Goal: Task Accomplishment & Management: Complete application form

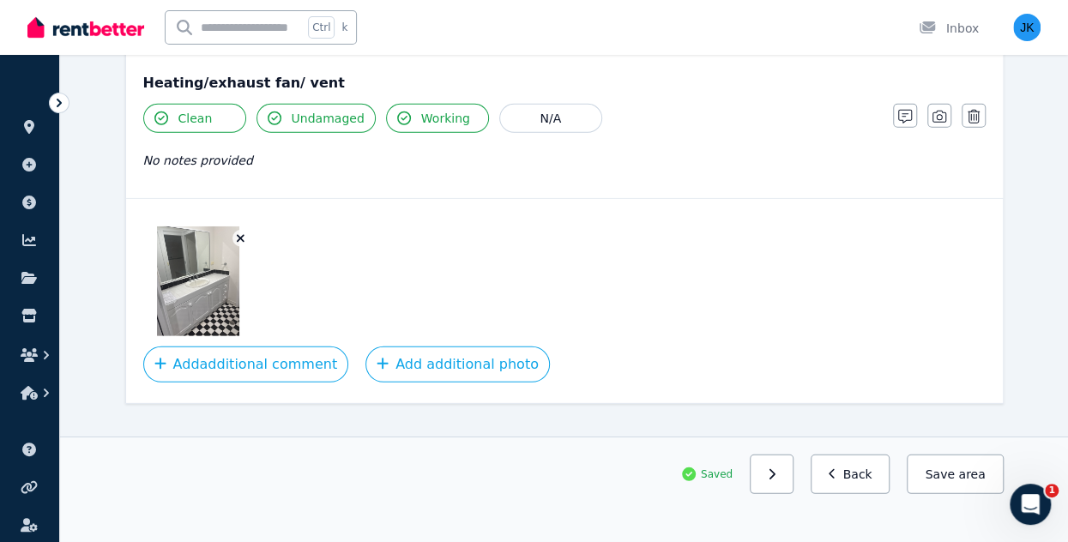
scroll to position [2305, 0]
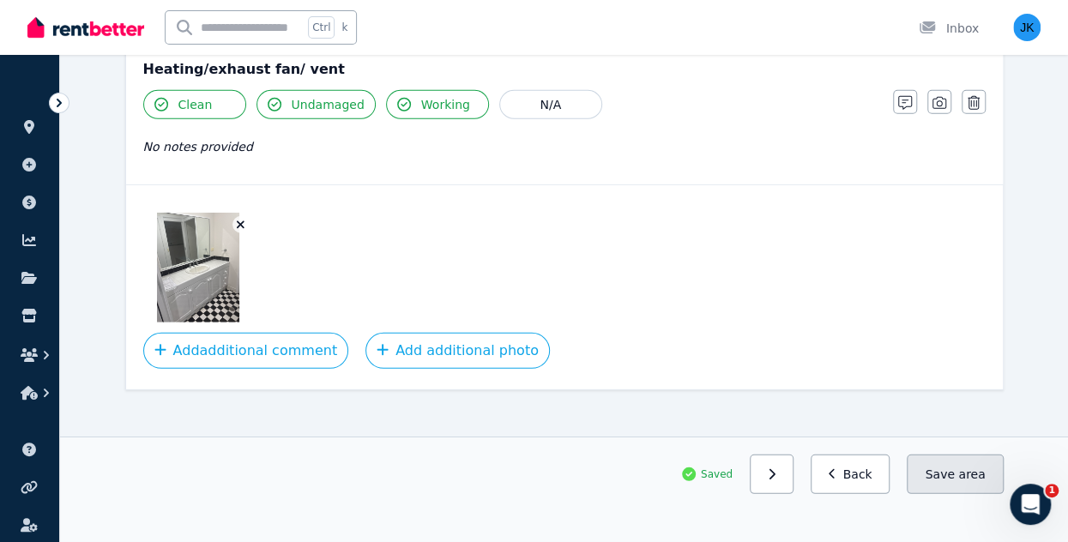
click at [954, 473] on button "Save area" at bounding box center [955, 474] width 96 height 39
click at [871, 474] on button "Back" at bounding box center [851, 474] width 80 height 39
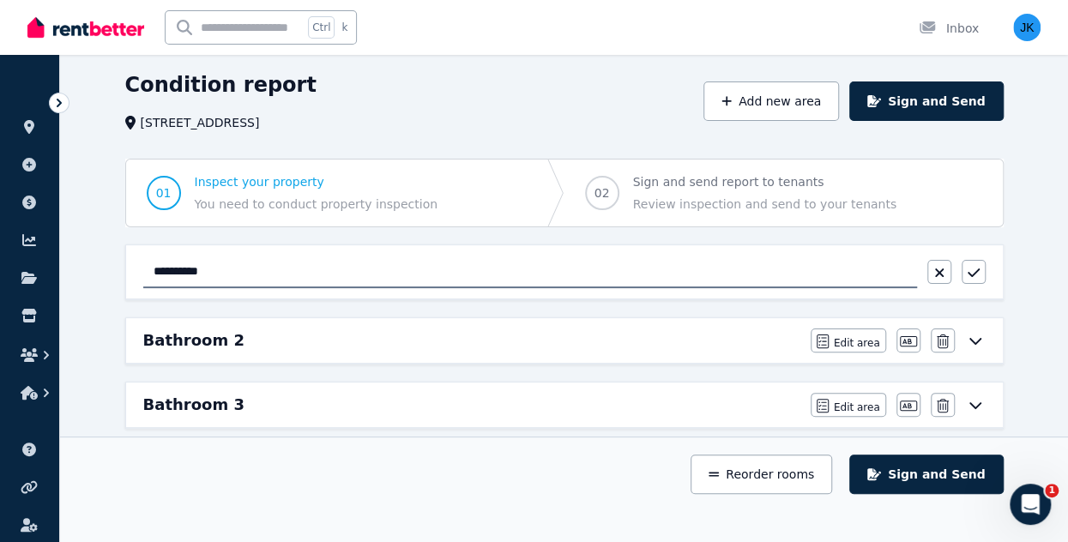
click at [314, 340] on div "Bathroom 2" at bounding box center [471, 340] width 657 height 24
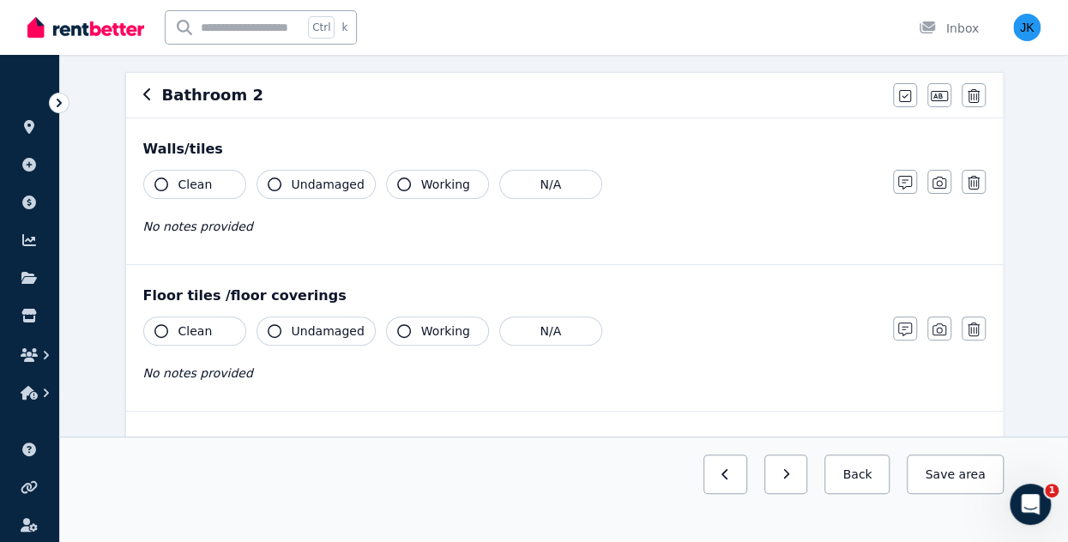
scroll to position [149, 0]
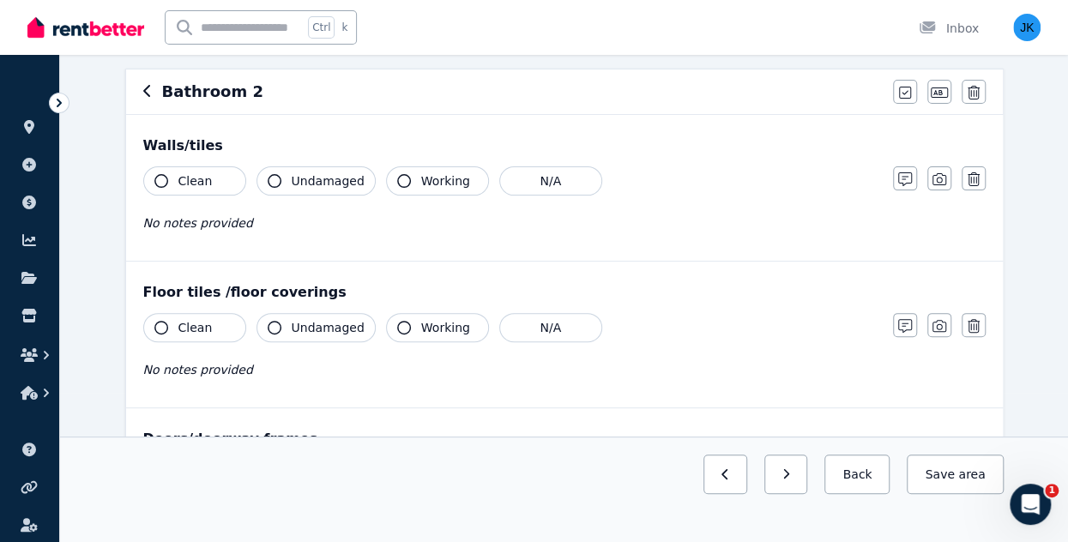
click at [194, 174] on span "Clean" at bounding box center [195, 180] width 34 height 17
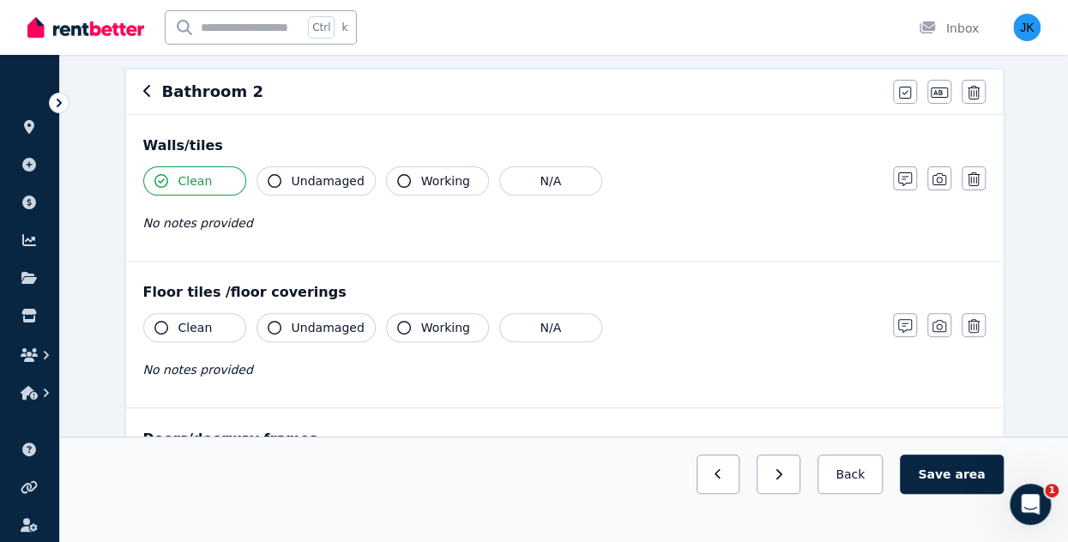
click at [314, 171] on button "Undamaged" at bounding box center [315, 180] width 119 height 29
click at [407, 174] on button "Working" at bounding box center [437, 180] width 103 height 29
click at [208, 327] on button "Clean" at bounding box center [194, 327] width 103 height 29
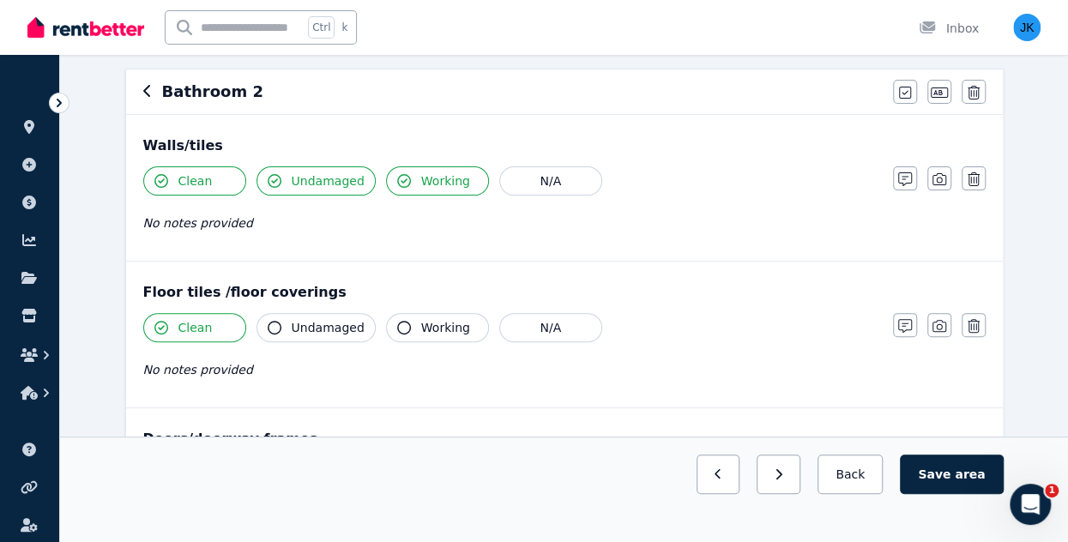
click at [317, 328] on span "Undamaged" at bounding box center [328, 327] width 73 height 17
click at [457, 328] on button "Working" at bounding box center [437, 327] width 103 height 29
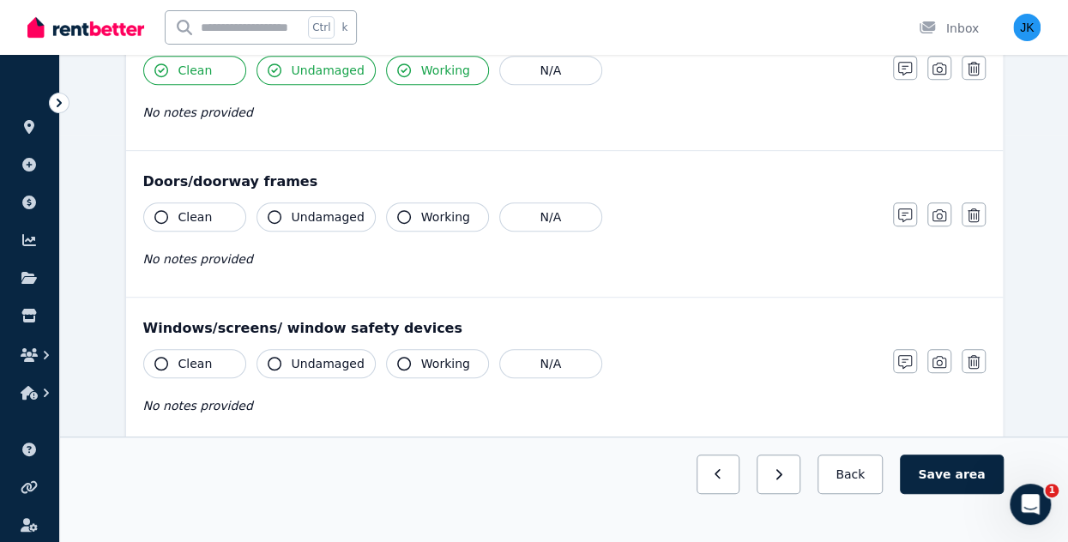
scroll to position [425, 0]
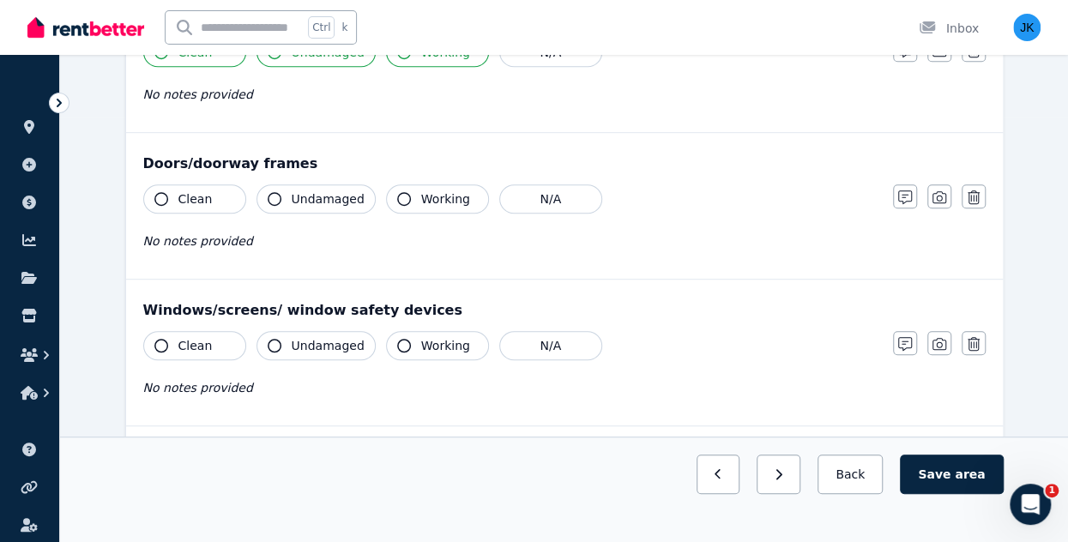
click at [194, 202] on span "Clean" at bounding box center [195, 198] width 34 height 17
click at [309, 200] on span "Undamaged" at bounding box center [328, 198] width 73 height 17
click at [437, 205] on button "Working" at bounding box center [437, 198] width 103 height 29
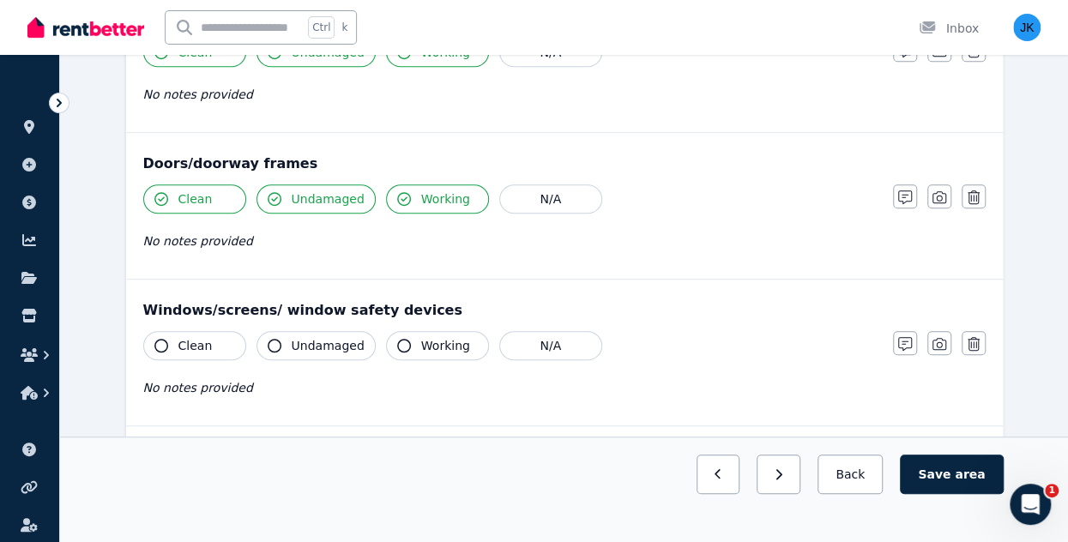
click at [203, 345] on span "Clean" at bounding box center [195, 345] width 34 height 17
click at [312, 339] on span "Undamaged" at bounding box center [328, 345] width 73 height 17
click at [428, 347] on span "Working" at bounding box center [445, 345] width 49 height 17
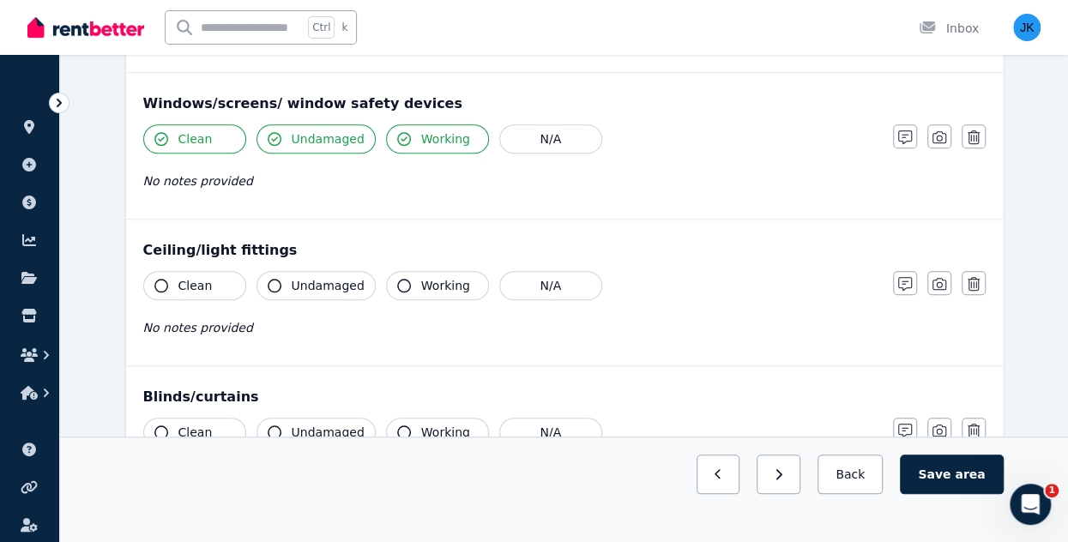
scroll to position [635, 0]
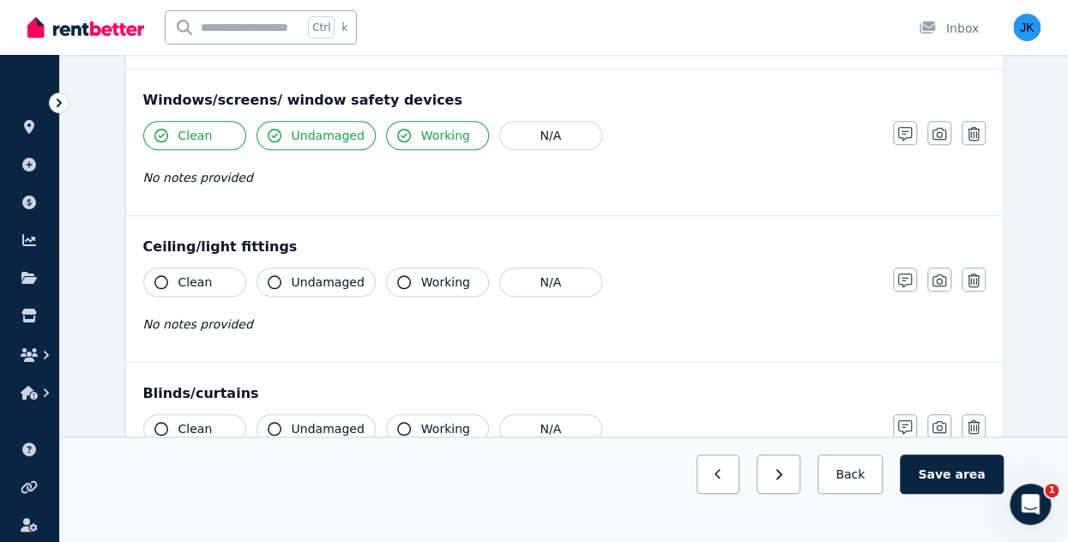
click at [204, 274] on span "Clean" at bounding box center [195, 282] width 34 height 17
click at [332, 274] on span "Undamaged" at bounding box center [328, 282] width 73 height 17
click at [423, 274] on span "Working" at bounding box center [445, 282] width 49 height 17
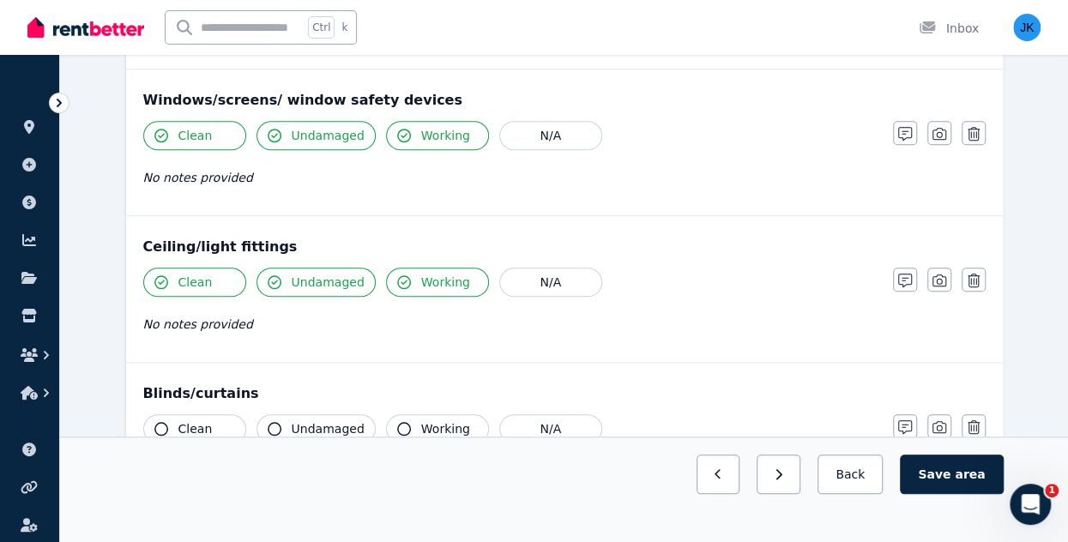
click at [192, 420] on span "Clean" at bounding box center [195, 428] width 34 height 17
click at [320, 420] on span "Undamaged" at bounding box center [328, 428] width 73 height 17
click at [421, 420] on span "Working" at bounding box center [445, 428] width 49 height 17
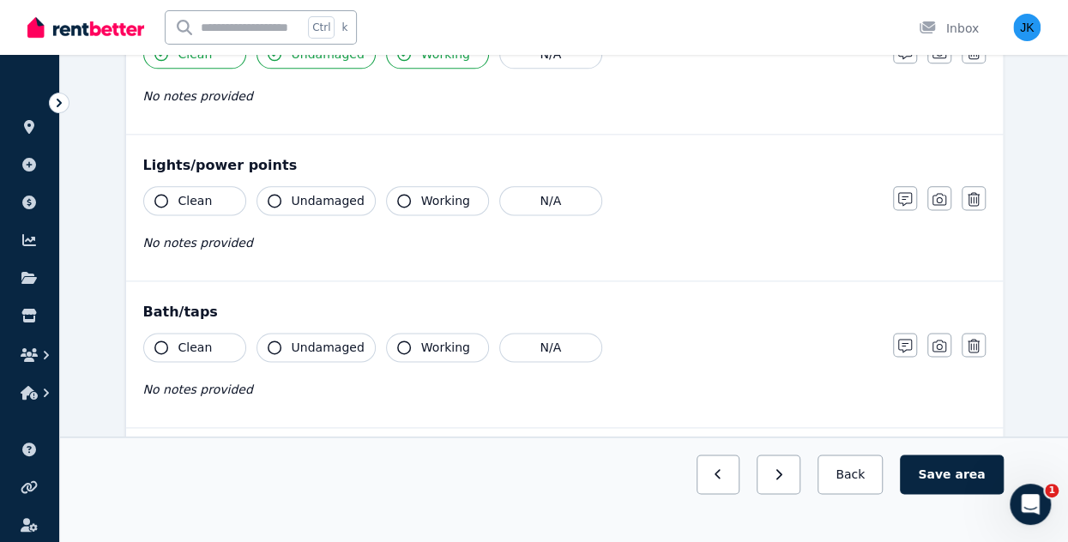
scroll to position [1024, 0]
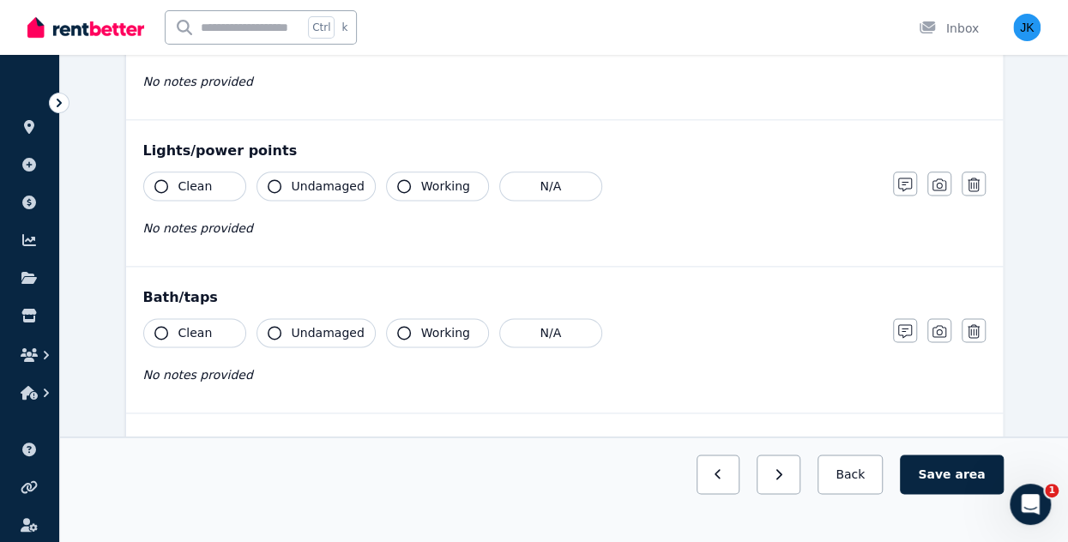
click at [205, 183] on span "Clean" at bounding box center [195, 186] width 34 height 17
click at [316, 180] on span "Undamaged" at bounding box center [328, 186] width 73 height 17
click at [430, 178] on span "Working" at bounding box center [445, 186] width 49 height 17
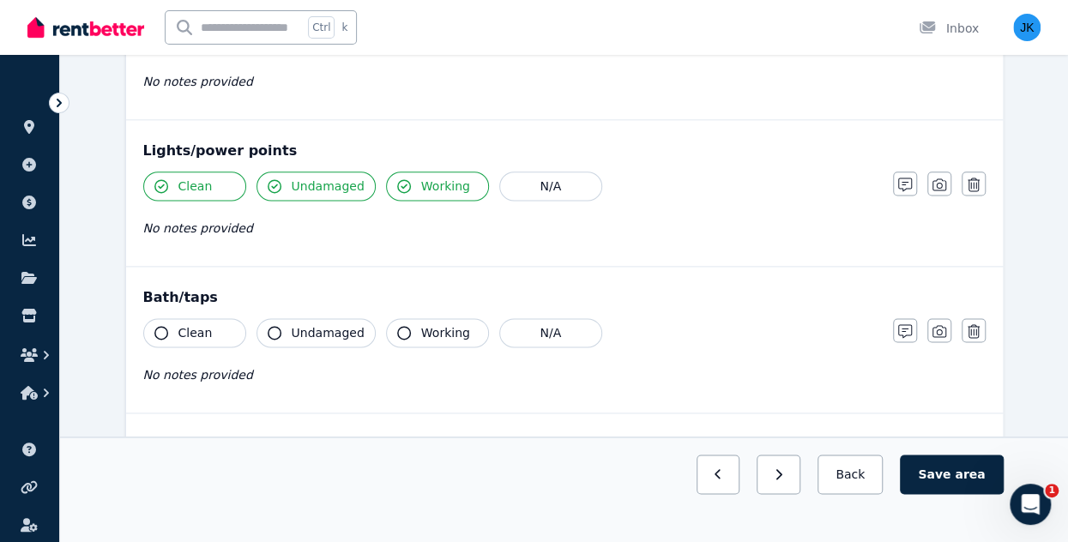
click at [207, 324] on button "Clean" at bounding box center [194, 332] width 103 height 29
click at [310, 324] on span "Undamaged" at bounding box center [328, 332] width 73 height 17
click at [442, 330] on span "Working" at bounding box center [445, 332] width 49 height 17
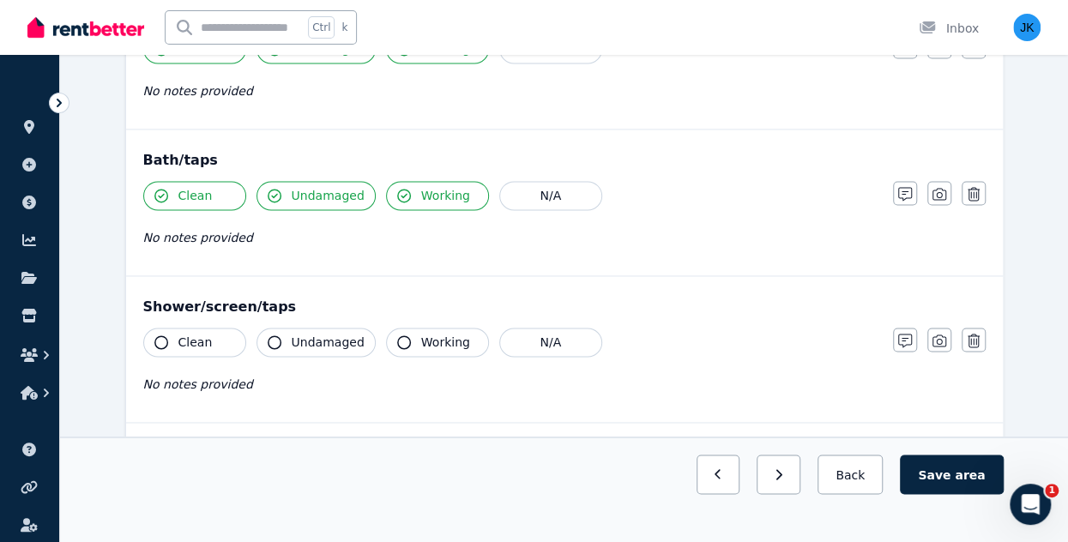
scroll to position [1159, 0]
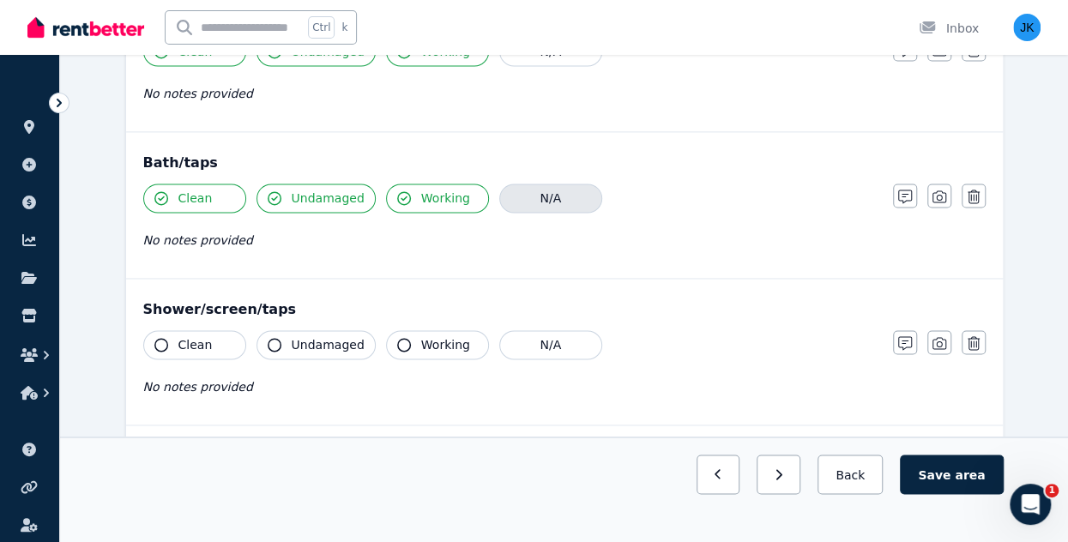
click at [568, 195] on button "N/A" at bounding box center [550, 198] width 103 height 29
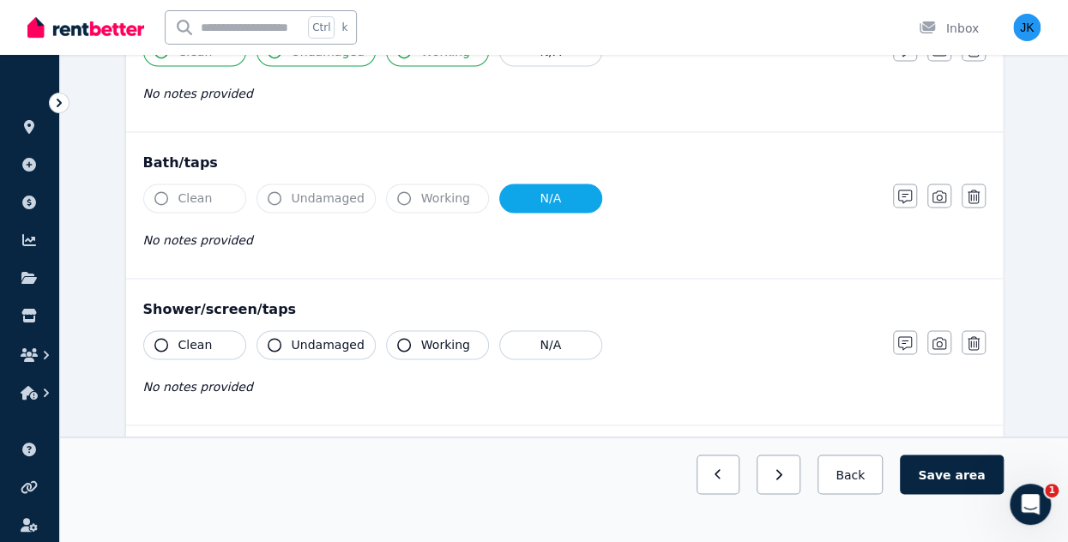
click at [201, 336] on span "Clean" at bounding box center [195, 344] width 34 height 17
click at [310, 336] on span "Undamaged" at bounding box center [328, 344] width 73 height 17
click at [446, 352] on div "Clean Undamaged Working N/A No notes provided" at bounding box center [509, 372] width 732 height 84
click at [444, 330] on button "Working" at bounding box center [437, 344] width 103 height 29
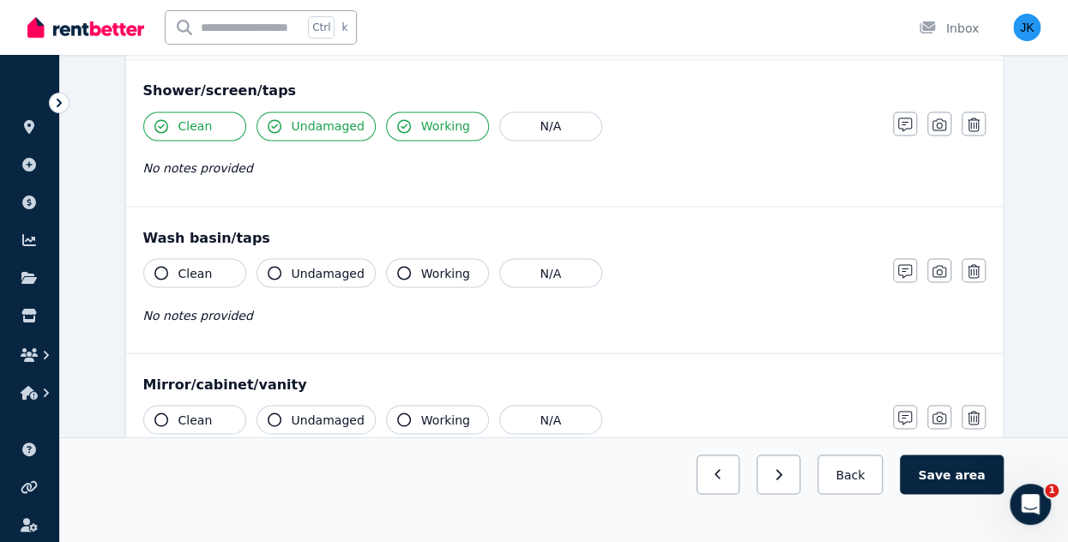
scroll to position [1383, 0]
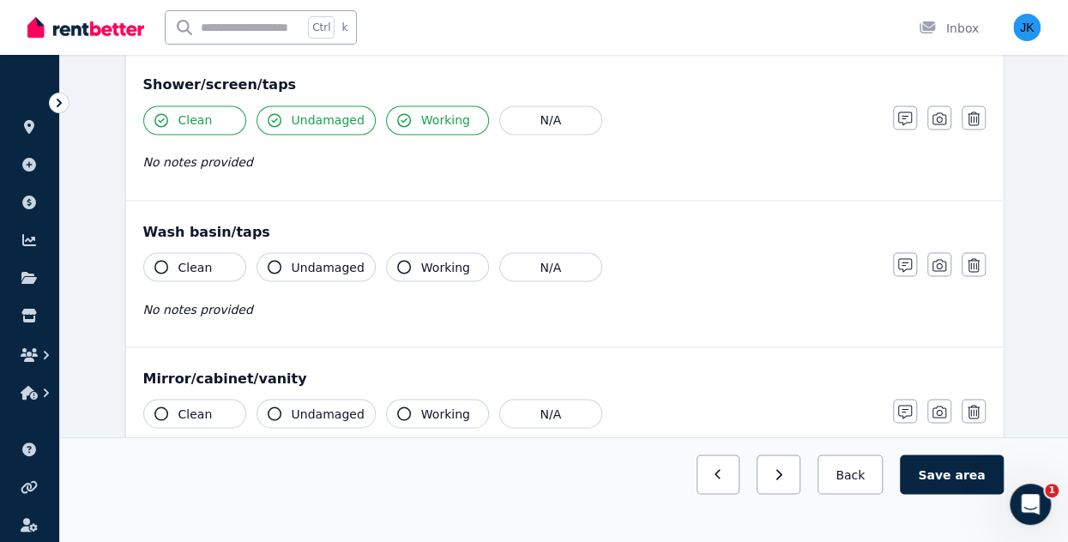
click at [208, 262] on button "Clean" at bounding box center [194, 266] width 103 height 29
click at [314, 258] on span "Undamaged" at bounding box center [328, 266] width 73 height 17
click at [425, 265] on span "Working" at bounding box center [445, 266] width 49 height 17
click at [207, 411] on button "Clean" at bounding box center [194, 413] width 103 height 29
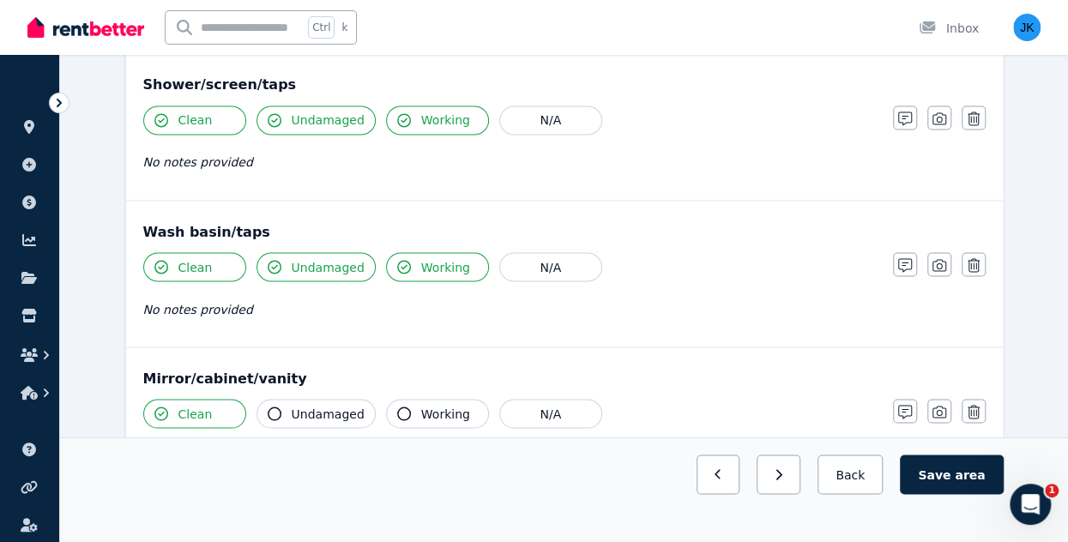
click at [321, 407] on span "Undamaged" at bounding box center [328, 413] width 73 height 17
click at [441, 414] on button "Working" at bounding box center [437, 413] width 103 height 29
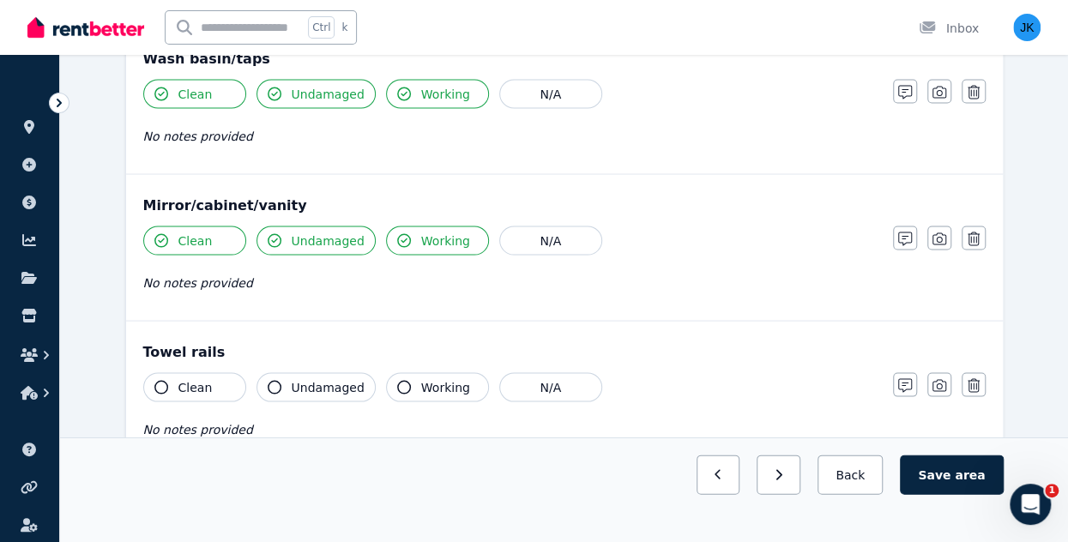
scroll to position [1587, 0]
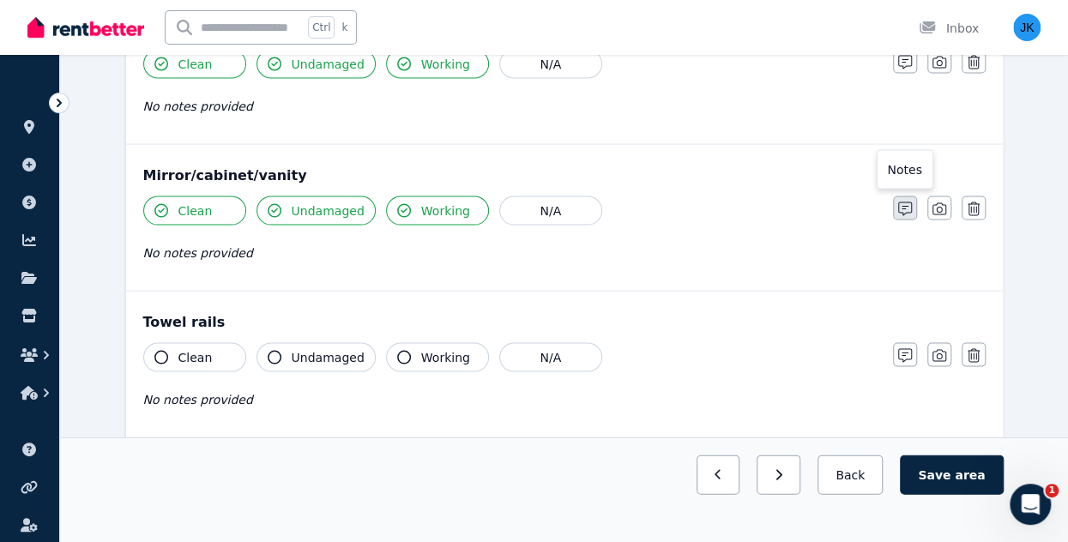
click at [907, 202] on icon "button" at bounding box center [905, 209] width 14 height 14
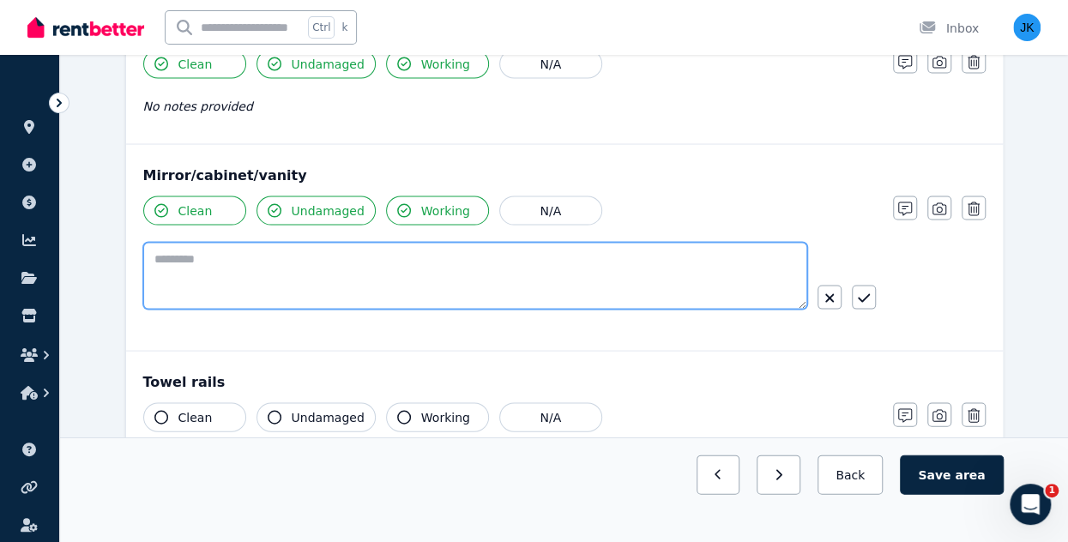
click at [281, 259] on textarea at bounding box center [475, 275] width 664 height 67
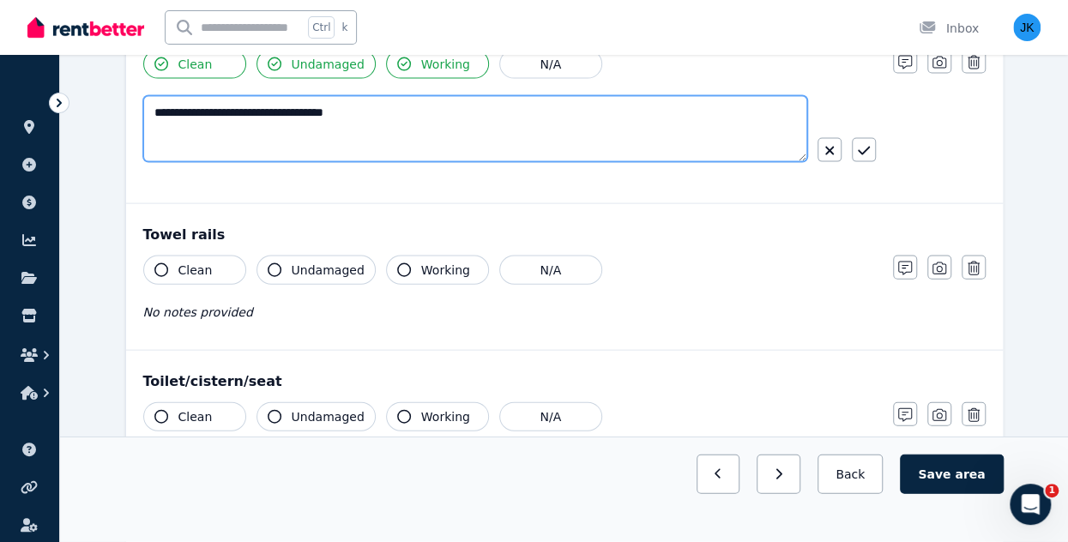
scroll to position [1755, 0]
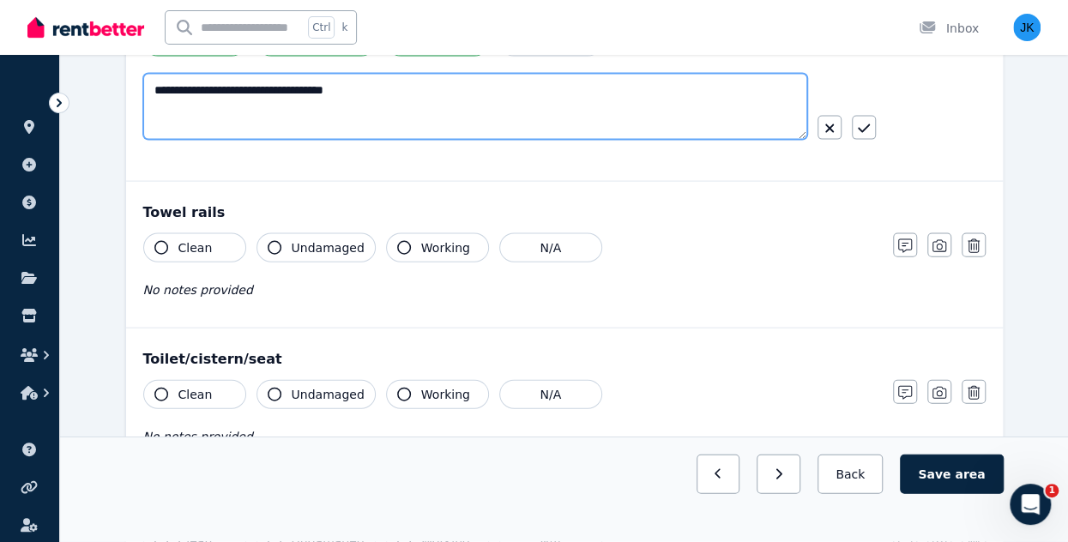
type textarea "**********"
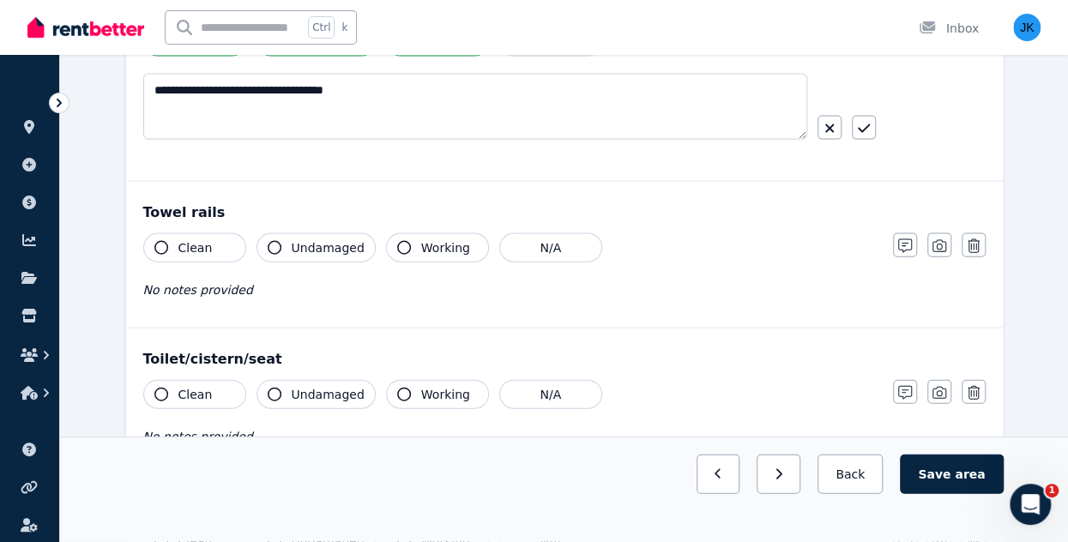
click at [213, 246] on button "Clean" at bounding box center [194, 247] width 103 height 29
click at [293, 253] on div "Clean Undamaged Working N/A No notes provided" at bounding box center [509, 275] width 732 height 84
click at [341, 239] on span "Undamaged" at bounding box center [328, 247] width 73 height 17
click at [455, 239] on span "Working" at bounding box center [445, 247] width 49 height 17
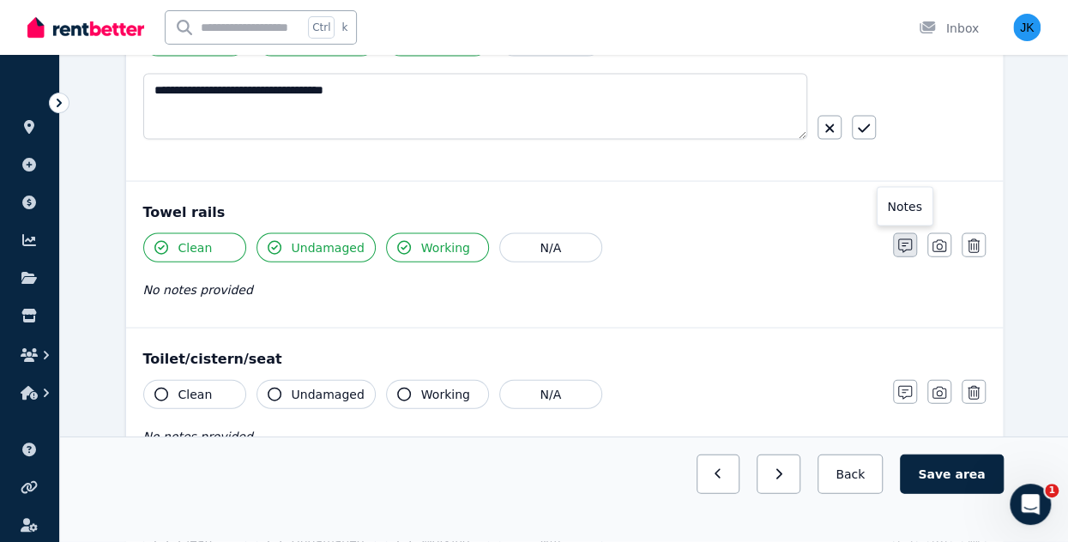
click at [907, 239] on icon "button" at bounding box center [905, 246] width 14 height 14
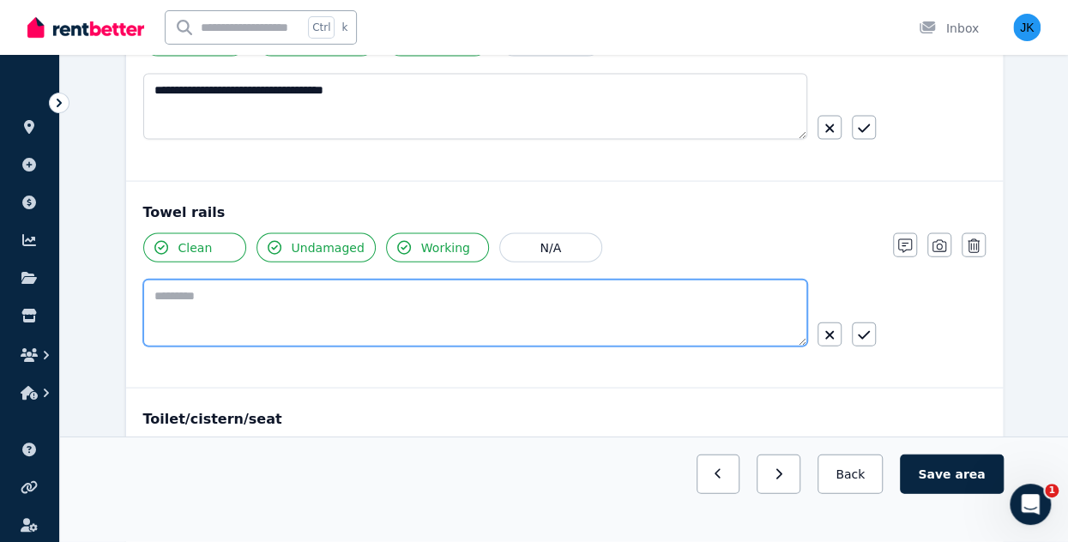
click at [166, 292] on textarea at bounding box center [475, 313] width 664 height 67
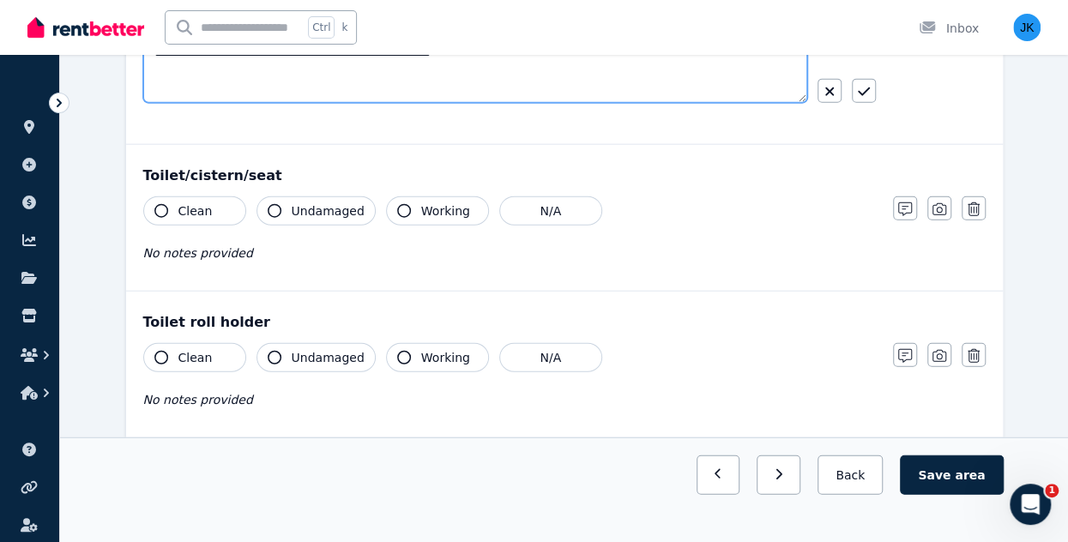
scroll to position [1989, 0]
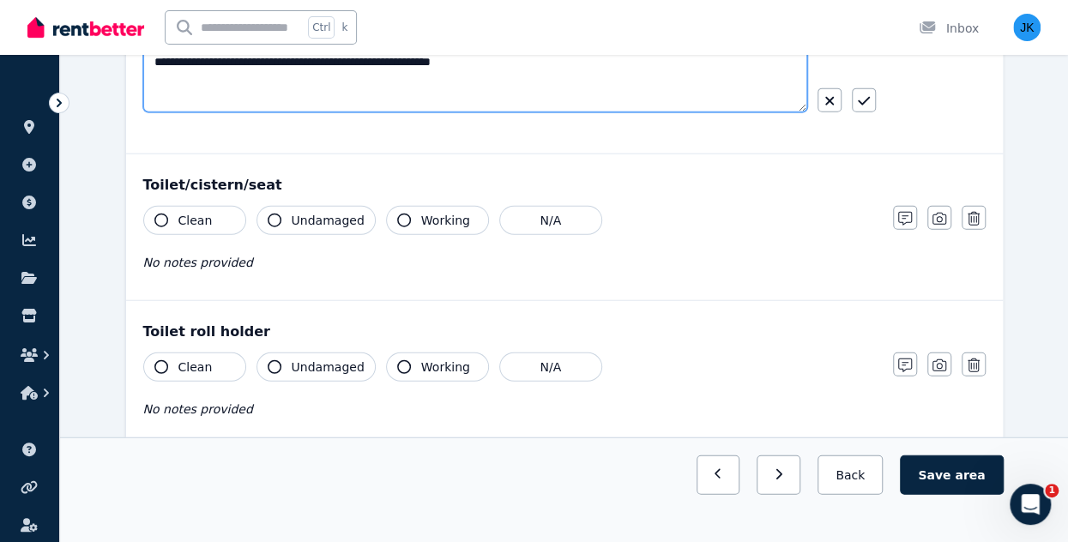
type textarea "**********"
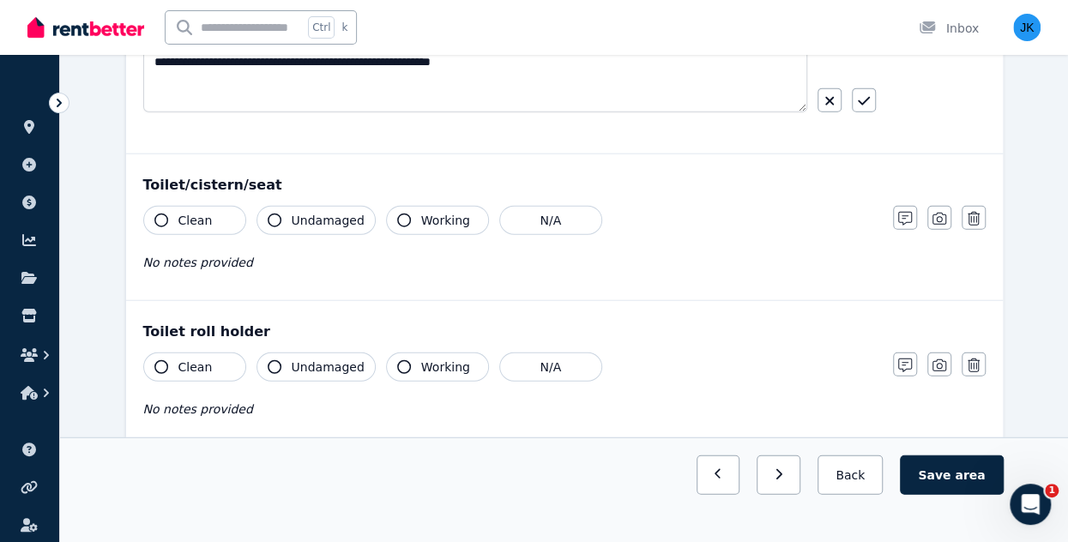
click at [212, 206] on button "Clean" at bounding box center [194, 220] width 103 height 29
click at [328, 212] on span "Undamaged" at bounding box center [328, 220] width 73 height 17
click at [401, 210] on button "Working" at bounding box center [437, 220] width 103 height 29
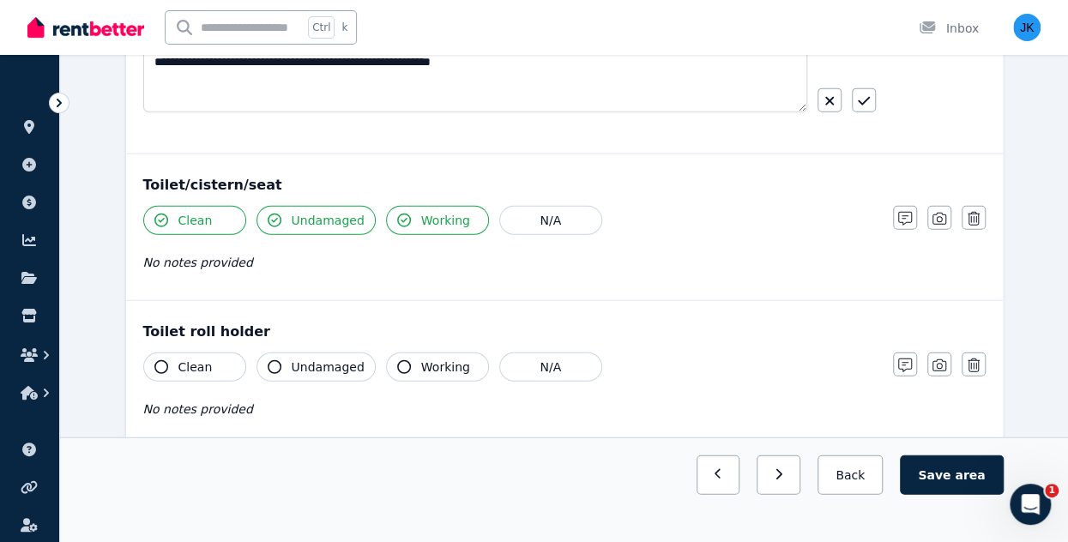
click at [190, 359] on span "Clean" at bounding box center [195, 367] width 34 height 17
click at [309, 359] on span "Undamaged" at bounding box center [328, 367] width 73 height 17
click at [429, 359] on span "Working" at bounding box center [445, 367] width 49 height 17
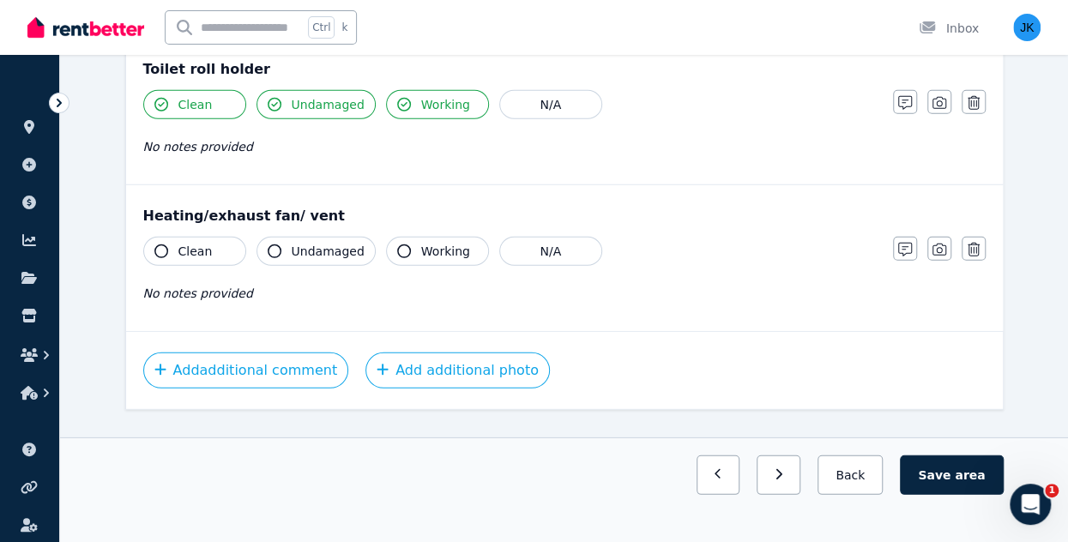
scroll to position [2249, 0]
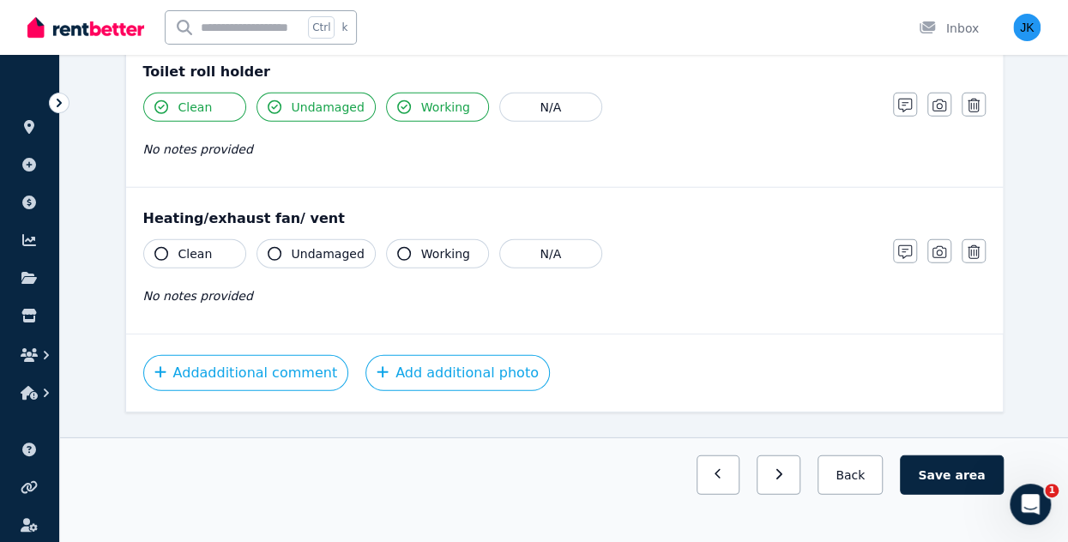
click at [198, 245] on span "Clean" at bounding box center [195, 253] width 34 height 17
click at [329, 245] on span "Undamaged" at bounding box center [328, 253] width 73 height 17
click at [421, 246] on span "Working" at bounding box center [445, 253] width 49 height 17
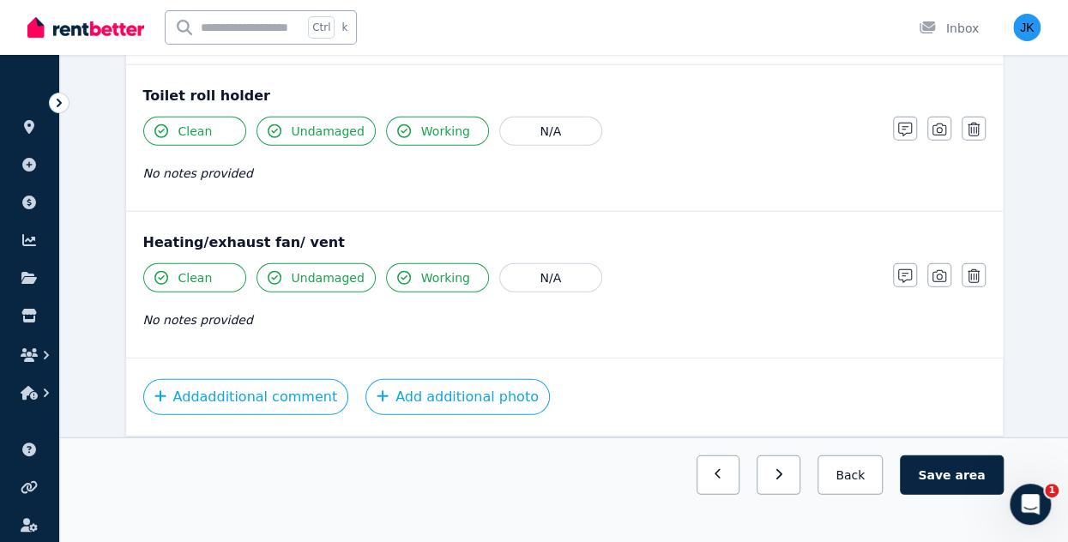
scroll to position [2271, 0]
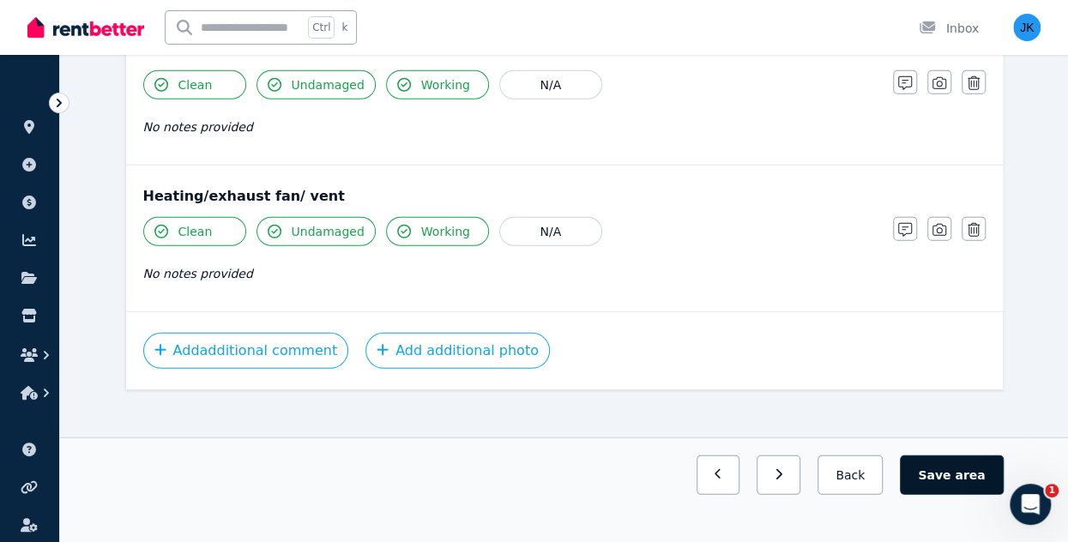
click at [967, 473] on span "area" at bounding box center [970, 474] width 30 height 17
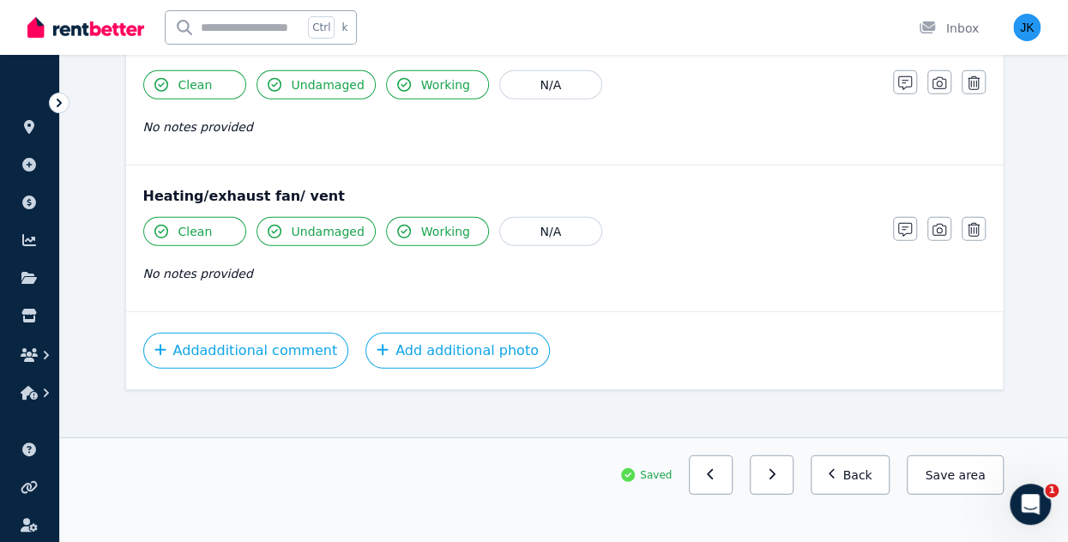
scroll to position [2269, 0]
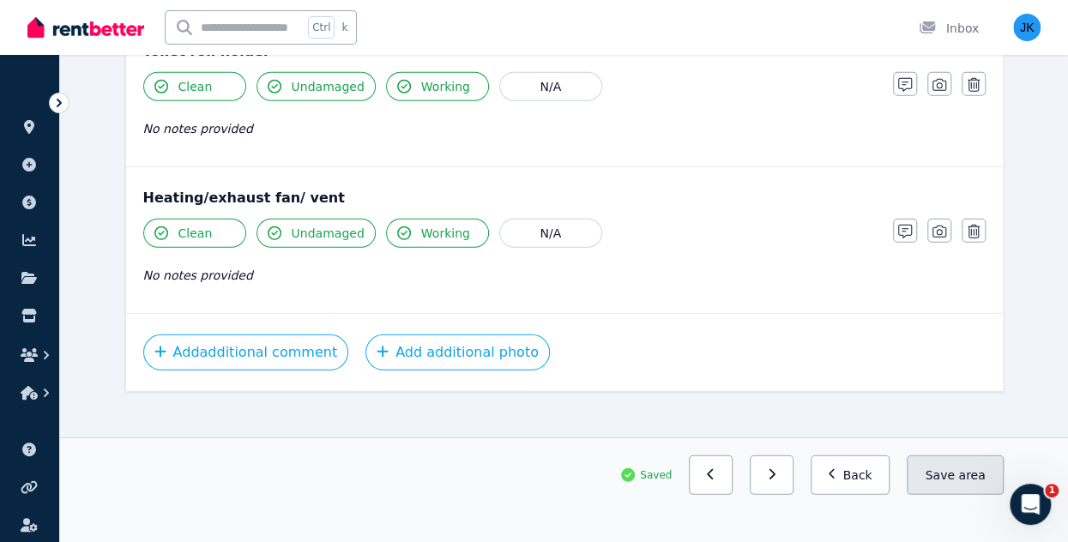
click at [967, 474] on span "area" at bounding box center [971, 474] width 27 height 17
click at [867, 467] on button "Back" at bounding box center [851, 474] width 80 height 39
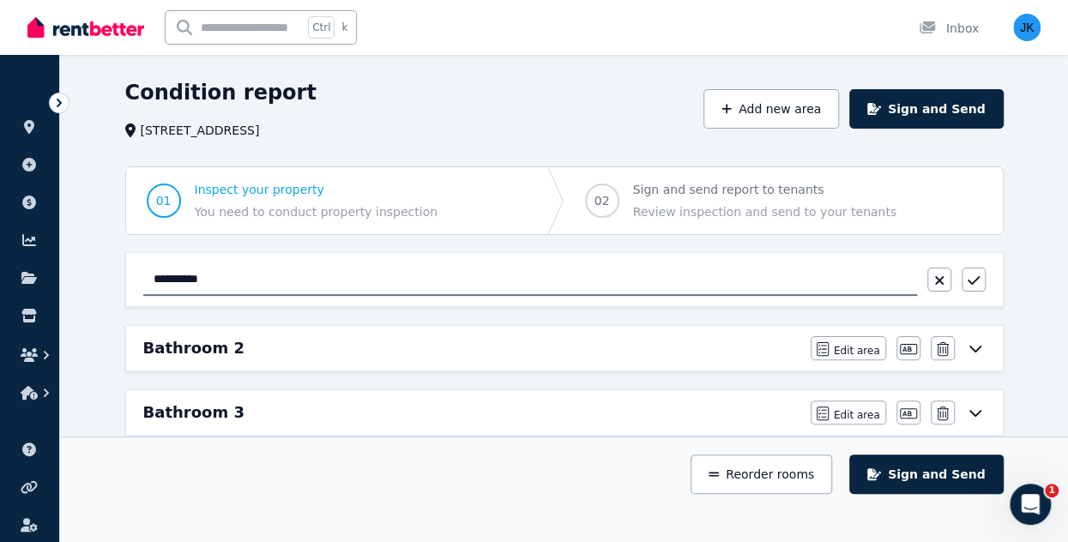
scroll to position [67, 0]
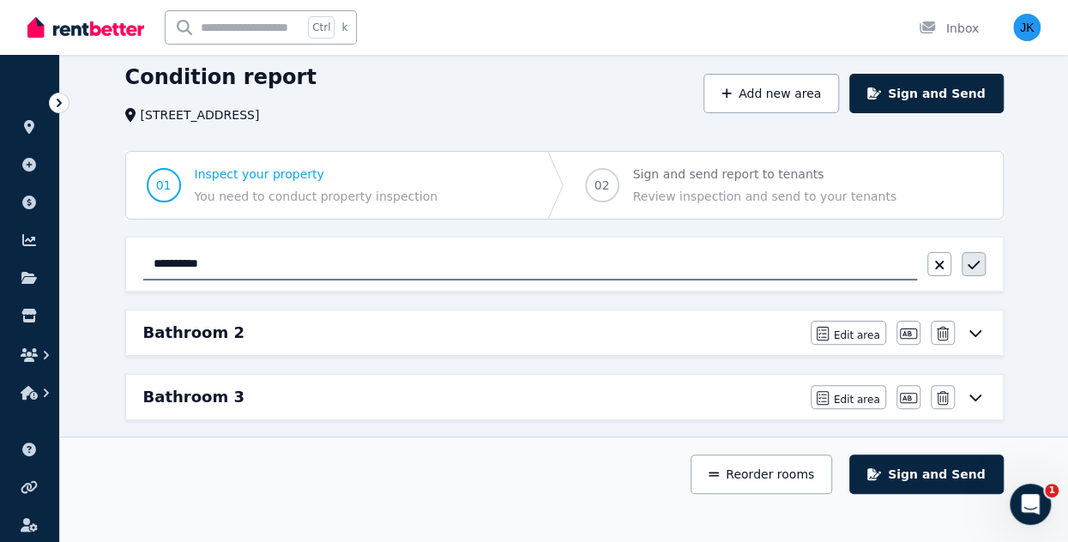
click at [973, 262] on icon "button" at bounding box center [973, 265] width 12 height 14
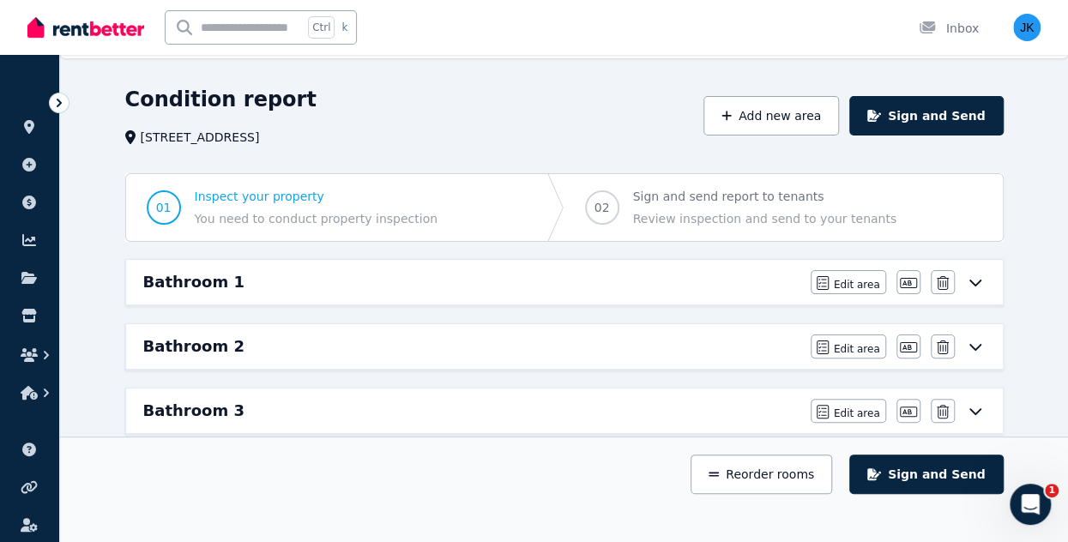
scroll to position [96, 0]
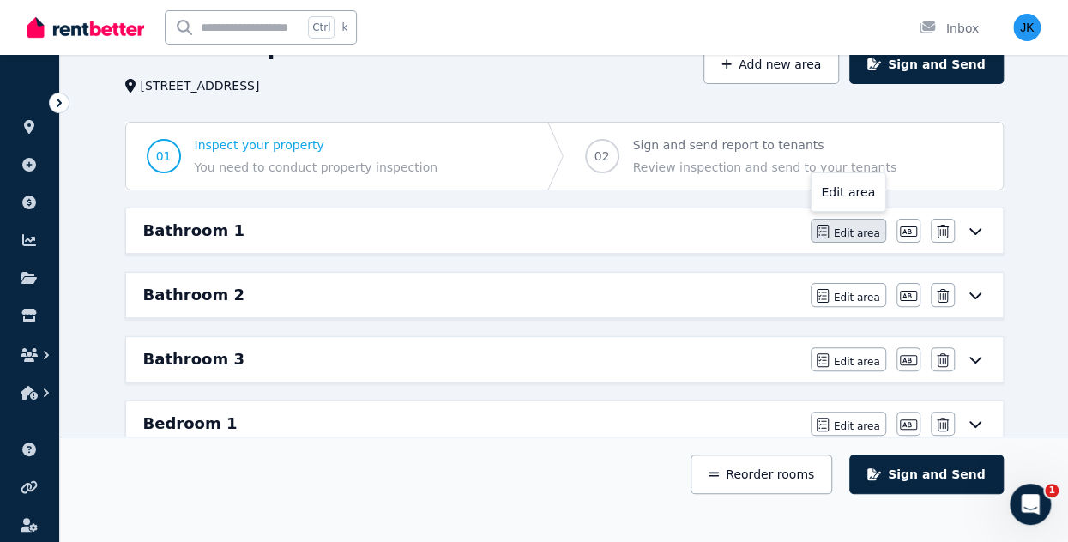
click at [854, 234] on span "Edit area" at bounding box center [857, 233] width 46 height 14
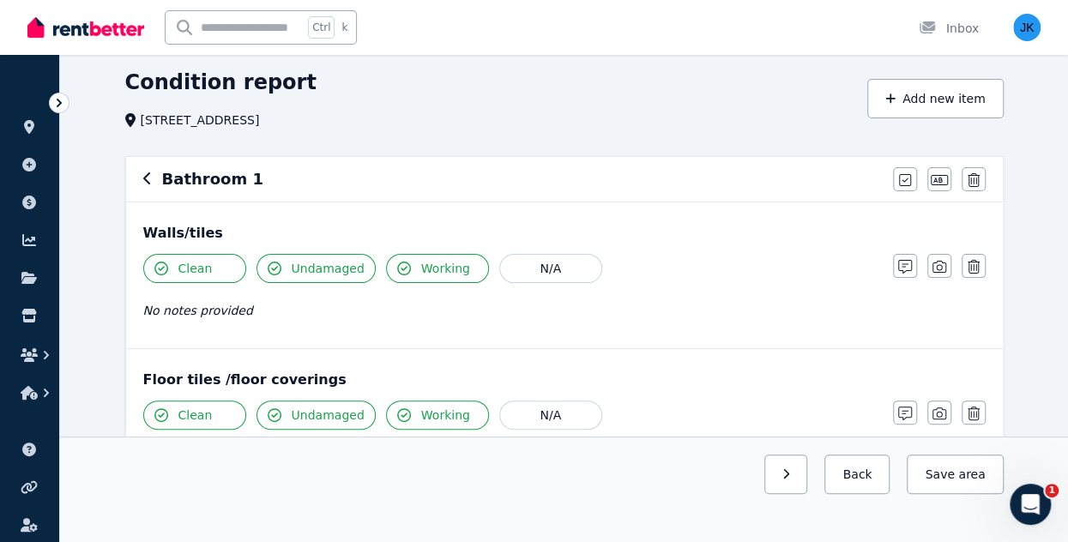
scroll to position [24, 0]
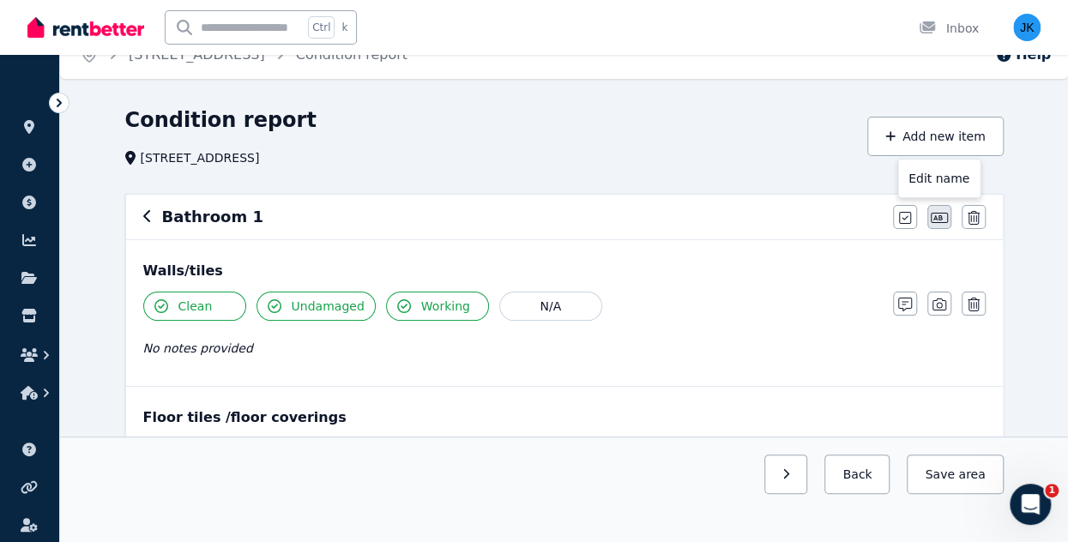
click at [946, 217] on icon "button" at bounding box center [939, 218] width 17 height 14
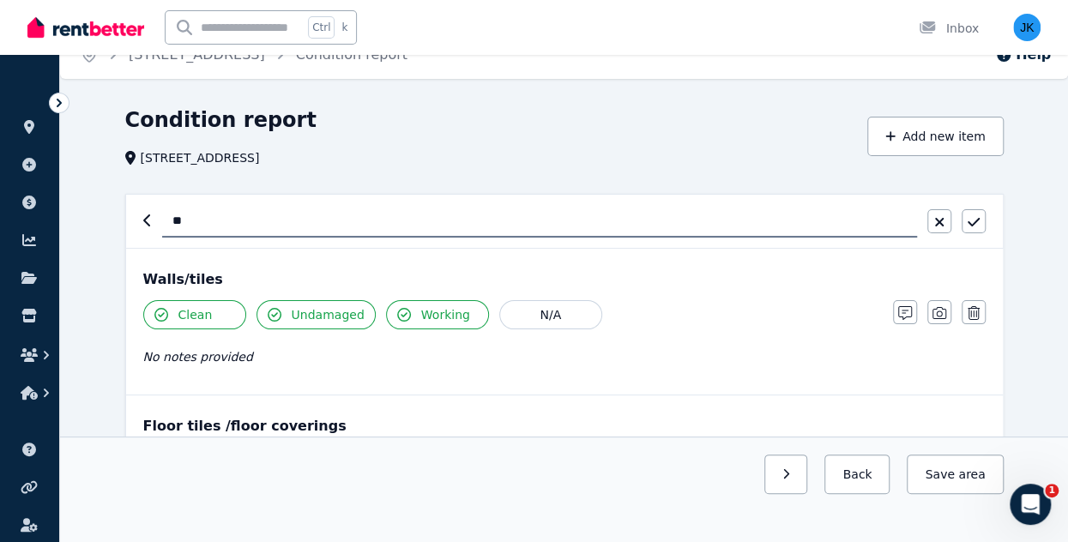
type input "*"
type input "**********"
click at [720, 148] on div "Condition report [STREET_ADDRESS]" at bounding box center [491, 136] width 732 height 60
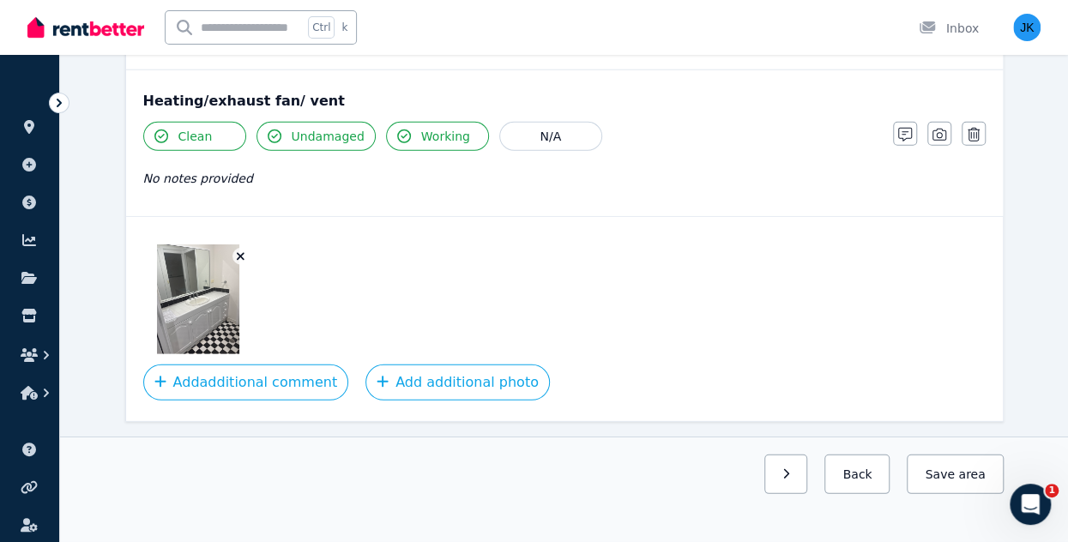
scroll to position [2305, 0]
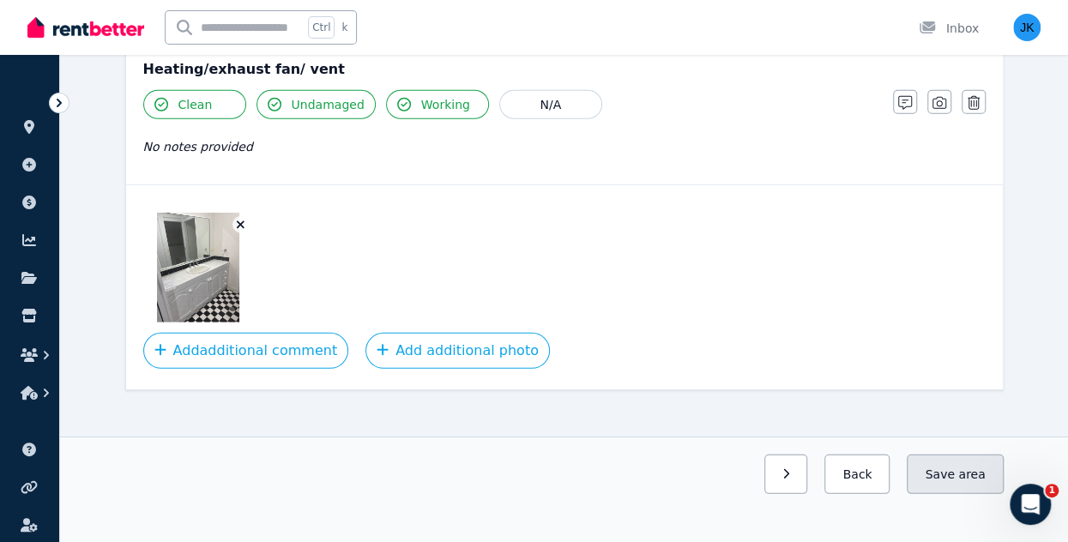
click at [938, 482] on button "Save area" at bounding box center [955, 474] width 96 height 39
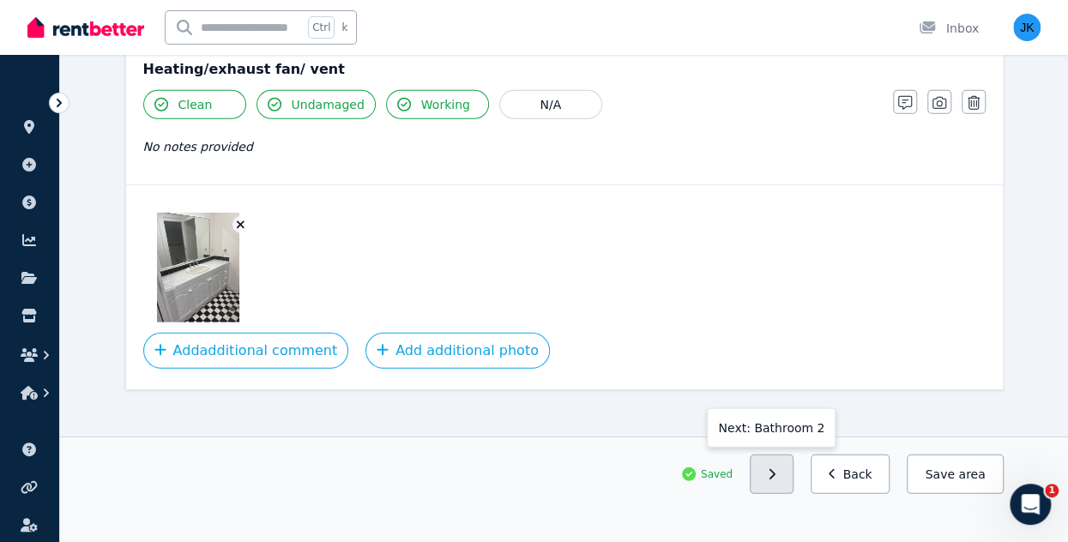
click at [775, 471] on icon "button" at bounding box center [772, 474] width 8 height 12
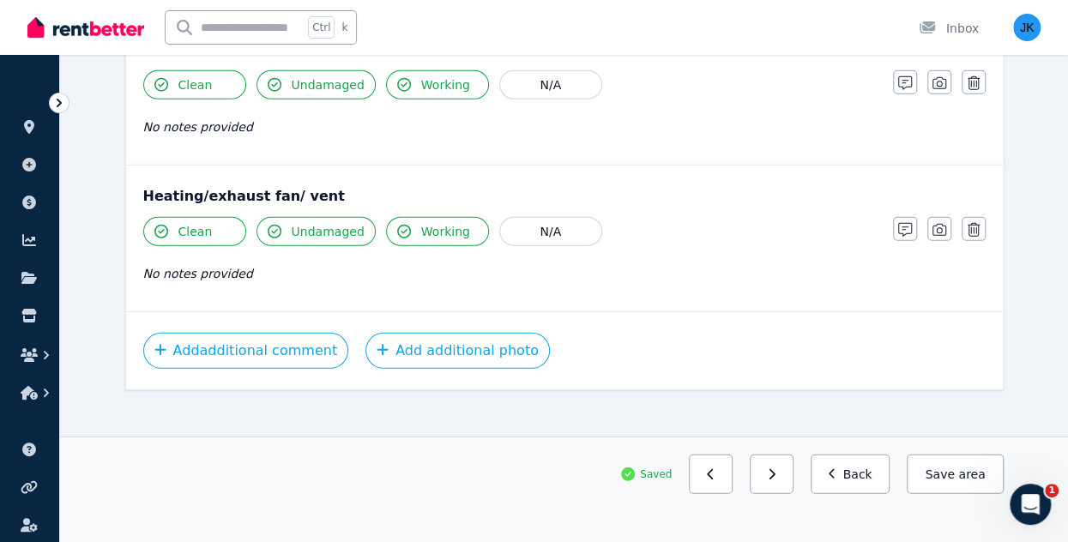
scroll to position [0, 0]
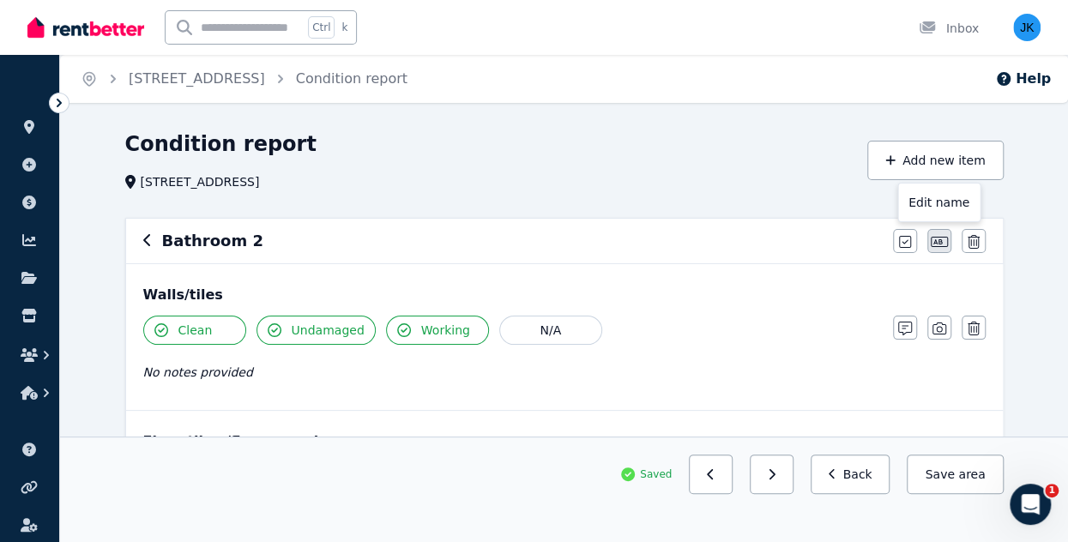
click at [931, 239] on icon "button" at bounding box center [939, 242] width 17 height 14
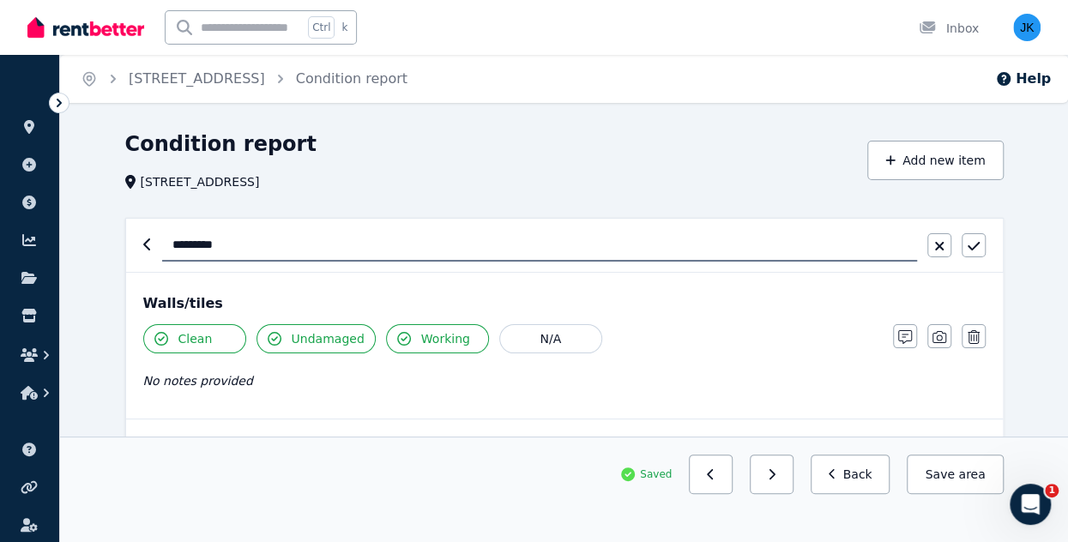
click at [172, 244] on input "********" at bounding box center [539, 245] width 755 height 33
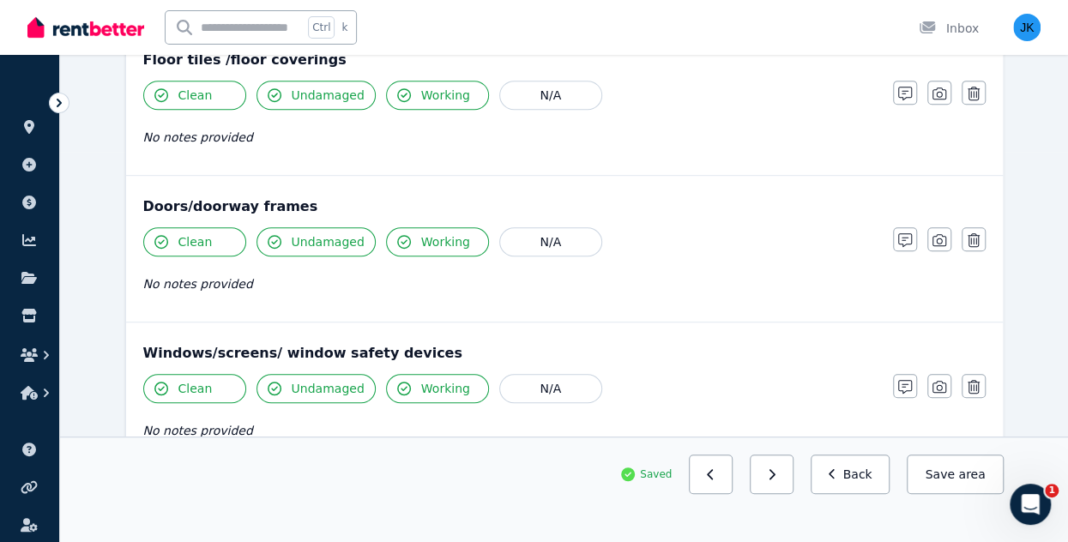
scroll to position [375, 0]
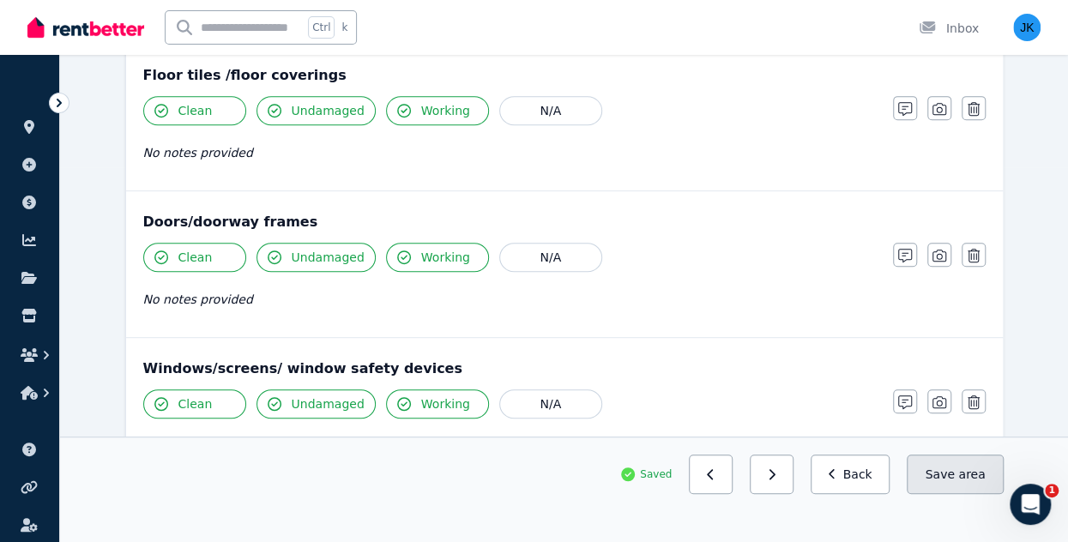
type input "**********"
click at [958, 473] on button "Save area" at bounding box center [955, 474] width 96 height 39
click at [775, 473] on button "button" at bounding box center [772, 474] width 44 height 39
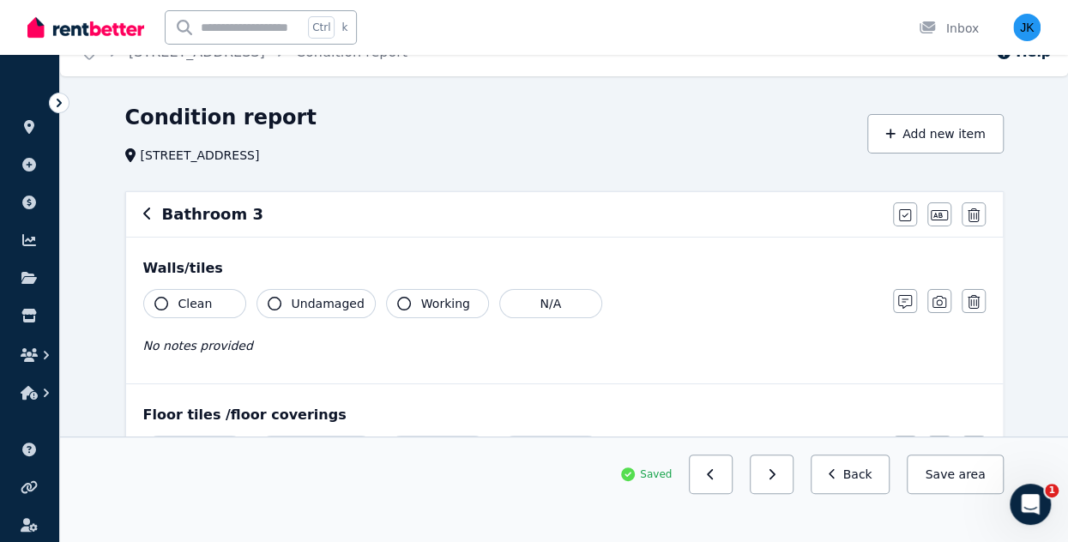
scroll to position [0, 0]
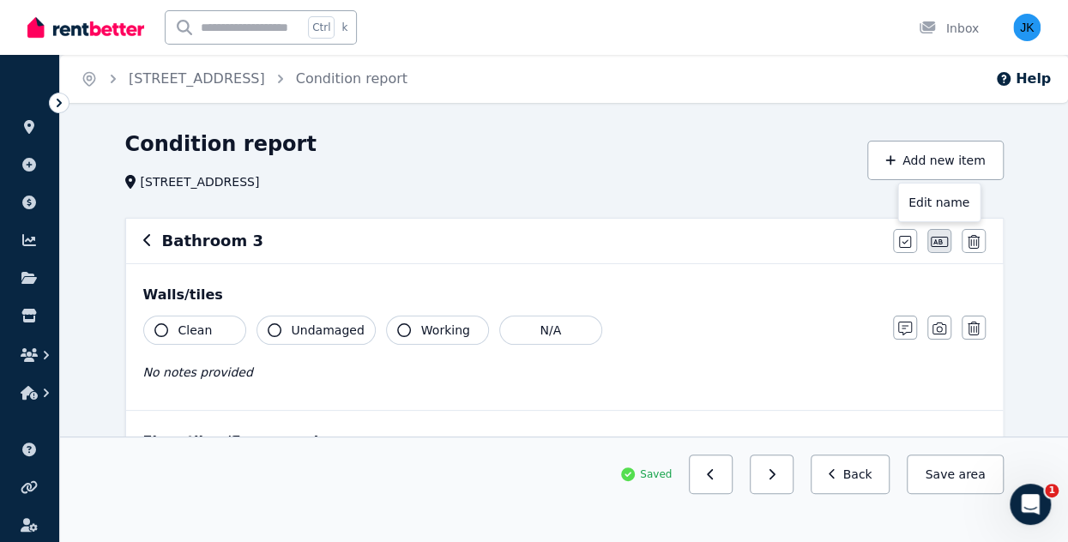
click at [930, 240] on button "button" at bounding box center [939, 241] width 24 height 24
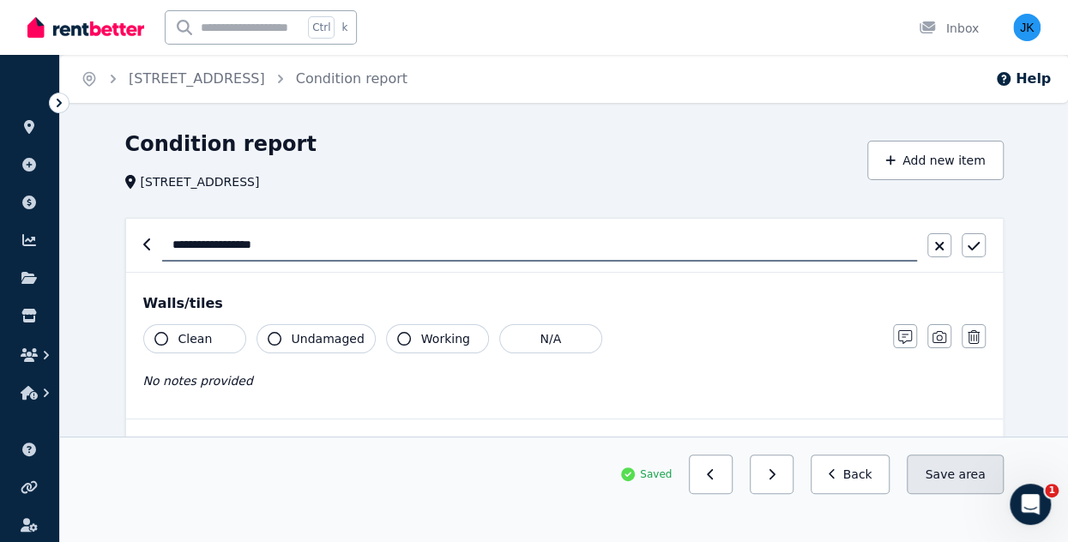
type input "**********"
click at [955, 478] on button "Save area" at bounding box center [955, 474] width 96 height 39
click at [409, 338] on button "Working" at bounding box center [437, 338] width 103 height 29
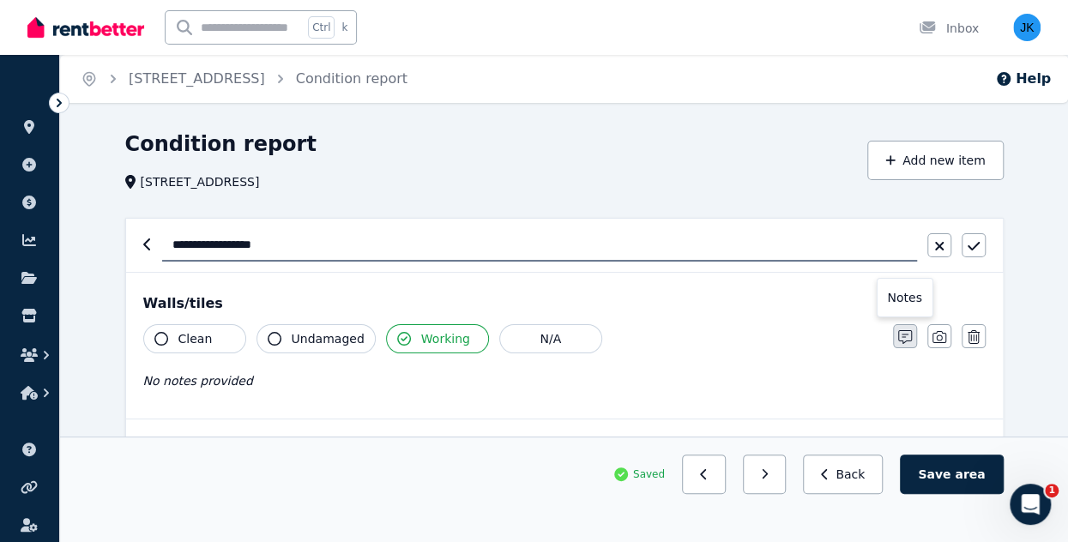
click at [895, 338] on button "button" at bounding box center [905, 336] width 24 height 24
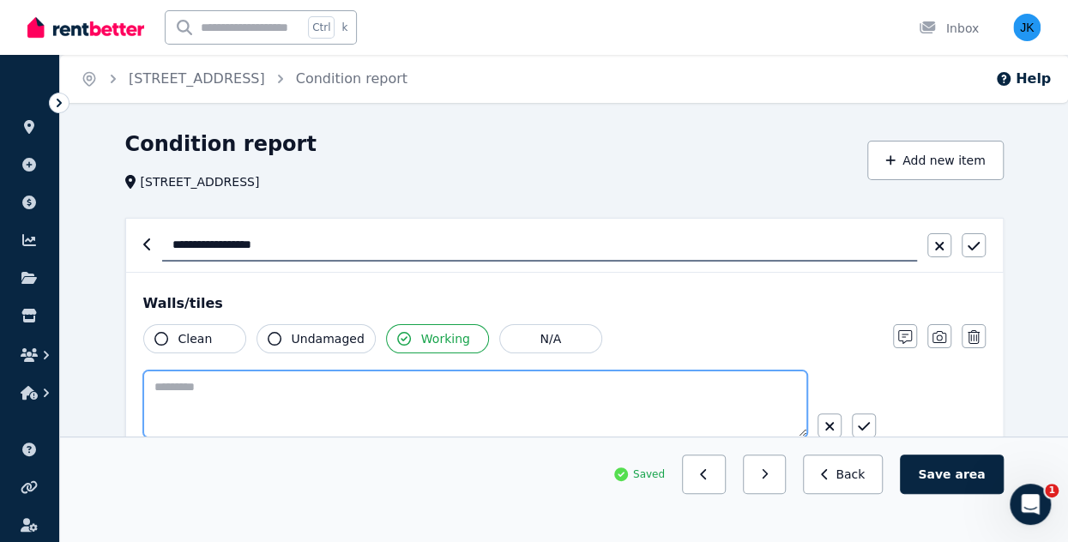
click at [229, 381] on textarea at bounding box center [475, 404] width 664 height 67
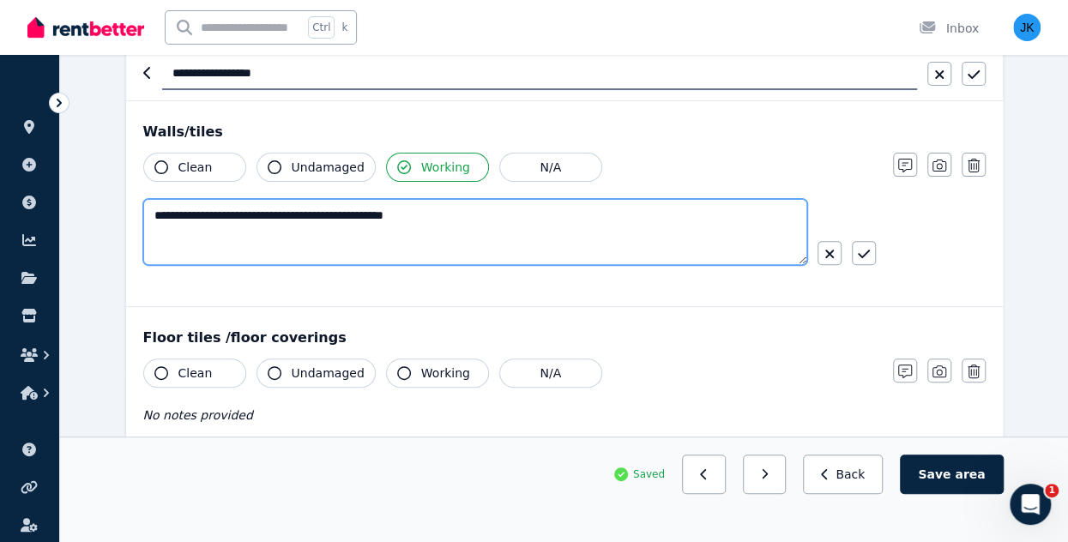
scroll to position [178, 0]
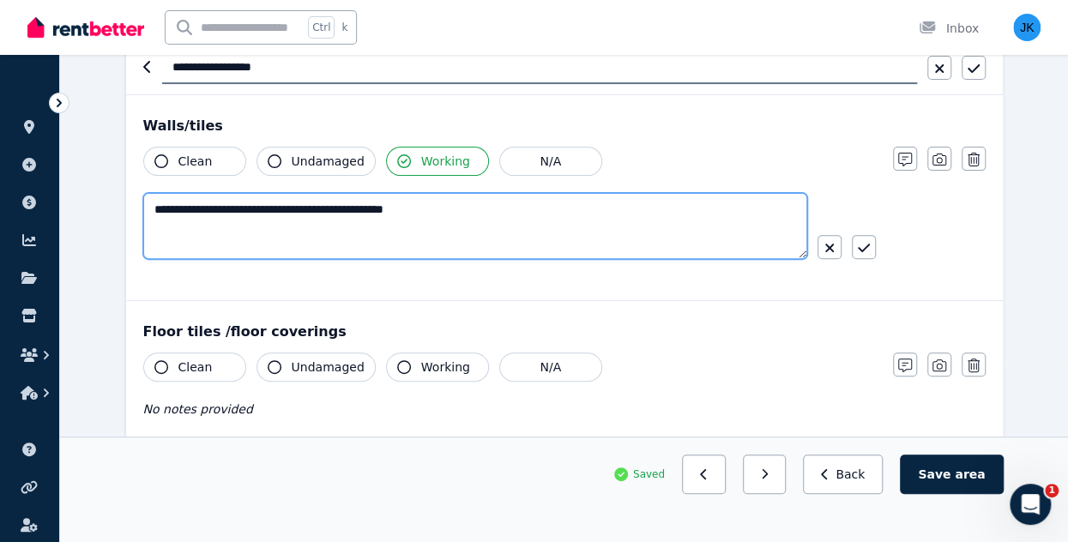
click at [206, 208] on textarea "**********" at bounding box center [475, 226] width 665 height 66
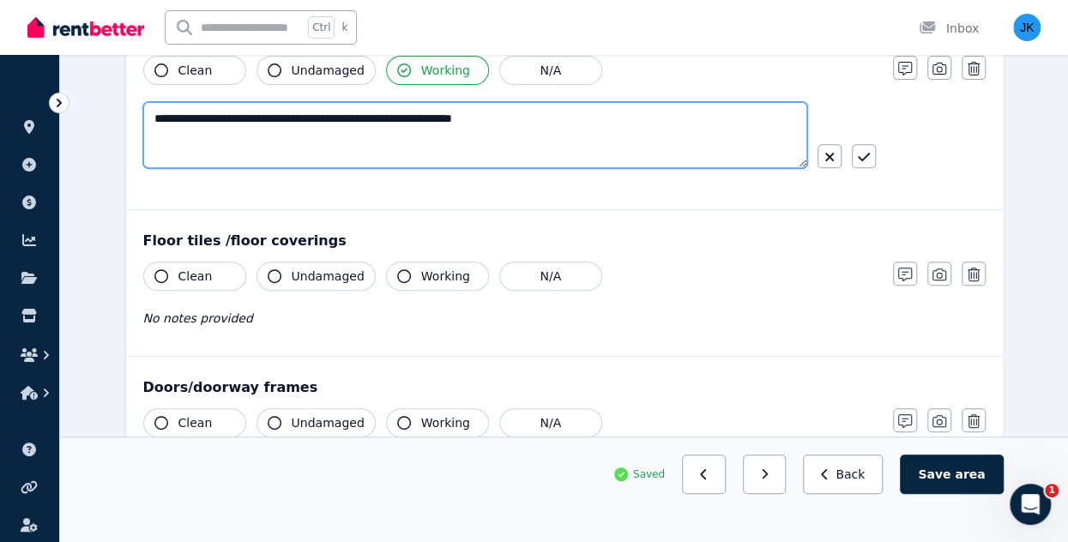
scroll to position [280, 0]
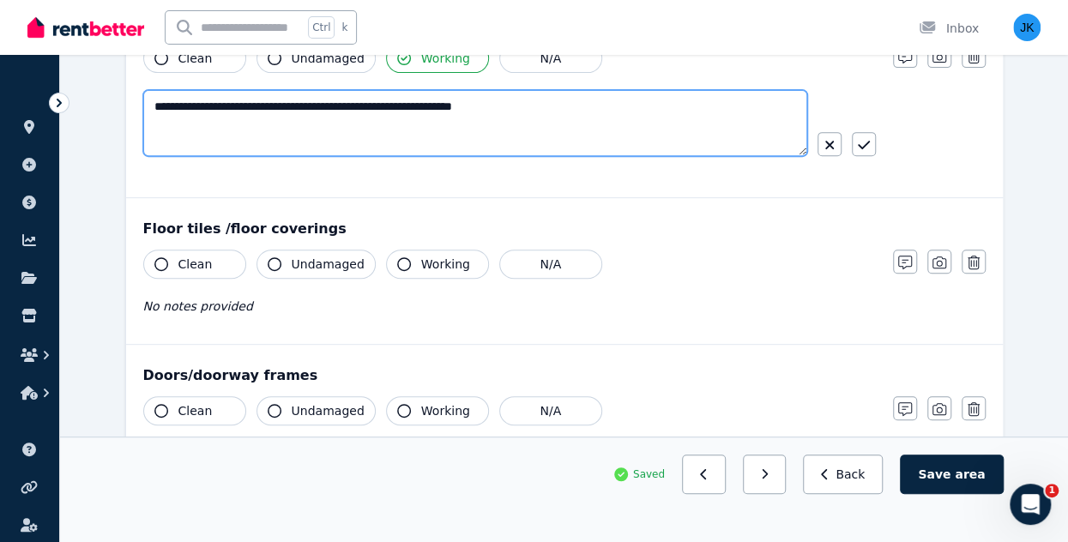
type textarea "**********"
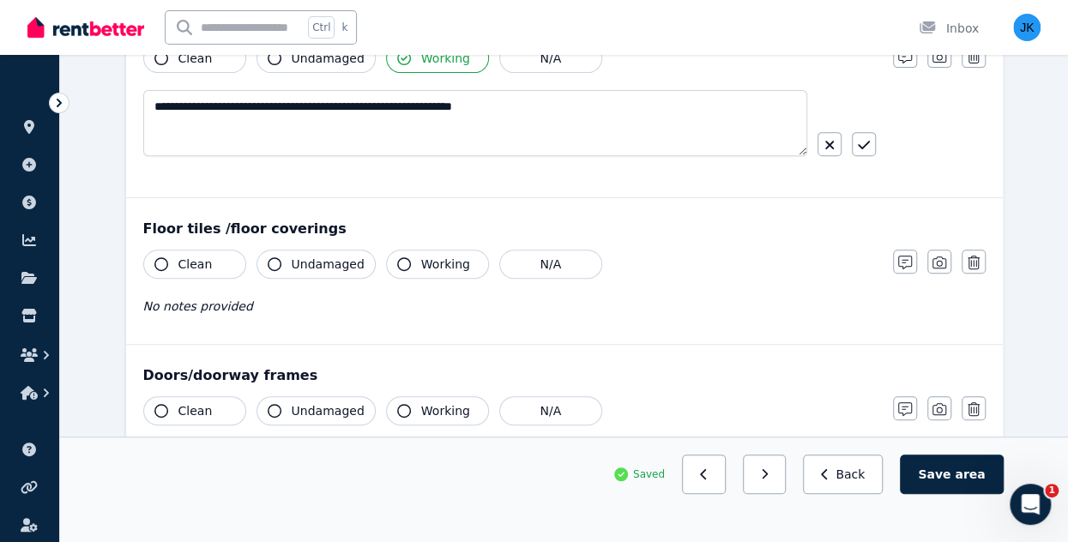
click at [200, 268] on span "Clean" at bounding box center [195, 264] width 34 height 17
click at [304, 264] on span "Undamaged" at bounding box center [328, 264] width 73 height 17
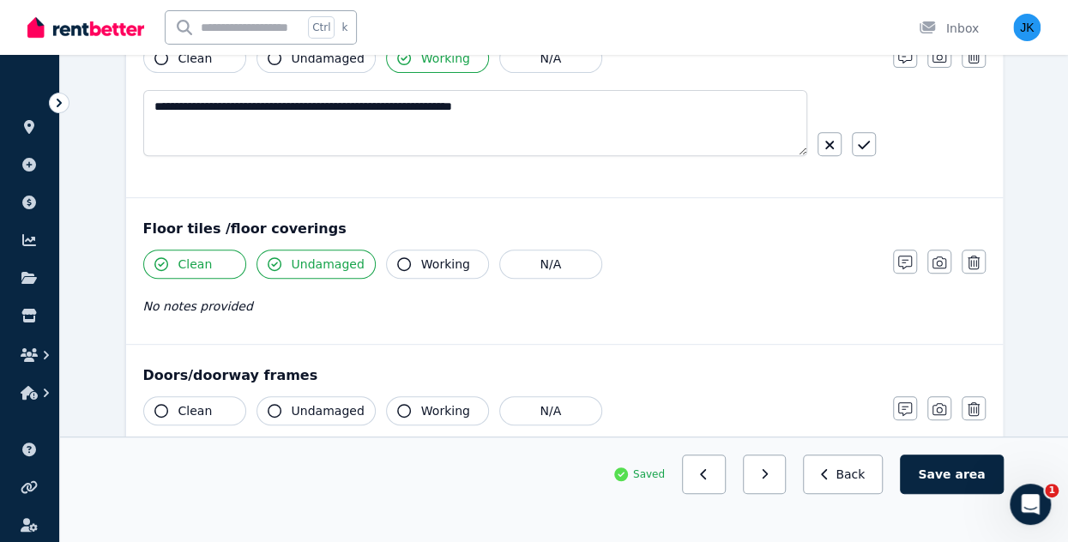
click at [421, 257] on span "Working" at bounding box center [445, 264] width 49 height 17
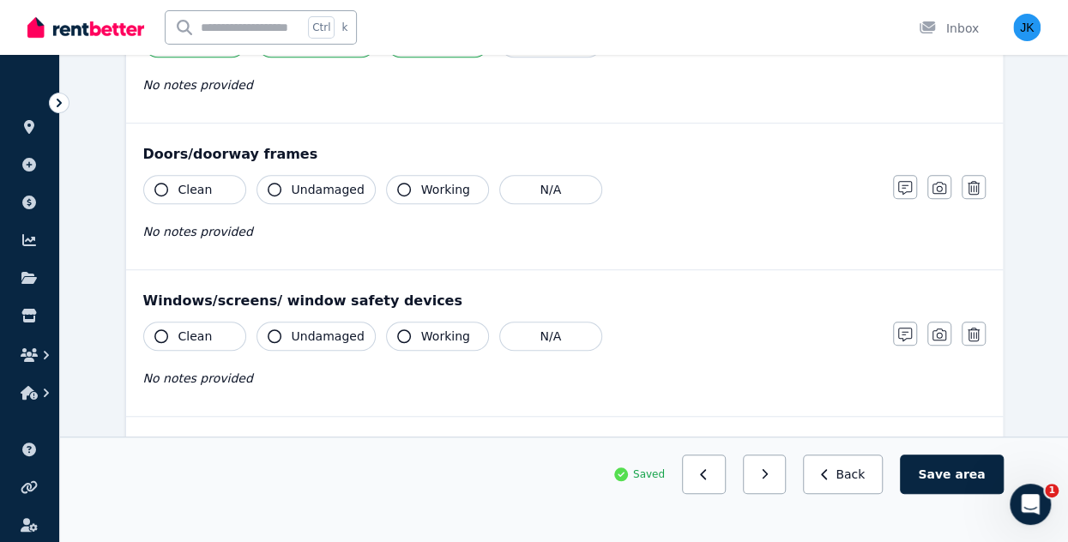
scroll to position [504, 0]
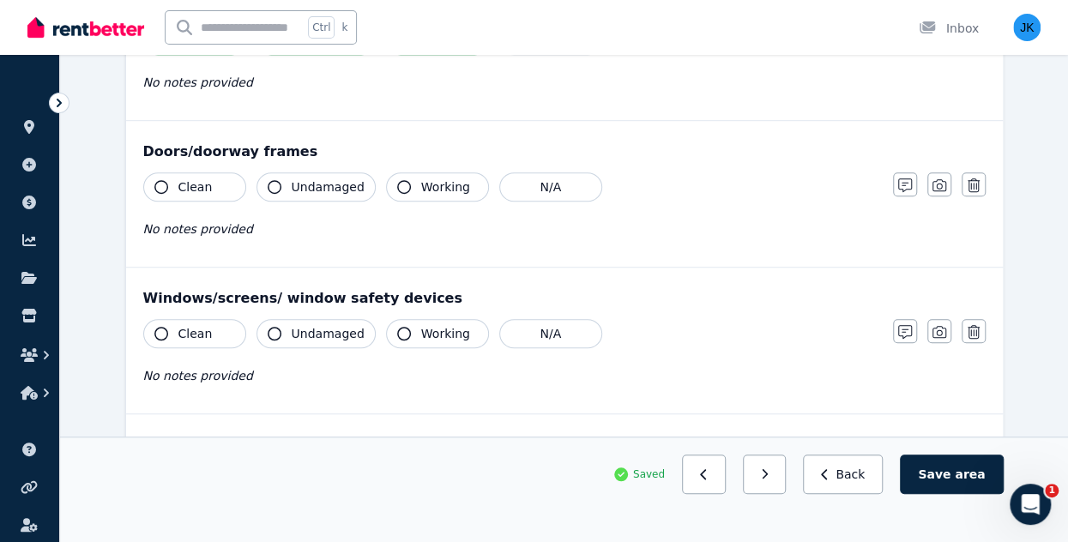
click at [314, 189] on span "Undamaged" at bounding box center [328, 186] width 73 height 17
click at [421, 191] on span "Working" at bounding box center [445, 186] width 49 height 17
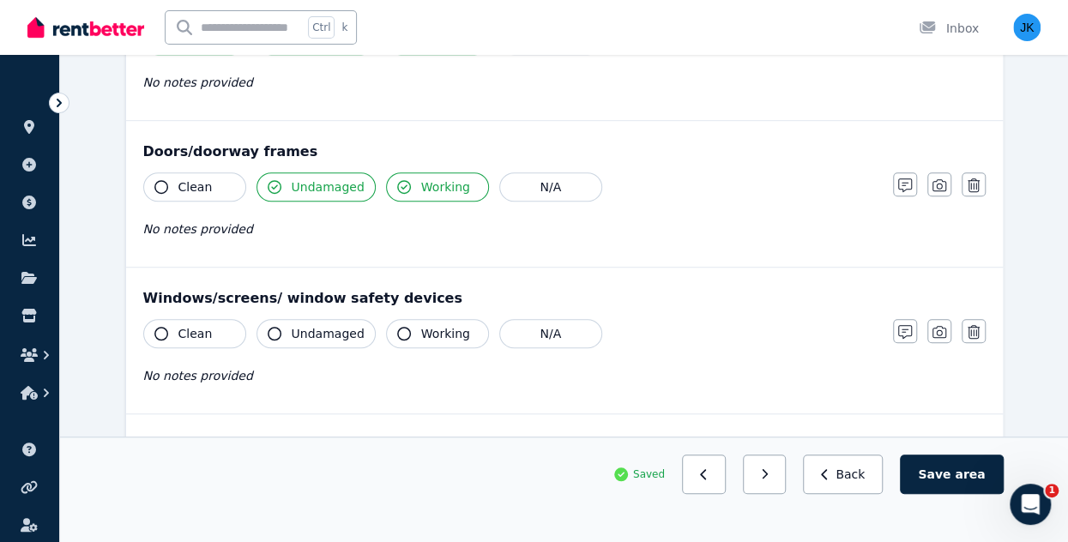
click at [316, 231] on div "No notes provided" at bounding box center [509, 229] width 732 height 21
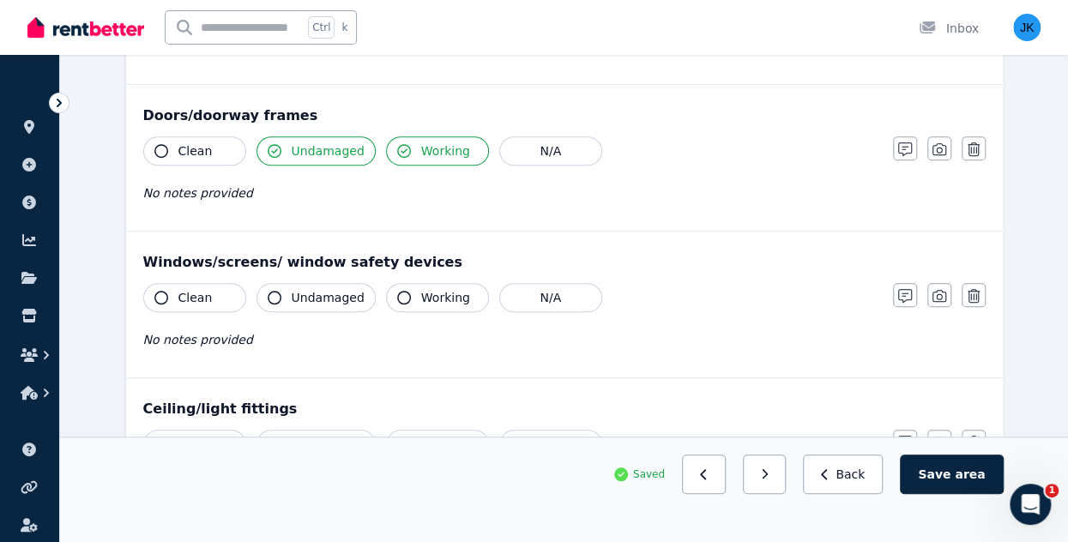
scroll to position [546, 0]
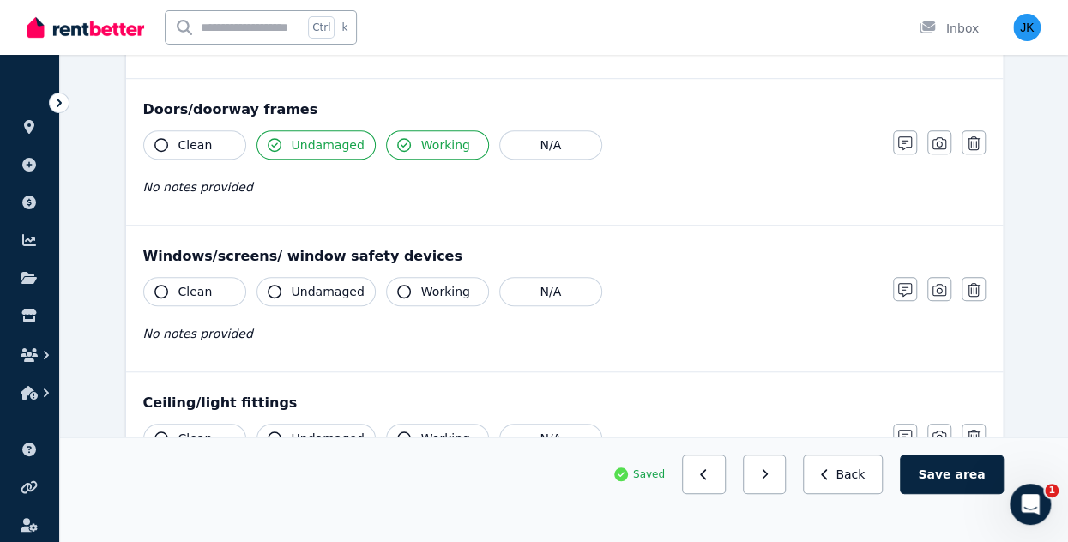
click at [212, 140] on button "Clean" at bounding box center [194, 144] width 103 height 29
click at [200, 290] on span "Clean" at bounding box center [195, 291] width 34 height 17
click at [298, 286] on span "Undamaged" at bounding box center [328, 291] width 73 height 17
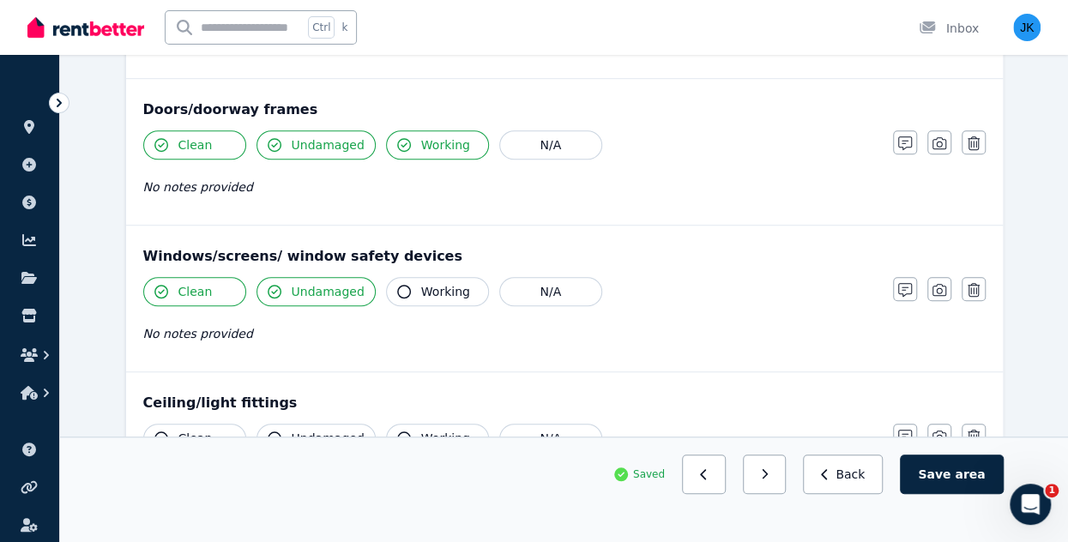
click at [421, 290] on span "Working" at bounding box center [445, 291] width 49 height 17
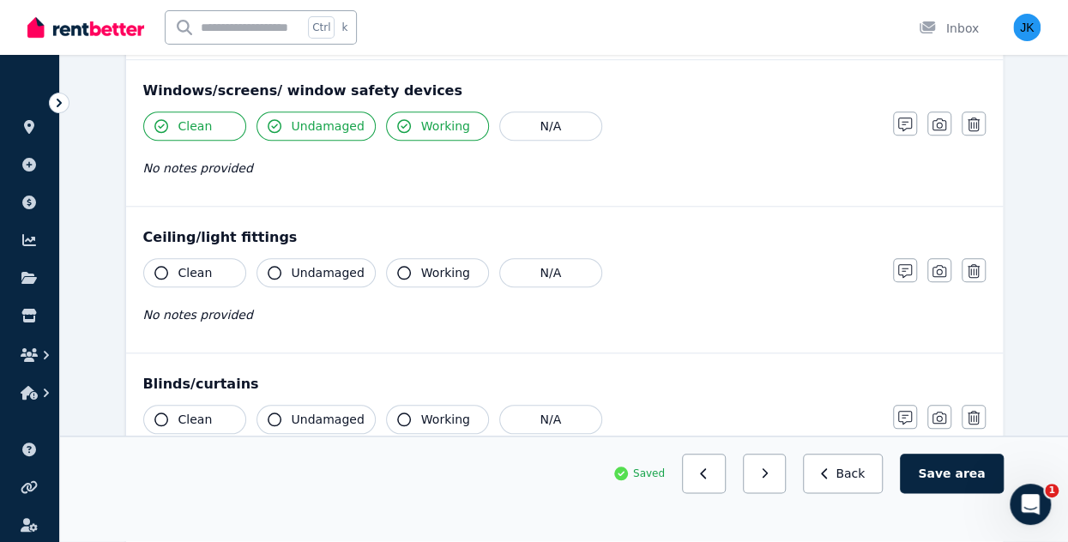
scroll to position [708, 0]
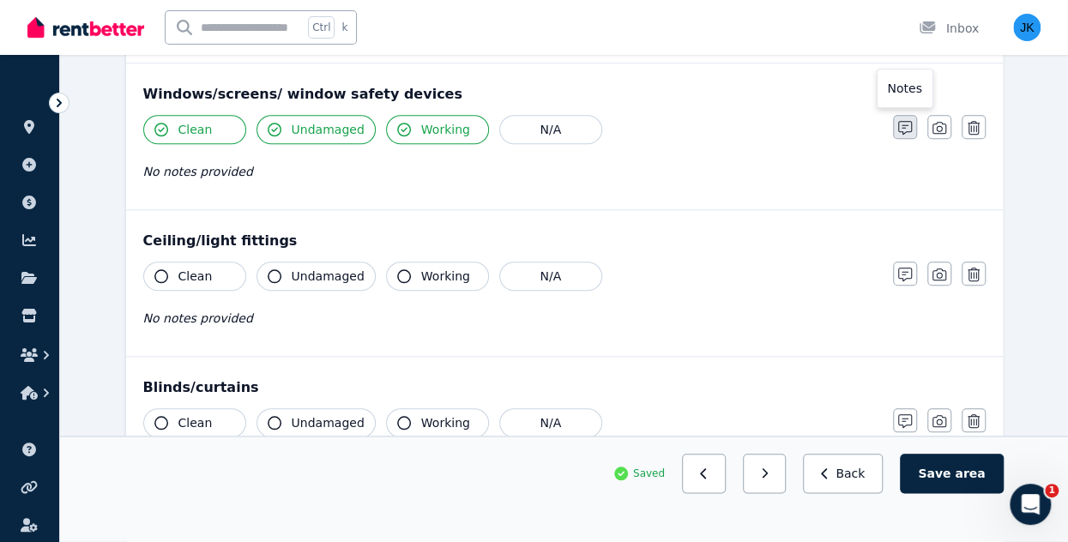
click at [907, 128] on icon "button" at bounding box center [905, 128] width 14 height 14
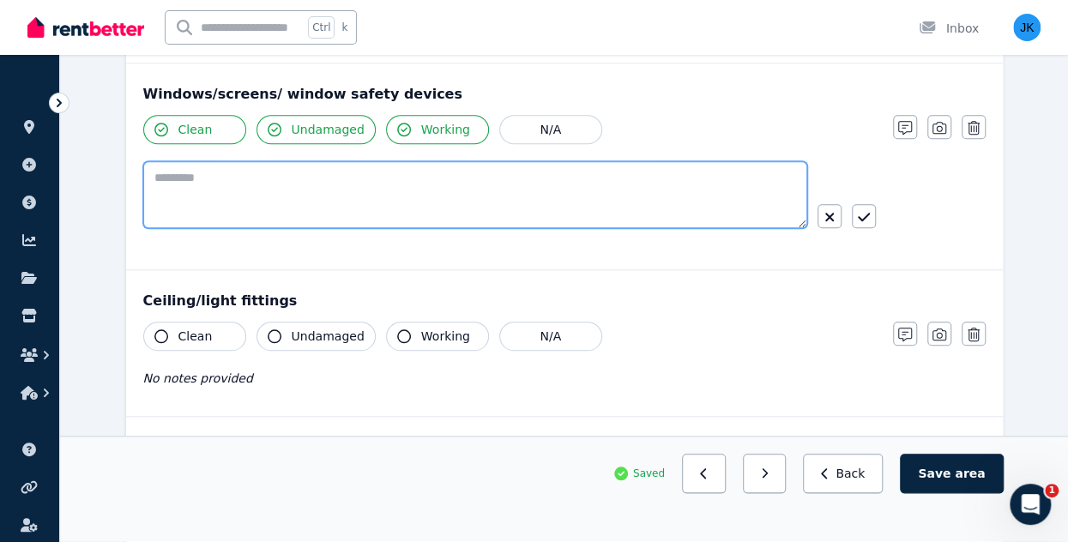
click at [326, 193] on textarea at bounding box center [475, 194] width 664 height 67
click at [173, 175] on textarea "*********" at bounding box center [475, 194] width 665 height 66
click at [321, 175] on textarea "**********" at bounding box center [475, 194] width 665 height 66
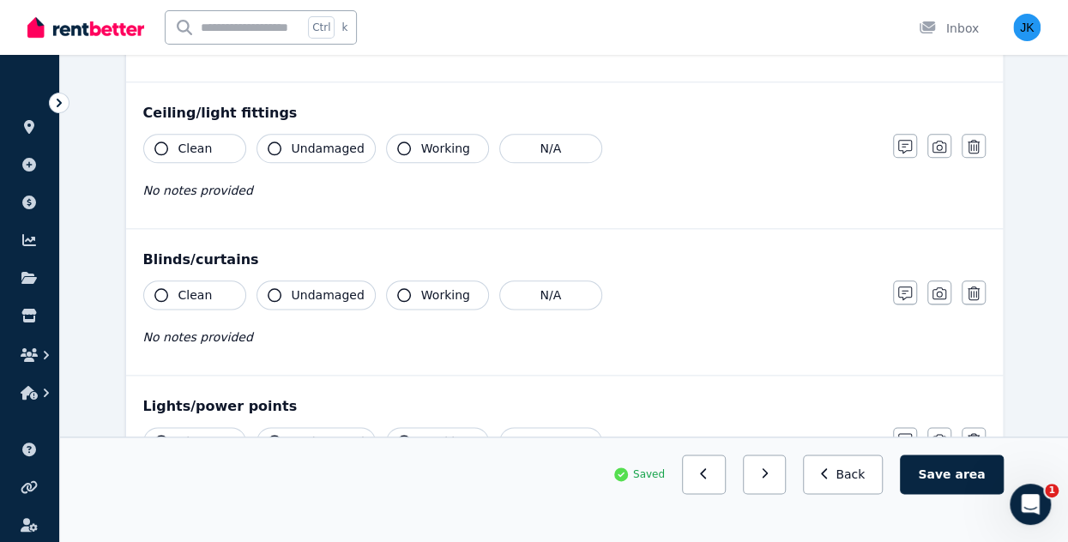
scroll to position [890, 0]
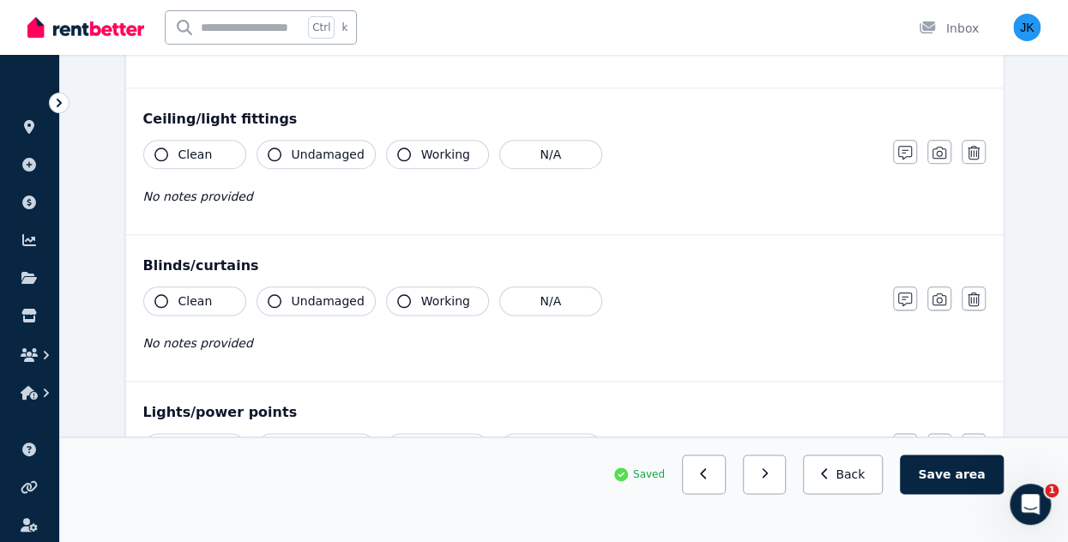
type textarea "**********"
click at [341, 146] on span "Undamaged" at bounding box center [328, 154] width 73 height 17
click at [421, 148] on span "Working" at bounding box center [445, 154] width 49 height 17
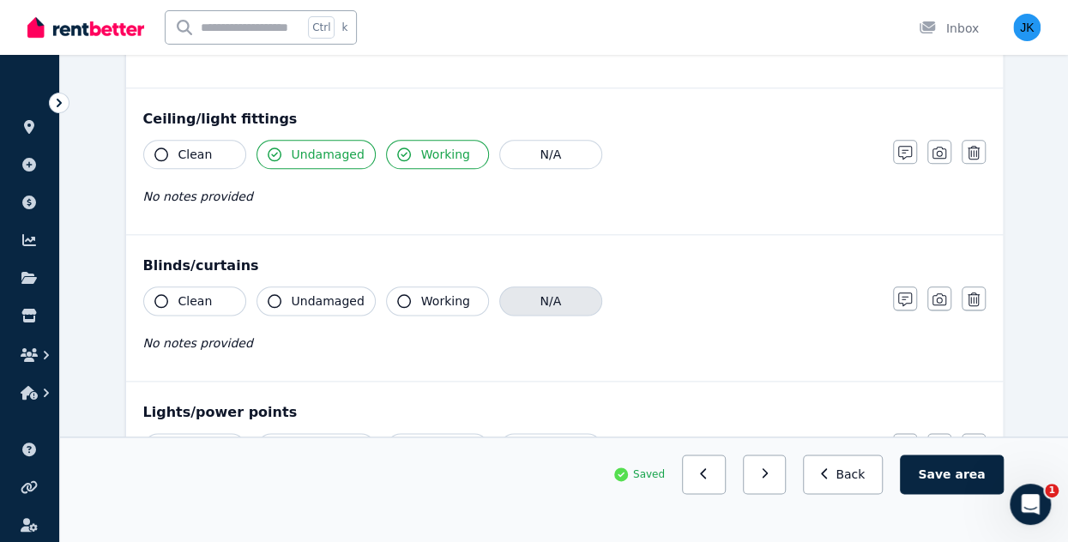
click at [533, 298] on button "N/A" at bounding box center [550, 300] width 103 height 29
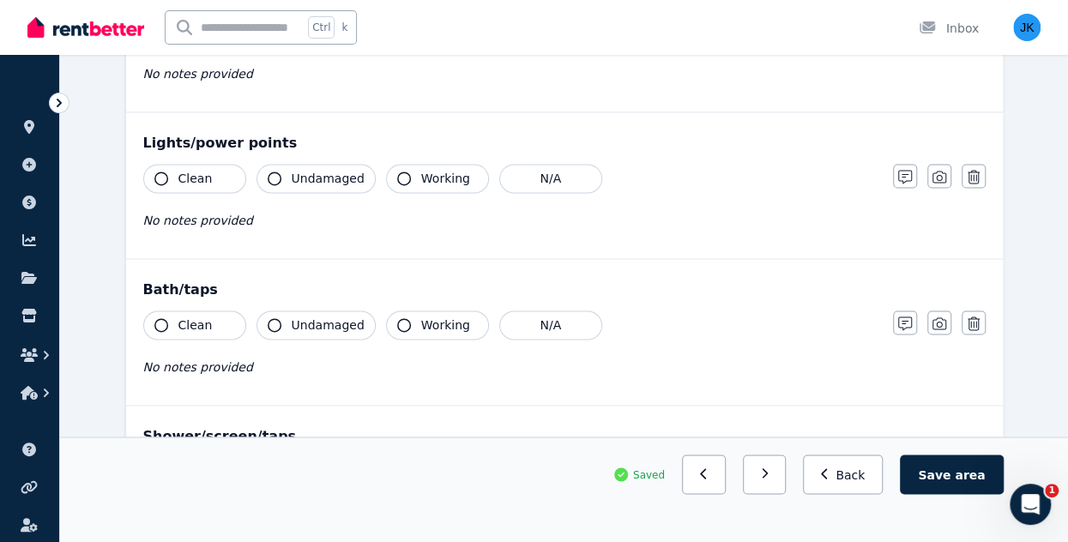
scroll to position [1163, 0]
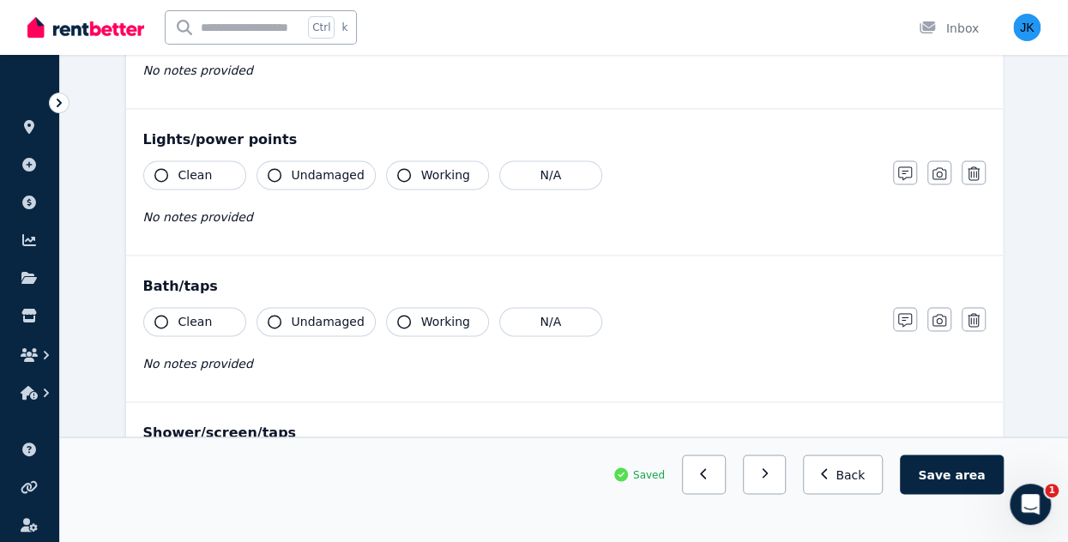
click at [211, 168] on button "Clean" at bounding box center [194, 174] width 103 height 29
click at [321, 168] on span "Undamaged" at bounding box center [328, 174] width 73 height 17
click at [419, 178] on button "Working" at bounding box center [437, 174] width 103 height 29
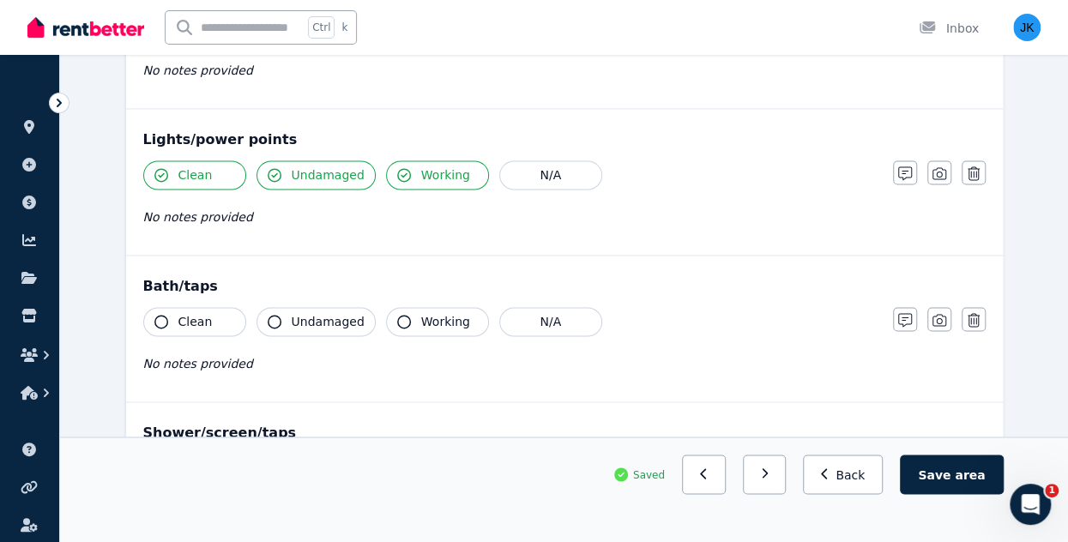
click at [221, 318] on button "Clean" at bounding box center [194, 321] width 103 height 29
click at [316, 316] on span "Undamaged" at bounding box center [328, 321] width 73 height 17
click at [424, 313] on span "Working" at bounding box center [445, 321] width 49 height 17
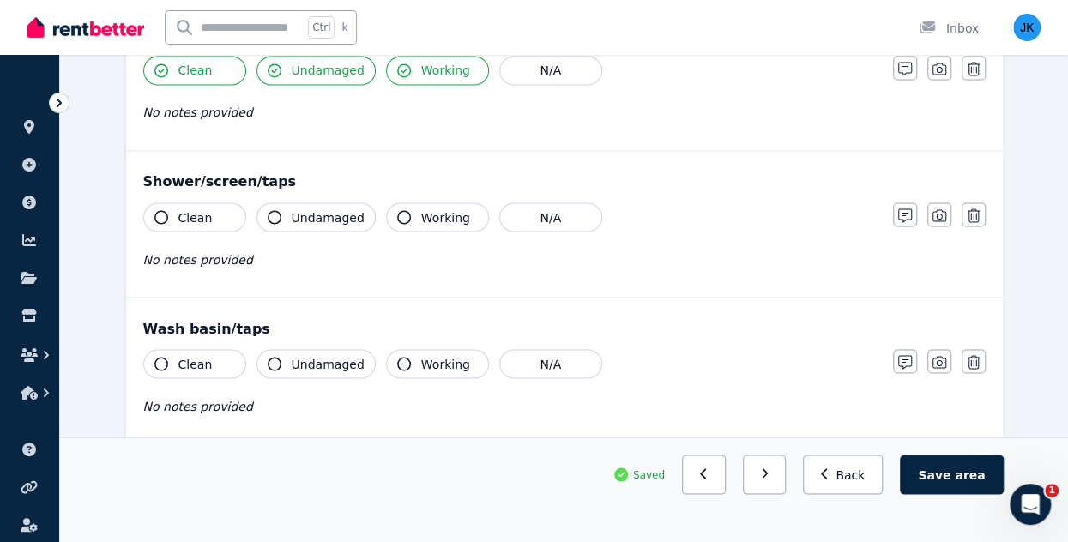
scroll to position [1417, 0]
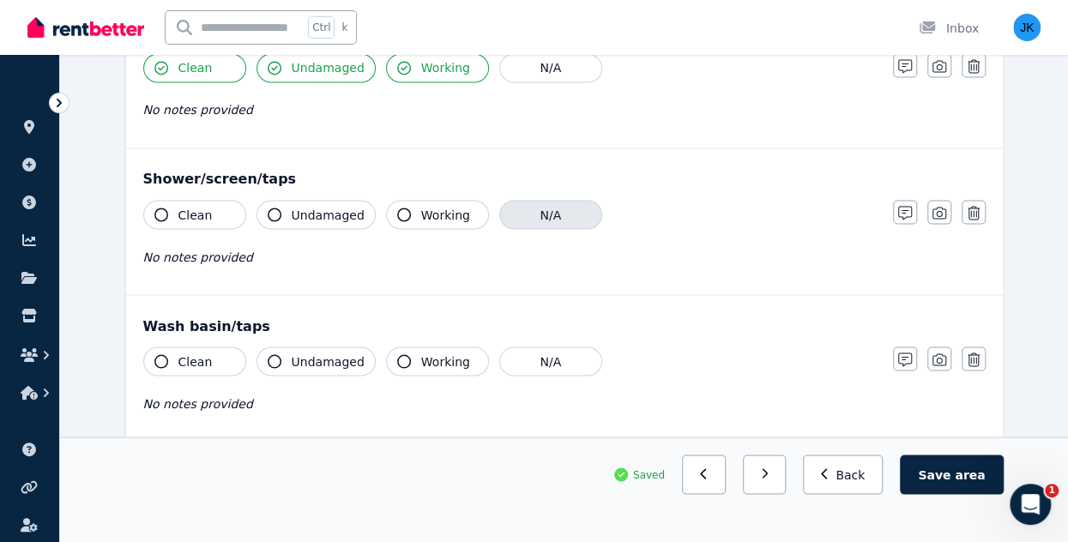
click at [545, 214] on button "N/A" at bounding box center [550, 214] width 103 height 29
click at [206, 360] on button "Clean" at bounding box center [194, 361] width 103 height 29
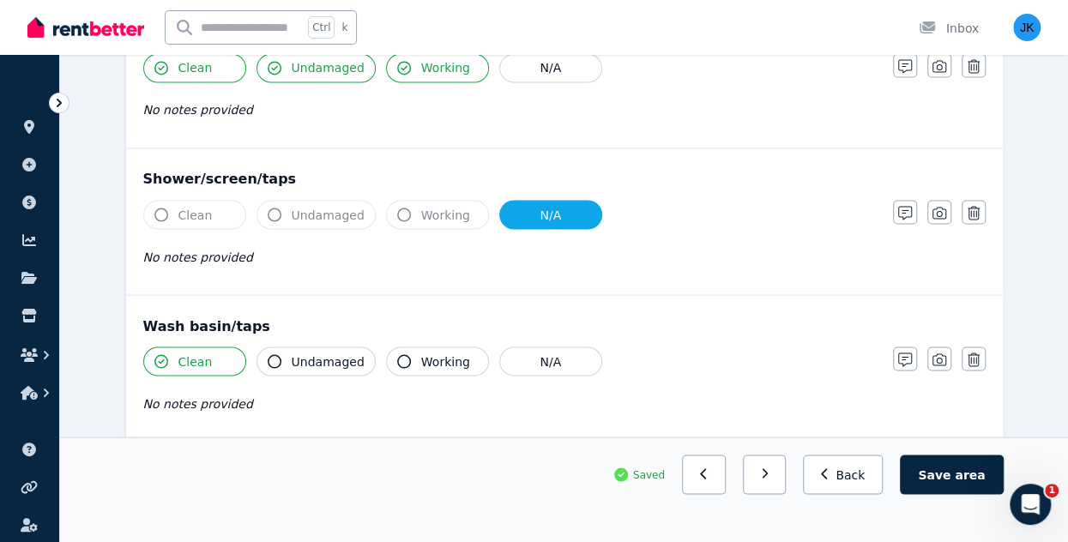
click at [302, 356] on span "Undamaged" at bounding box center [328, 361] width 73 height 17
click at [421, 357] on span "Working" at bounding box center [445, 361] width 49 height 17
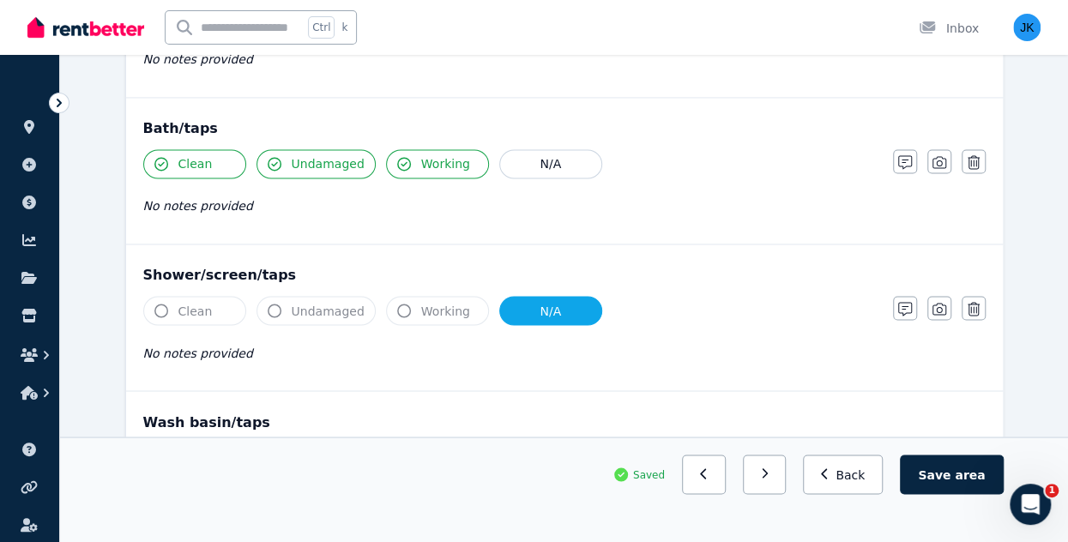
scroll to position [1324, 0]
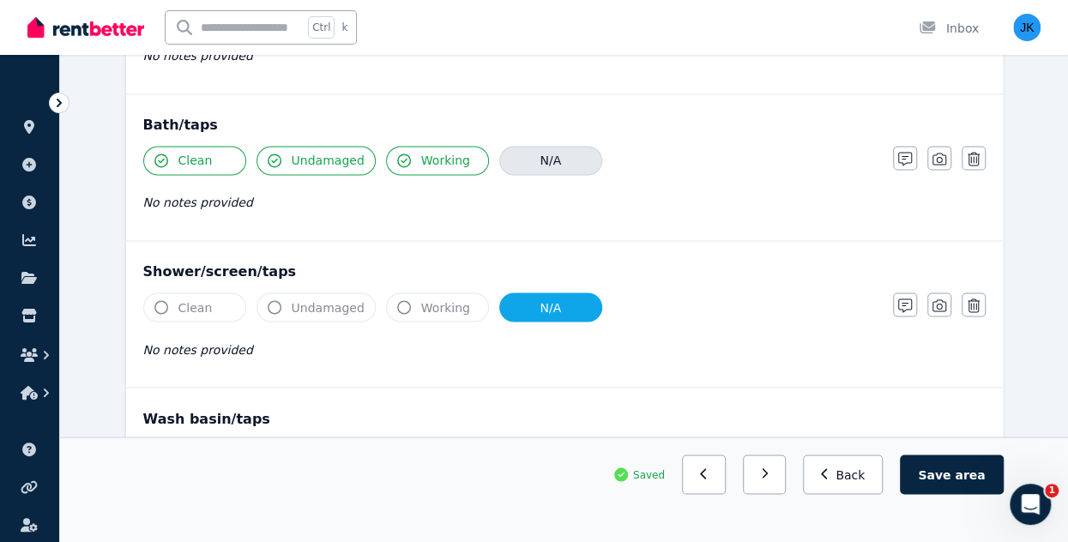
click at [532, 156] on button "N/A" at bounding box center [550, 160] width 103 height 29
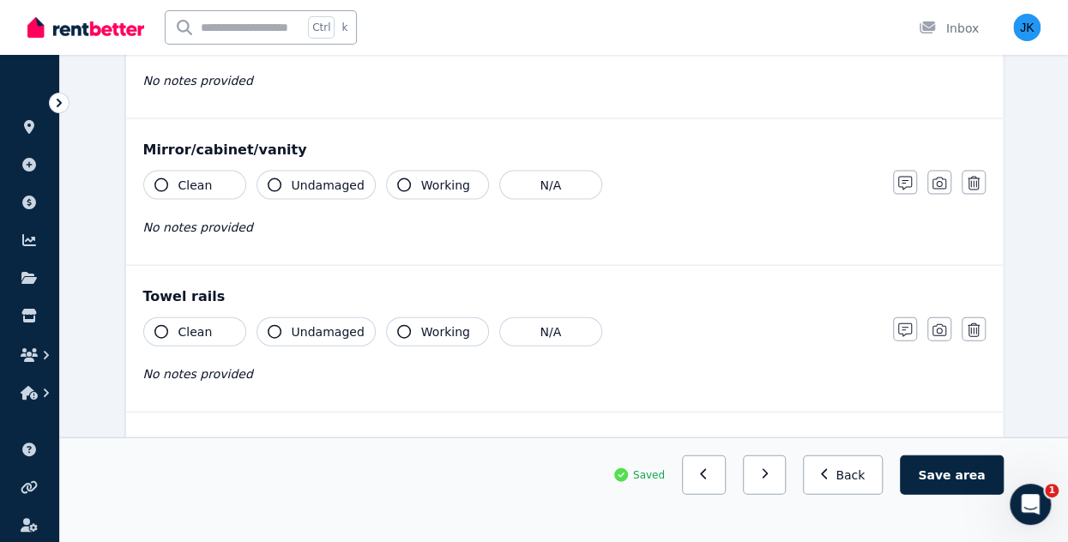
scroll to position [1736, 0]
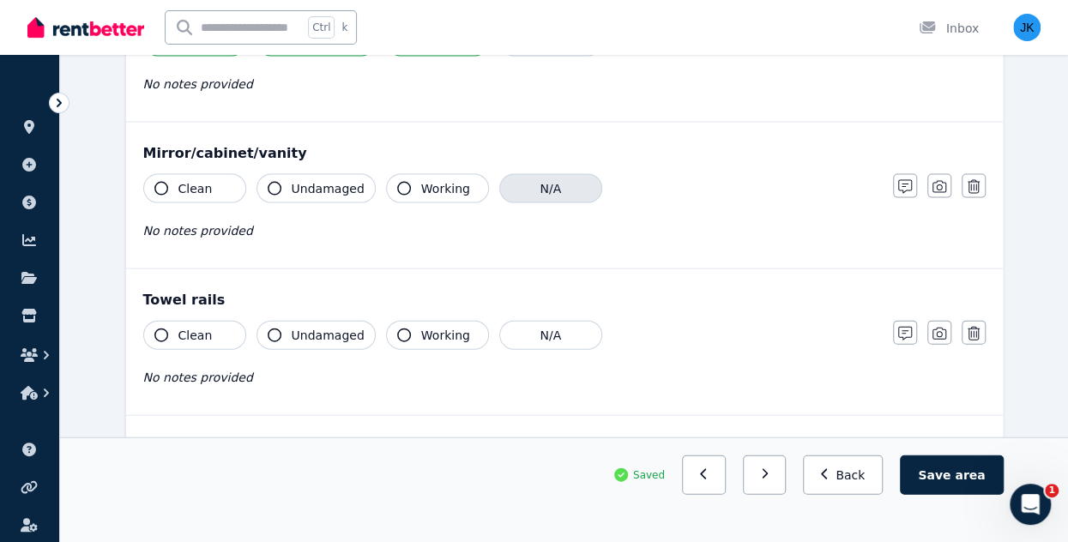
click at [537, 188] on button "N/A" at bounding box center [550, 188] width 103 height 29
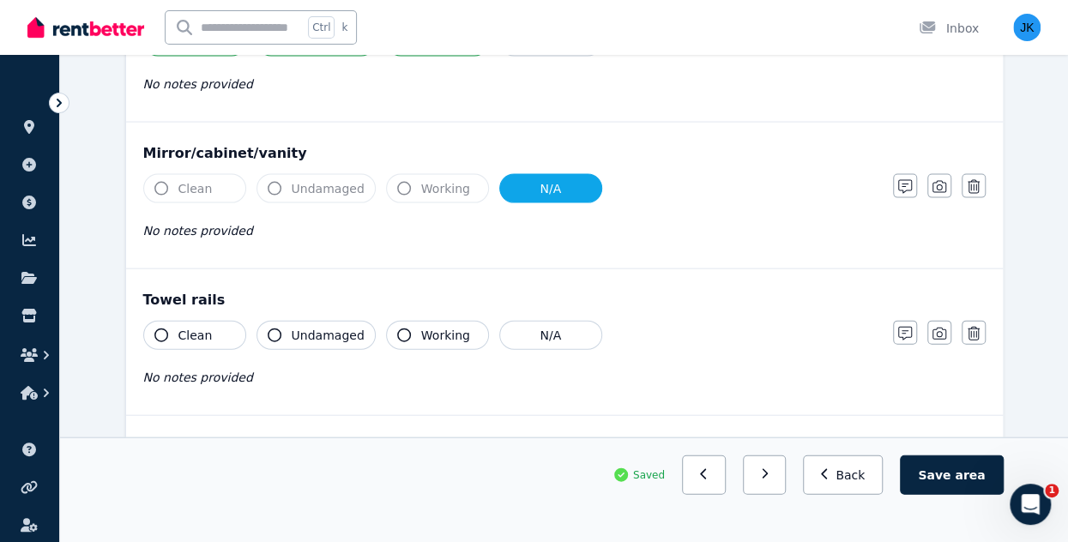
click at [185, 321] on button "Clean" at bounding box center [194, 335] width 103 height 29
click at [313, 327] on span "Undamaged" at bounding box center [328, 335] width 73 height 17
click at [440, 327] on span "Working" at bounding box center [445, 335] width 49 height 17
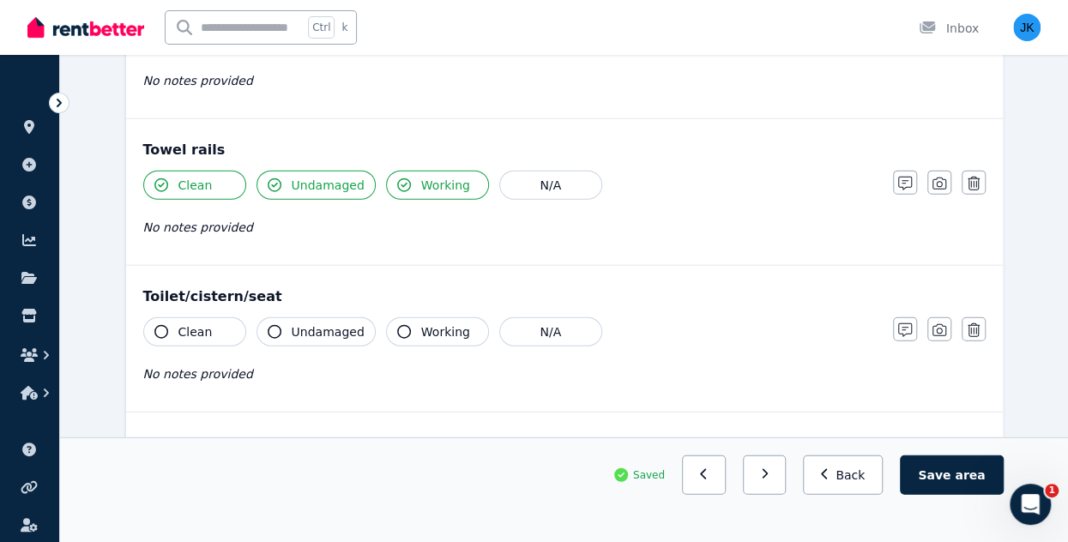
scroll to position [1937, 0]
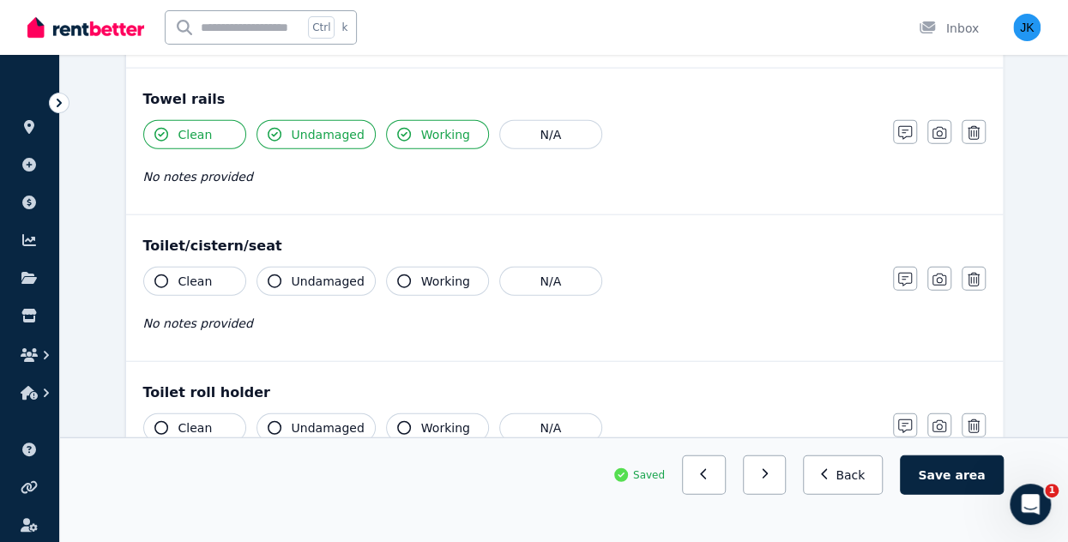
click at [214, 272] on button "Clean" at bounding box center [194, 281] width 103 height 29
click at [308, 279] on button "Undamaged" at bounding box center [315, 281] width 119 height 29
click at [434, 274] on span "Working" at bounding box center [445, 281] width 49 height 17
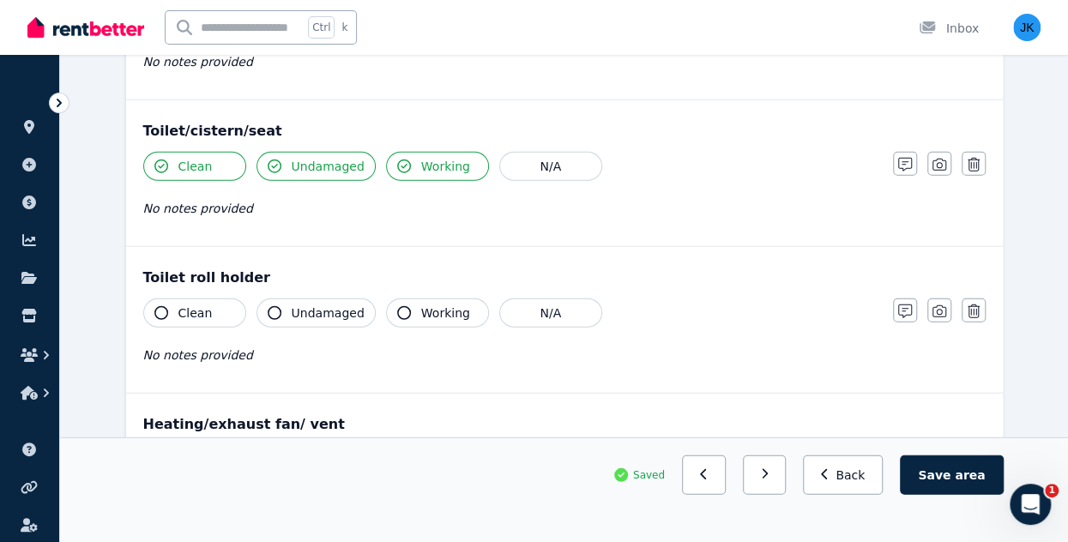
scroll to position [2055, 0]
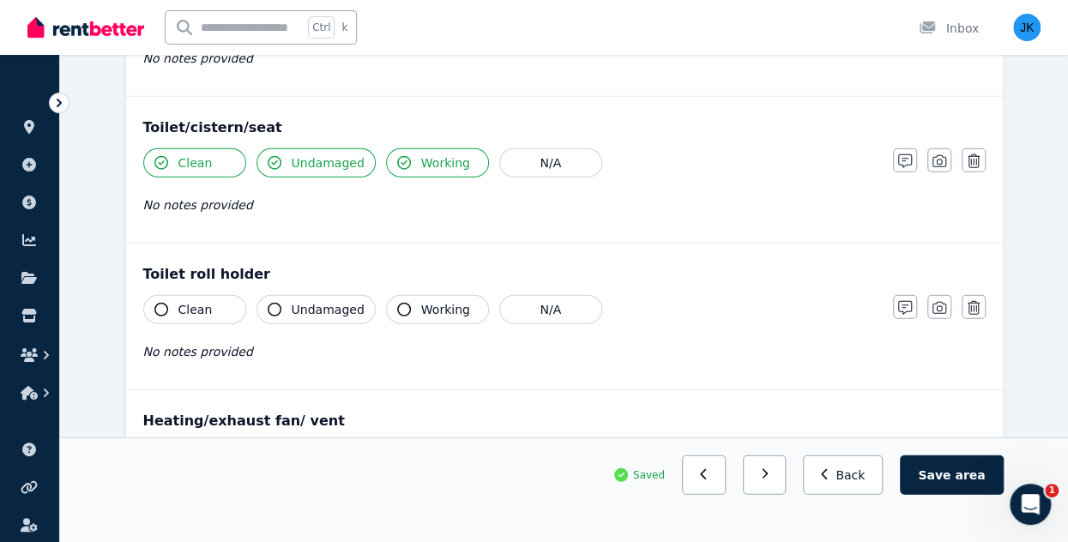
click at [304, 305] on button "Undamaged" at bounding box center [315, 309] width 119 height 29
click at [437, 304] on span "Working" at bounding box center [445, 309] width 49 height 17
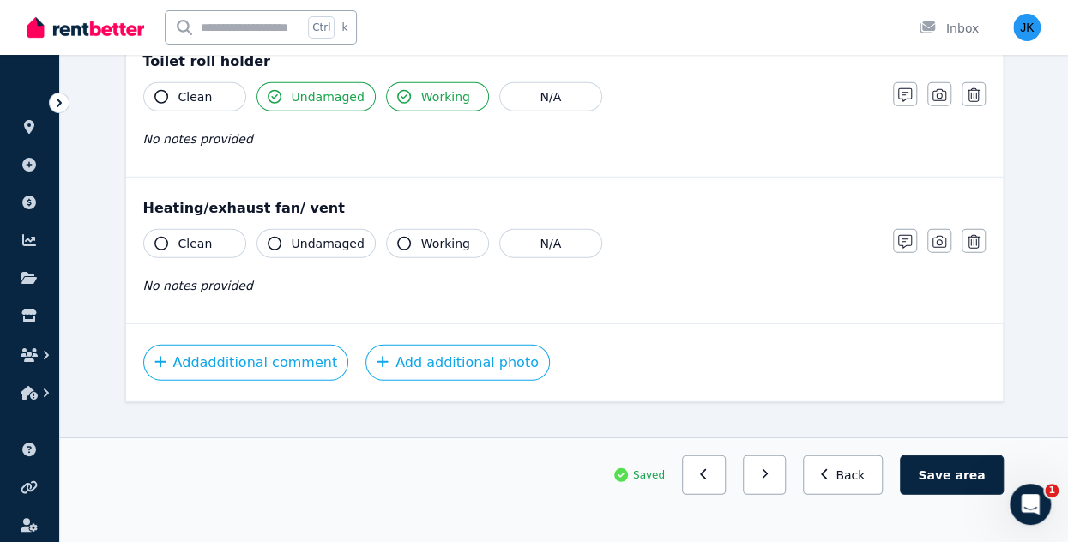
scroll to position [2280, 0]
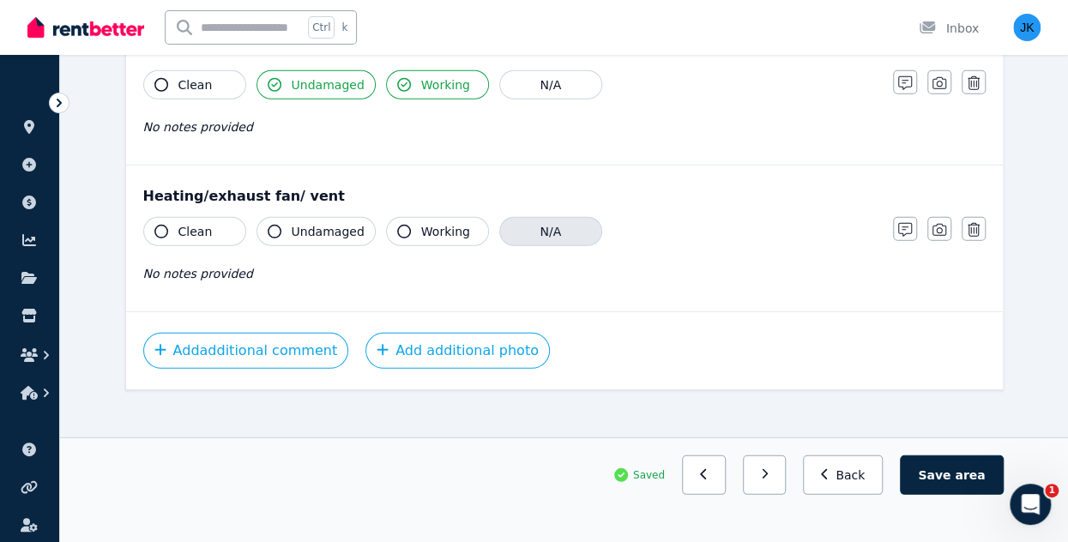
click at [563, 217] on button "N/A" at bounding box center [550, 231] width 103 height 29
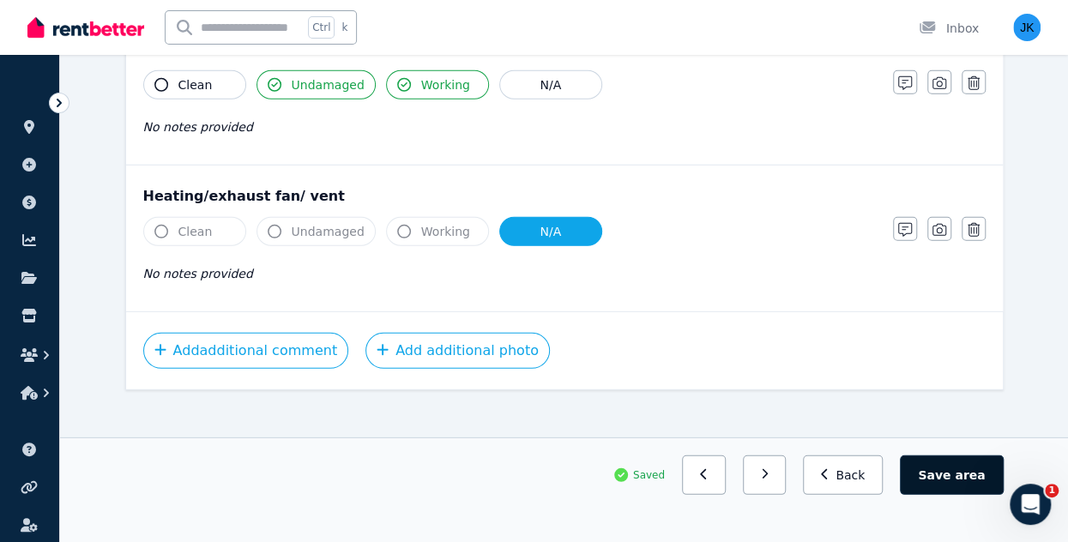
click at [967, 471] on span "area" at bounding box center [970, 474] width 30 height 17
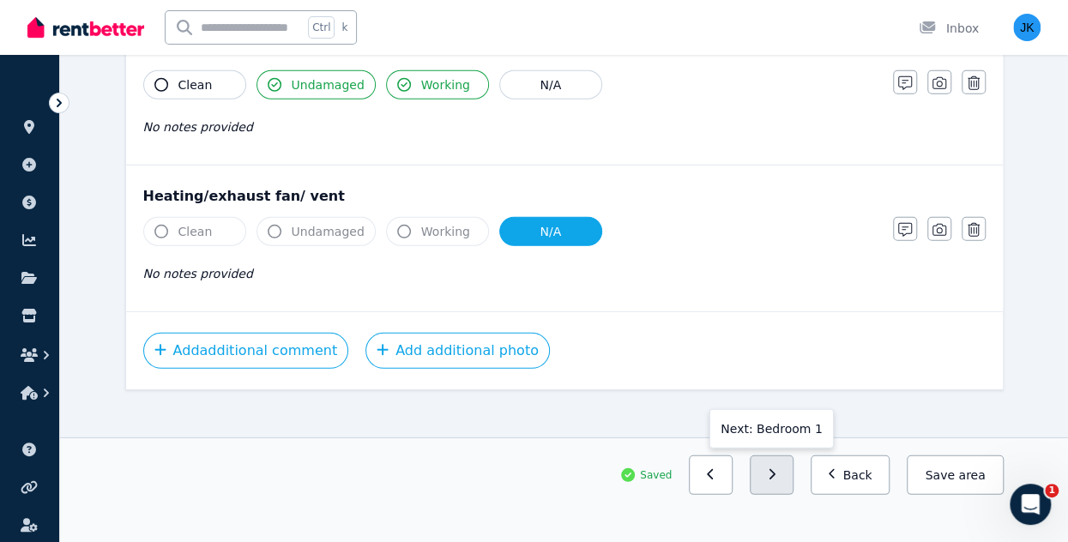
click at [778, 466] on button "button" at bounding box center [772, 474] width 44 height 39
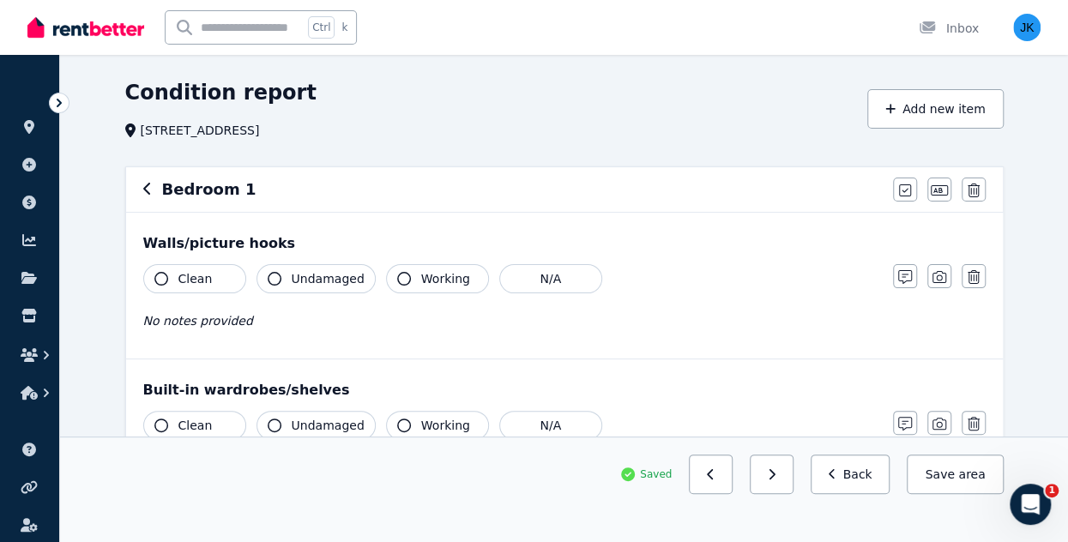
scroll to position [39, 0]
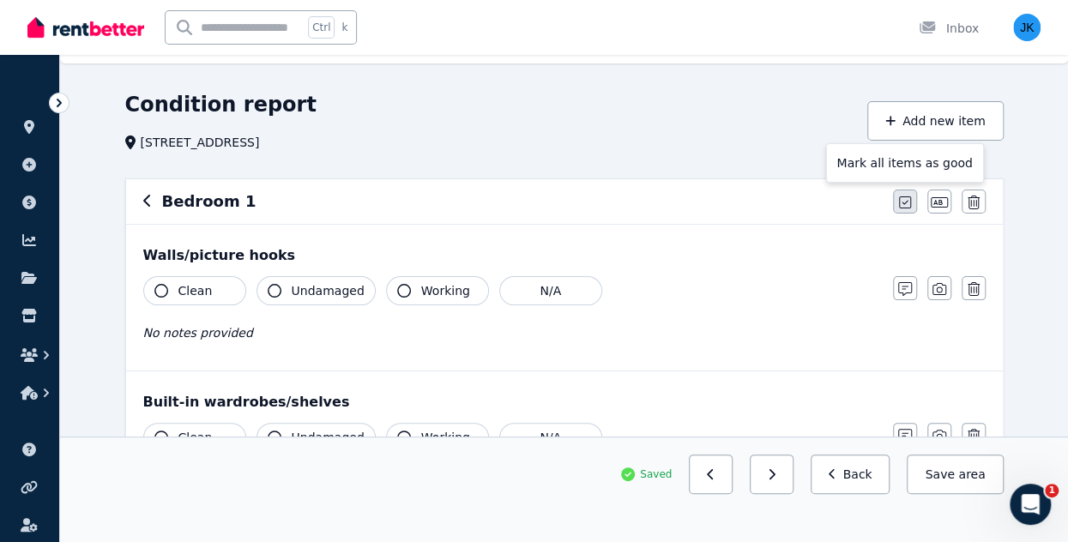
click at [902, 198] on icon "button" at bounding box center [905, 203] width 12 height 14
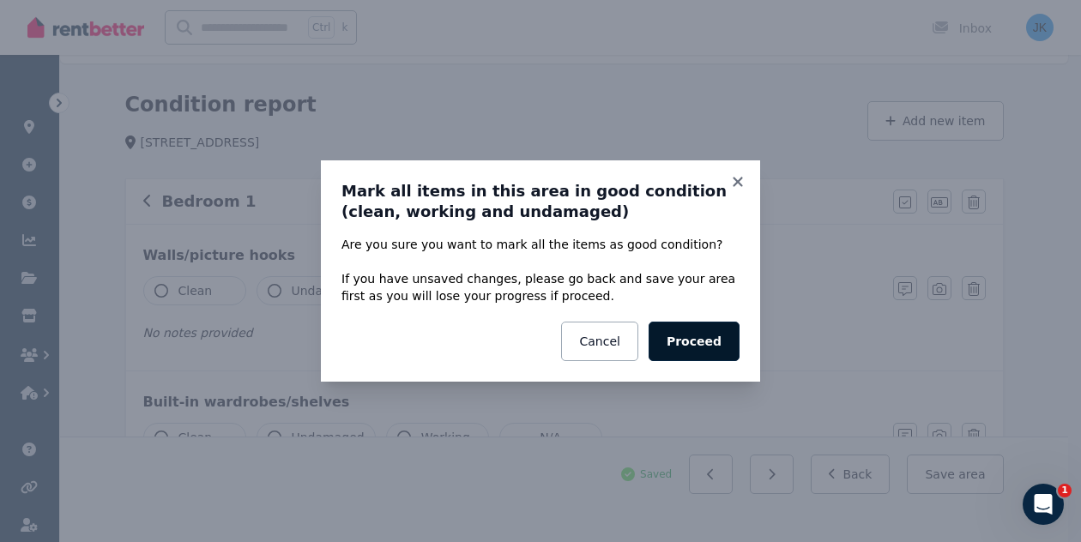
click at [705, 329] on button "Proceed" at bounding box center [693, 341] width 91 height 39
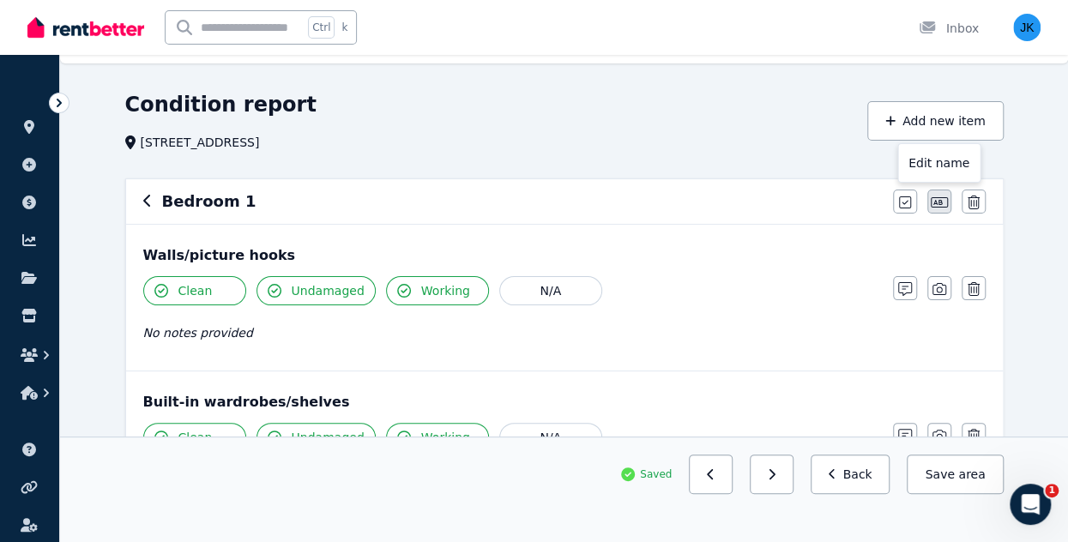
click at [942, 198] on icon "button" at bounding box center [939, 202] width 17 height 10
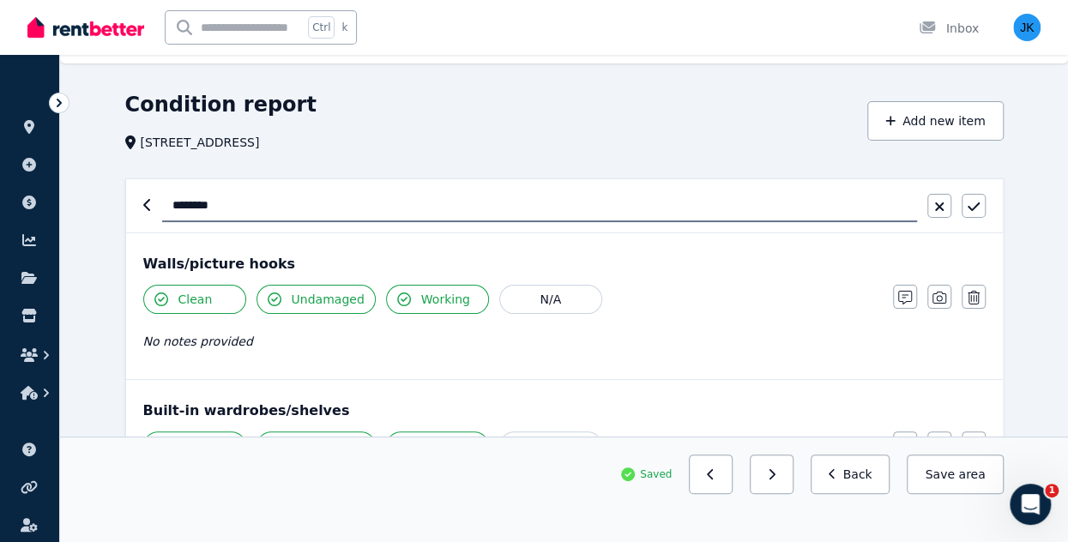
click at [172, 205] on input "*******" at bounding box center [539, 206] width 755 height 33
click at [336, 208] on input "**********" at bounding box center [539, 206] width 755 height 33
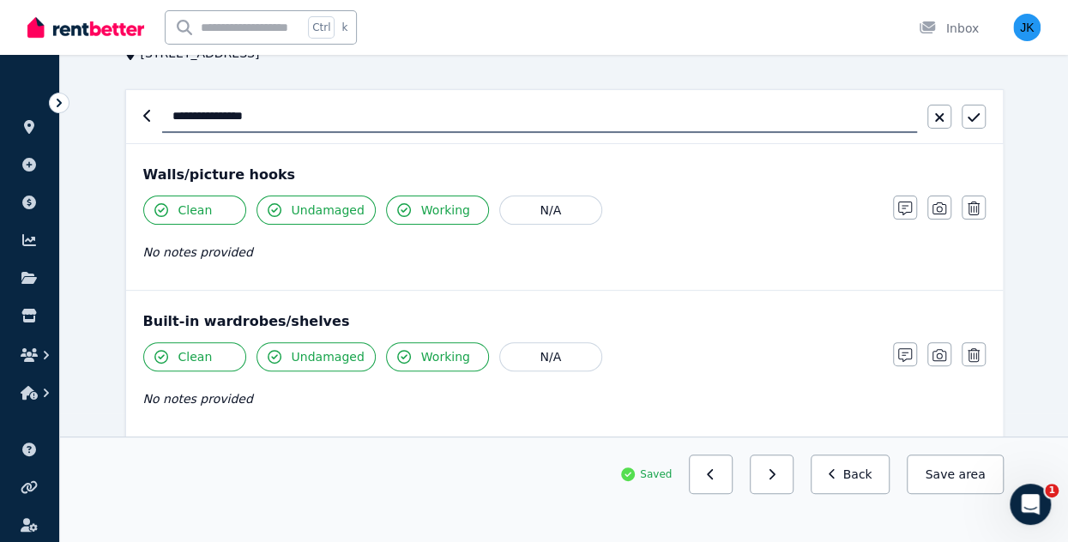
scroll to position [153, 0]
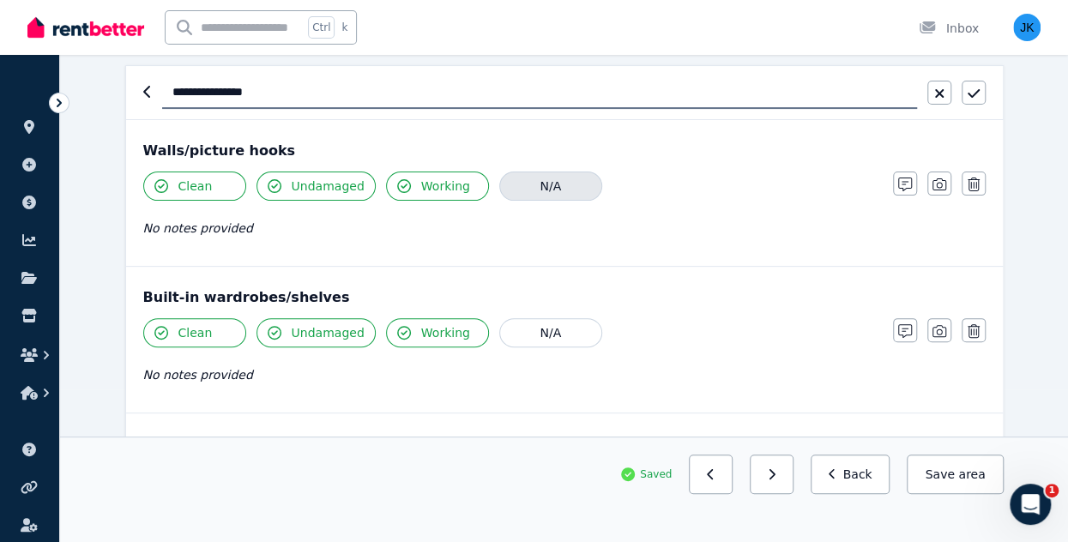
type input "**********"
click at [568, 178] on button "N/A" at bounding box center [550, 186] width 103 height 29
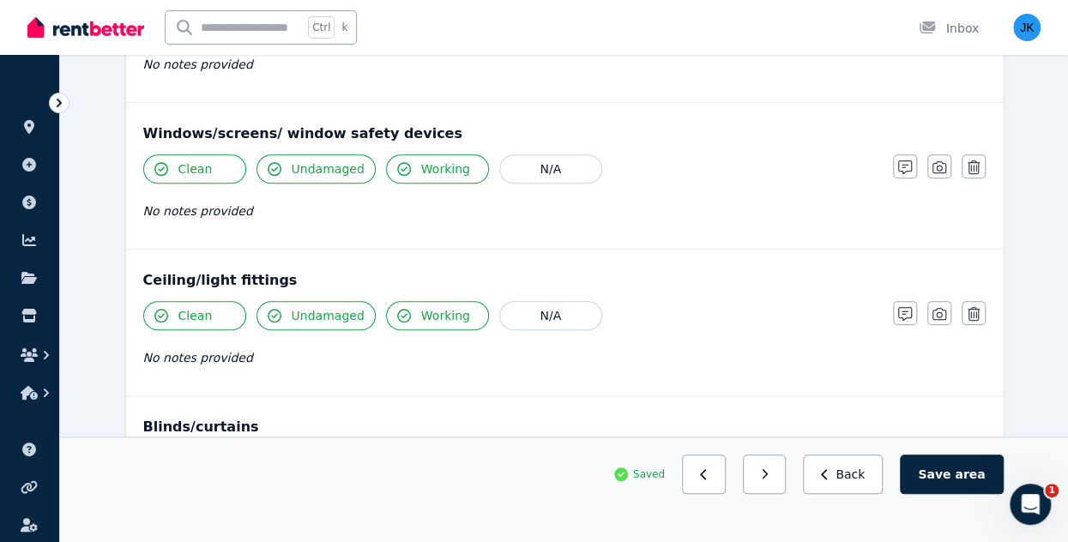
scroll to position [624, 0]
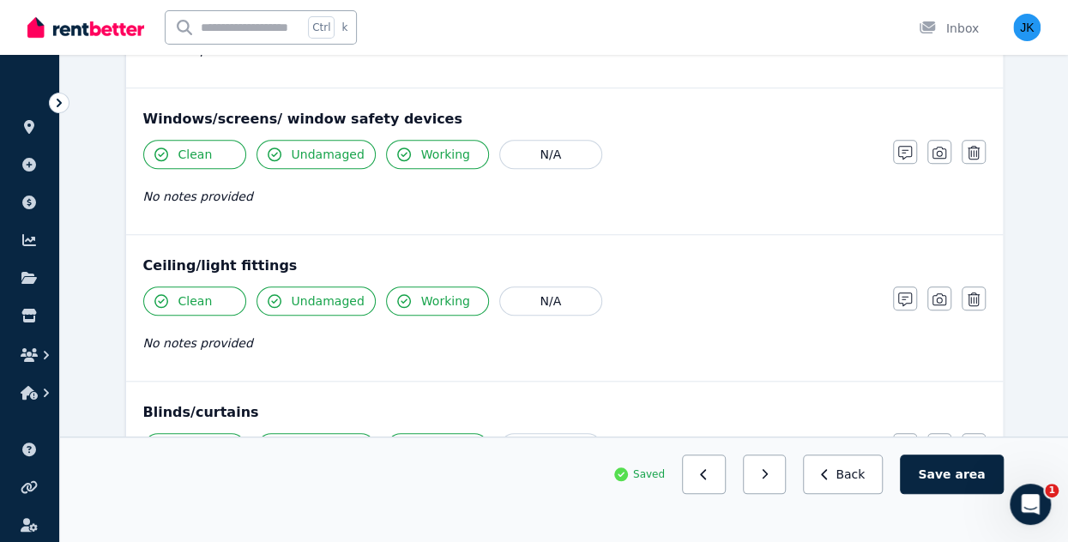
click at [201, 159] on span "Clean" at bounding box center [195, 154] width 34 height 17
click at [908, 156] on icon "button" at bounding box center [905, 153] width 14 height 14
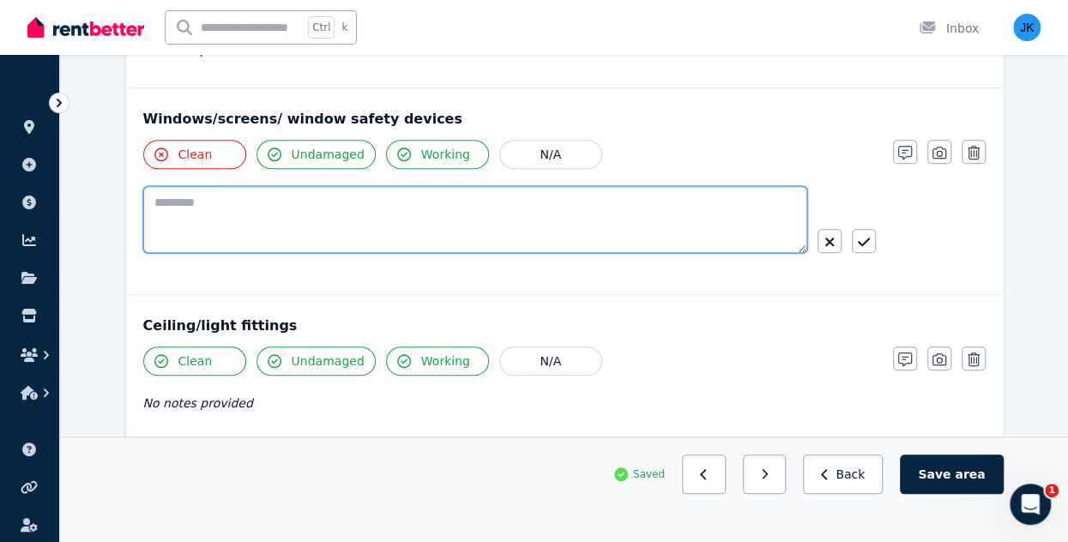
click at [254, 208] on textarea at bounding box center [475, 219] width 664 height 67
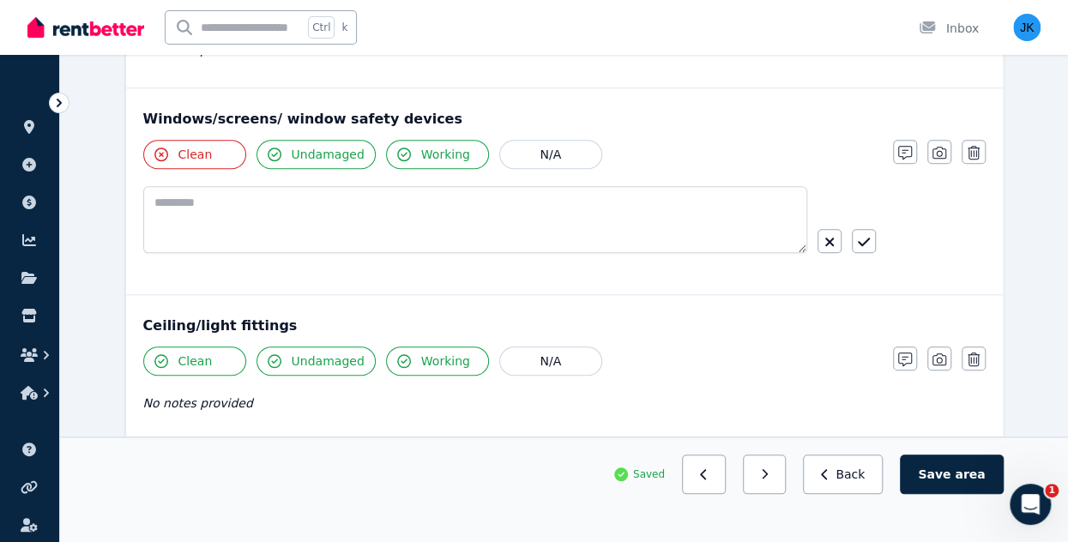
click at [200, 148] on span "Clean" at bounding box center [195, 154] width 34 height 17
click at [163, 150] on icon "button" at bounding box center [161, 155] width 14 height 14
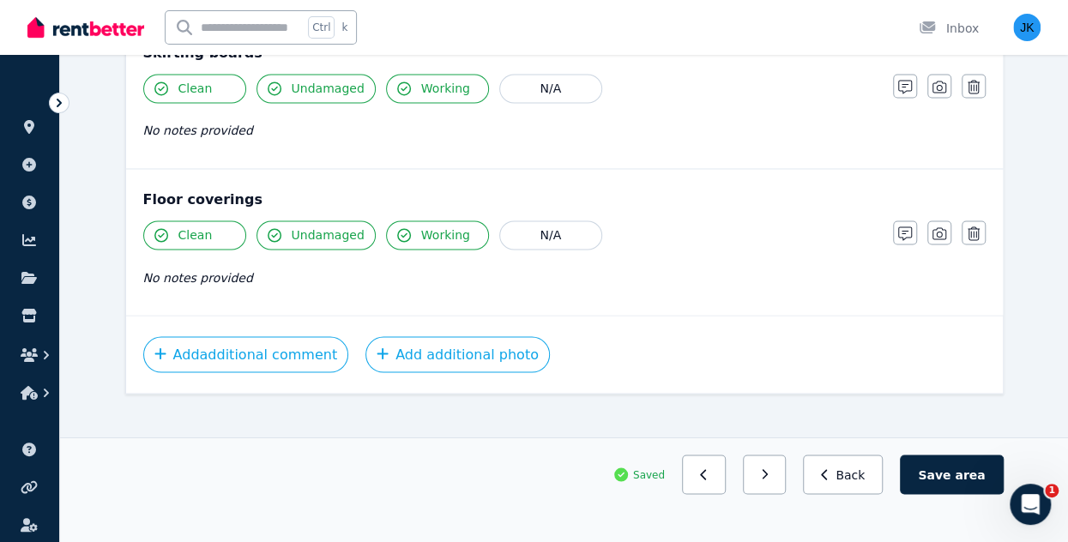
scroll to position [1345, 0]
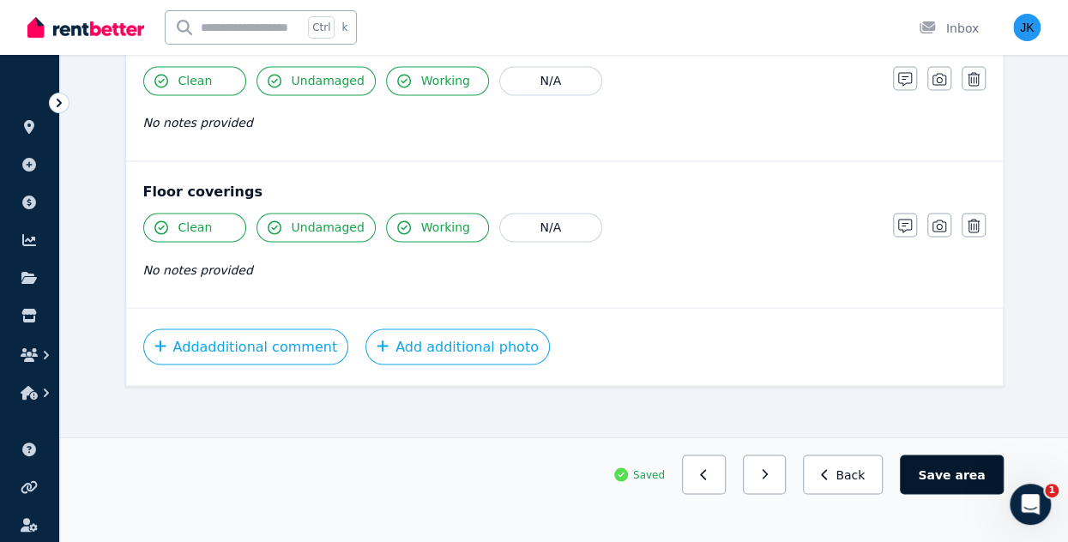
click at [961, 478] on button "Save area" at bounding box center [951, 474] width 103 height 39
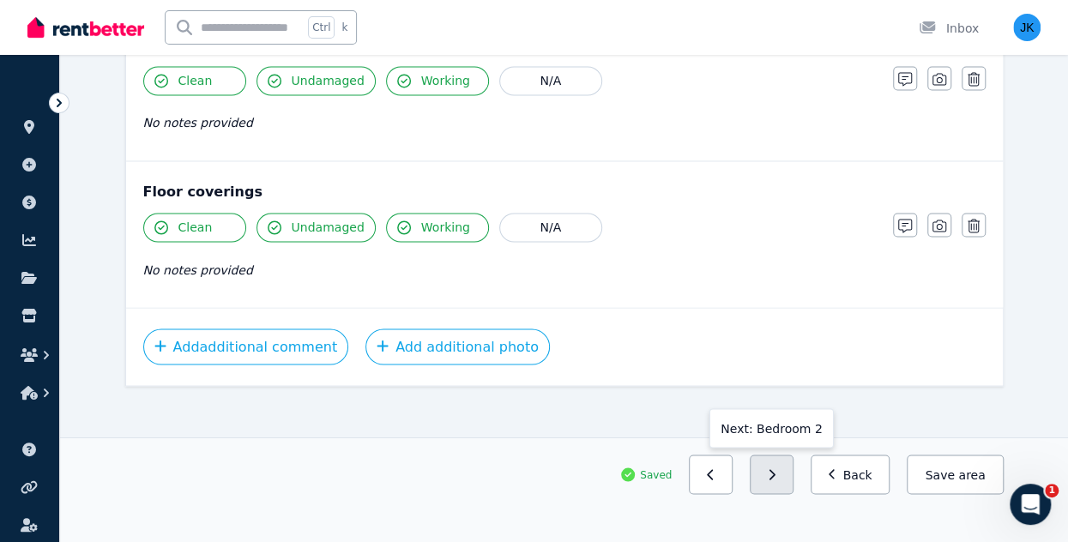
click at [793, 467] on button "button" at bounding box center [772, 474] width 44 height 39
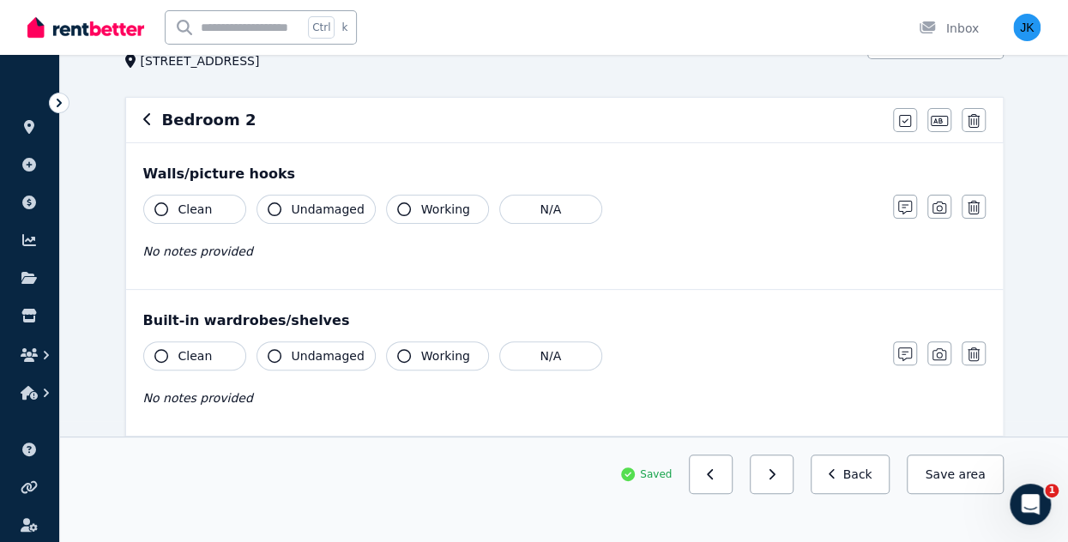
scroll to position [0, 0]
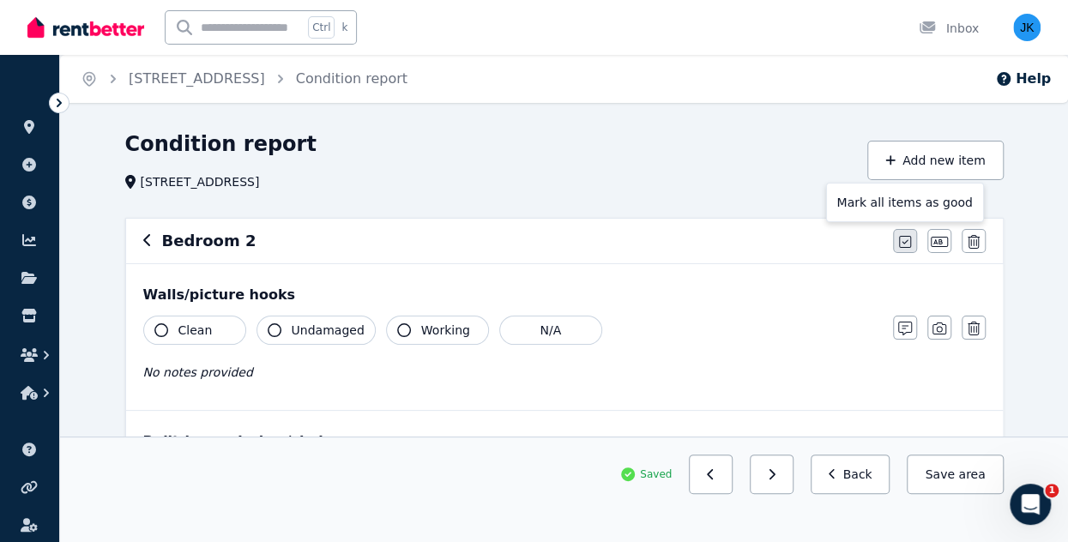
click at [904, 238] on icon "button" at bounding box center [905, 242] width 12 height 14
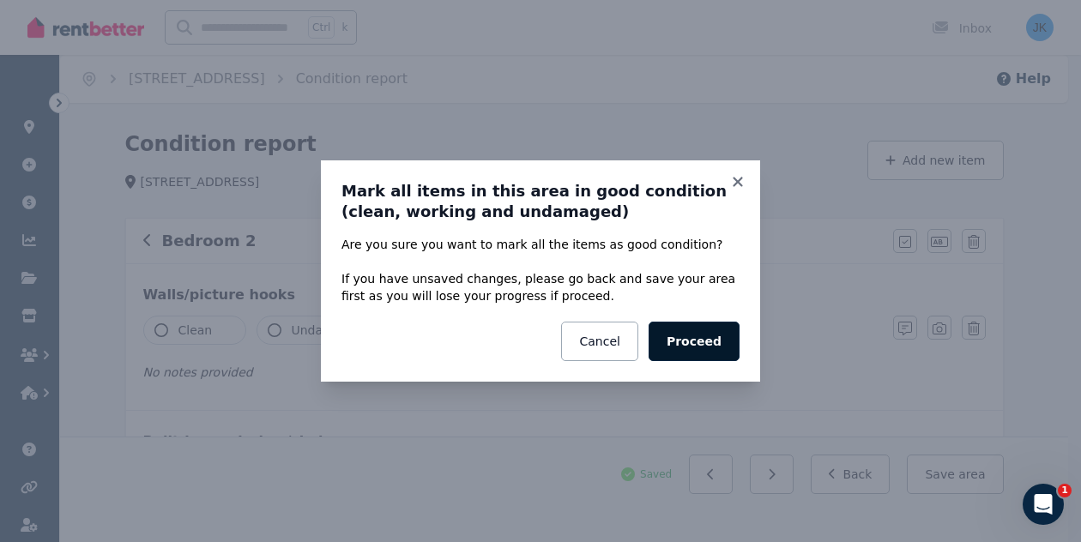
click at [707, 333] on button "Proceed" at bounding box center [693, 341] width 91 height 39
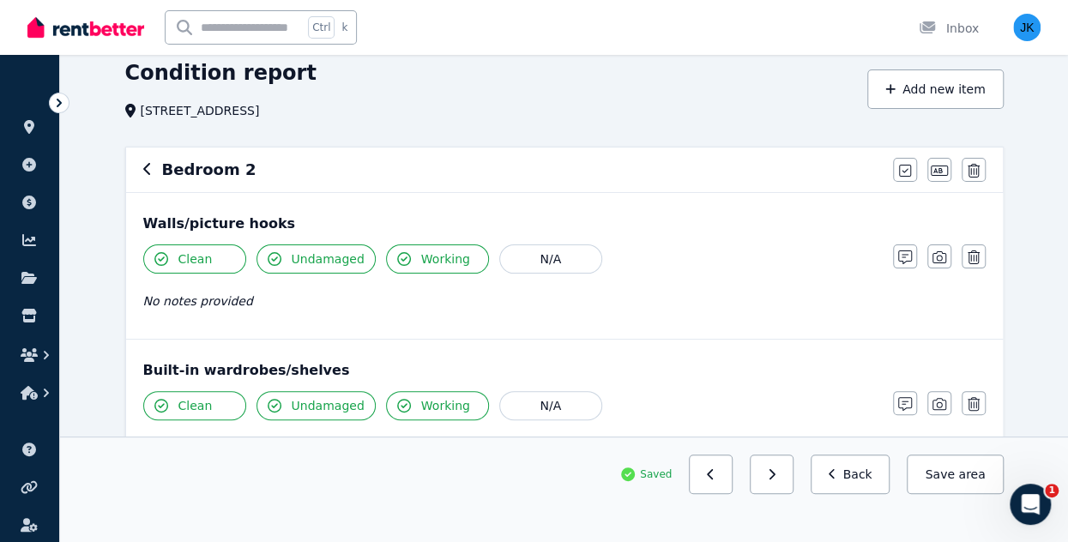
scroll to position [85, 0]
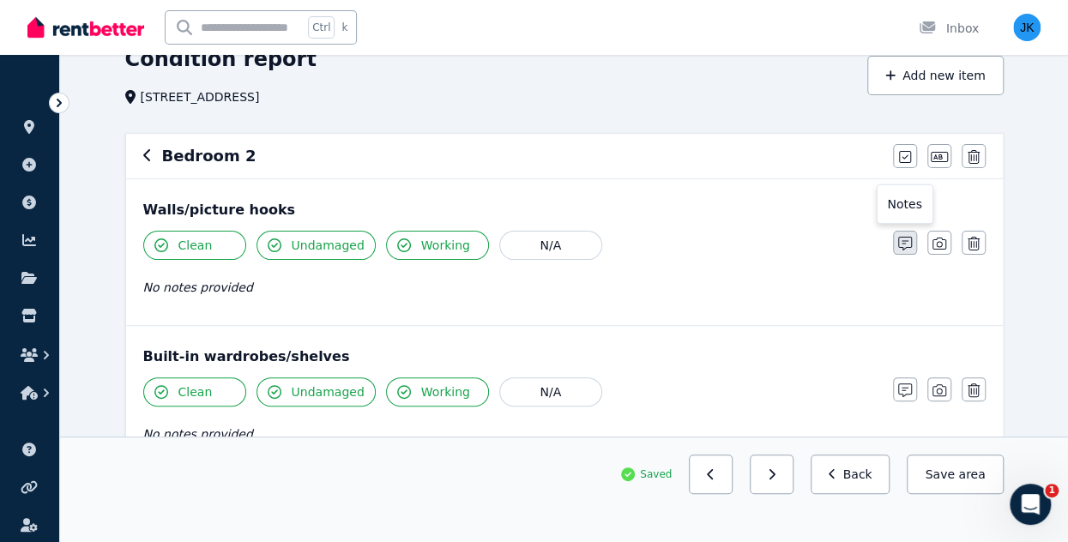
click at [906, 237] on icon "button" at bounding box center [905, 244] width 14 height 14
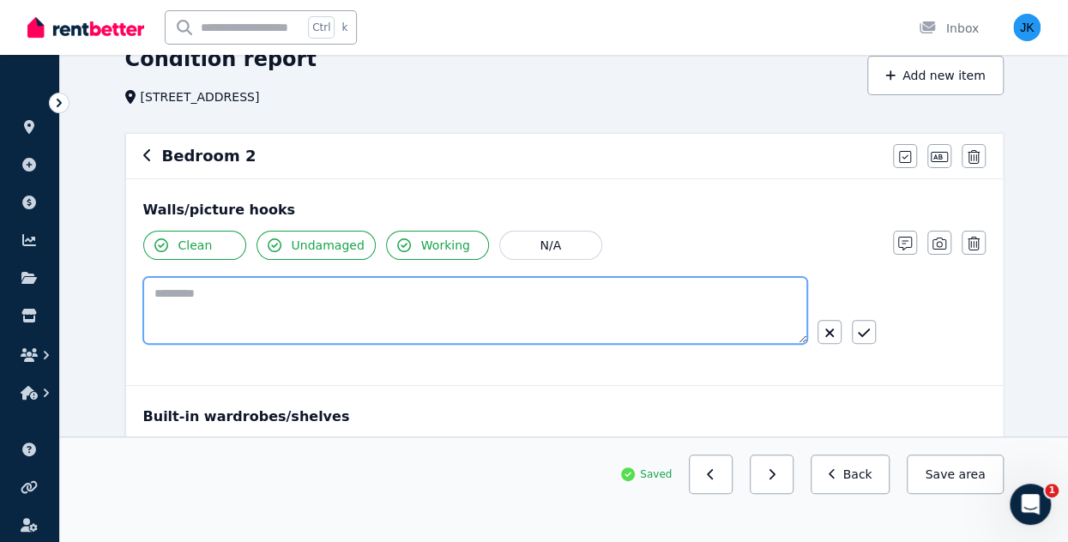
click at [689, 291] on textarea at bounding box center [475, 310] width 664 height 67
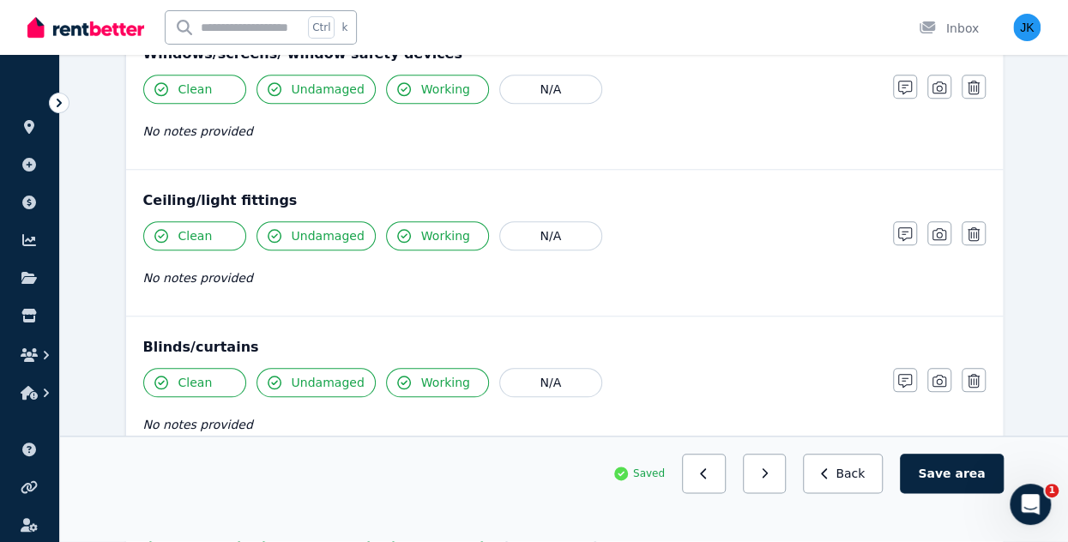
scroll to position [748, 0]
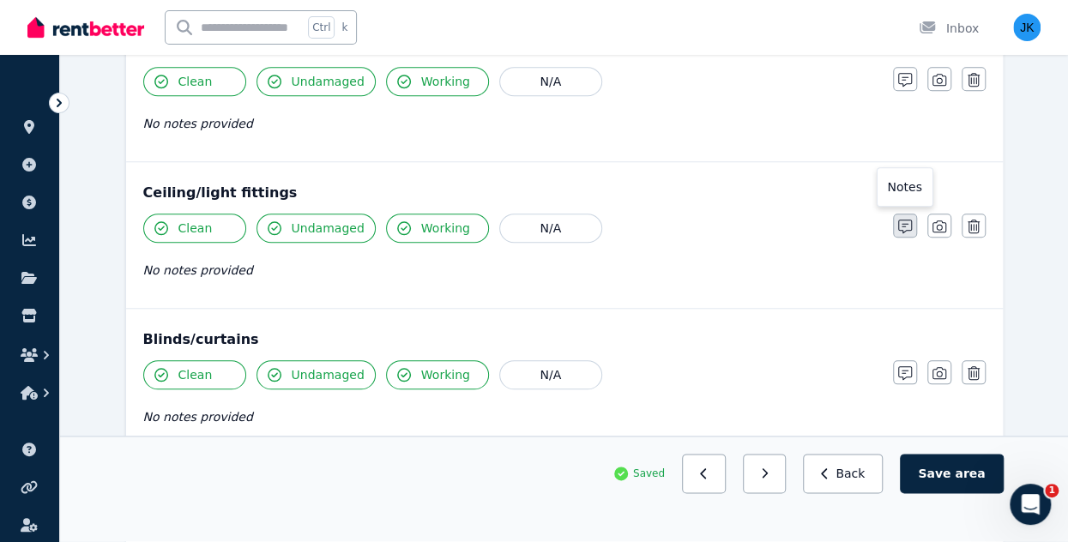
type textarea "**********"
click at [898, 224] on icon "button" at bounding box center [905, 227] width 14 height 14
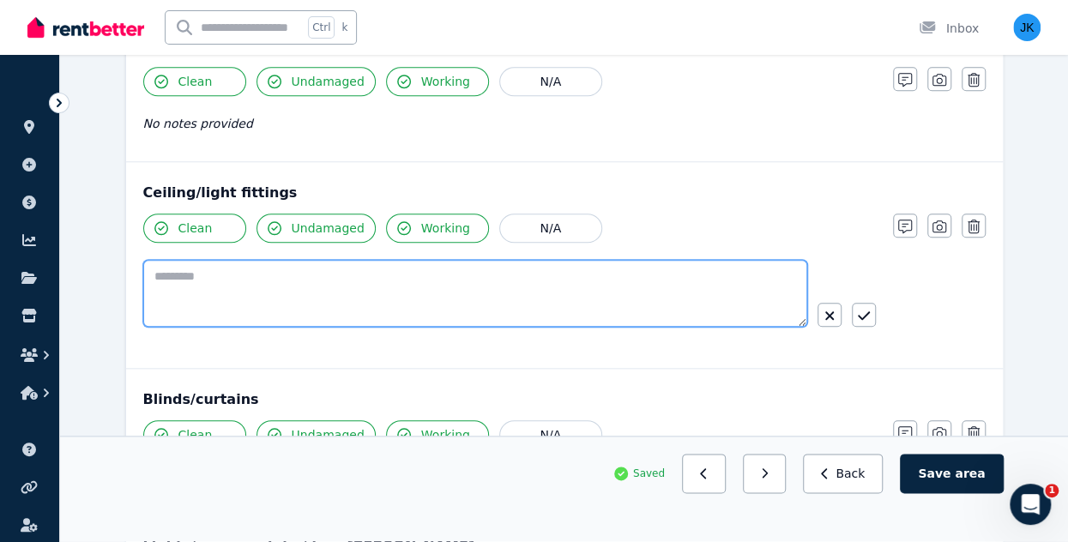
click at [368, 278] on textarea at bounding box center [475, 293] width 664 height 67
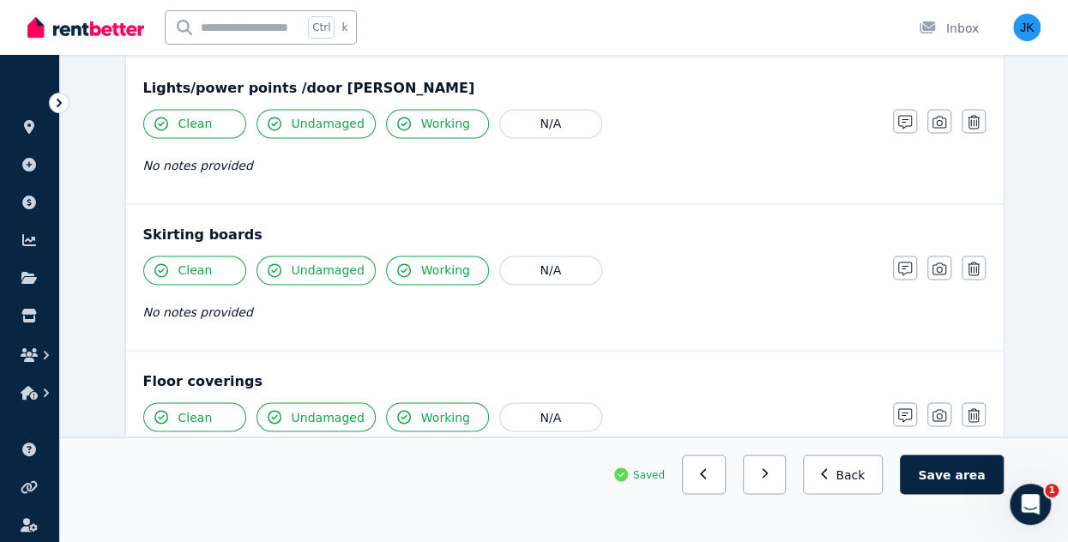
scroll to position [1383, 0]
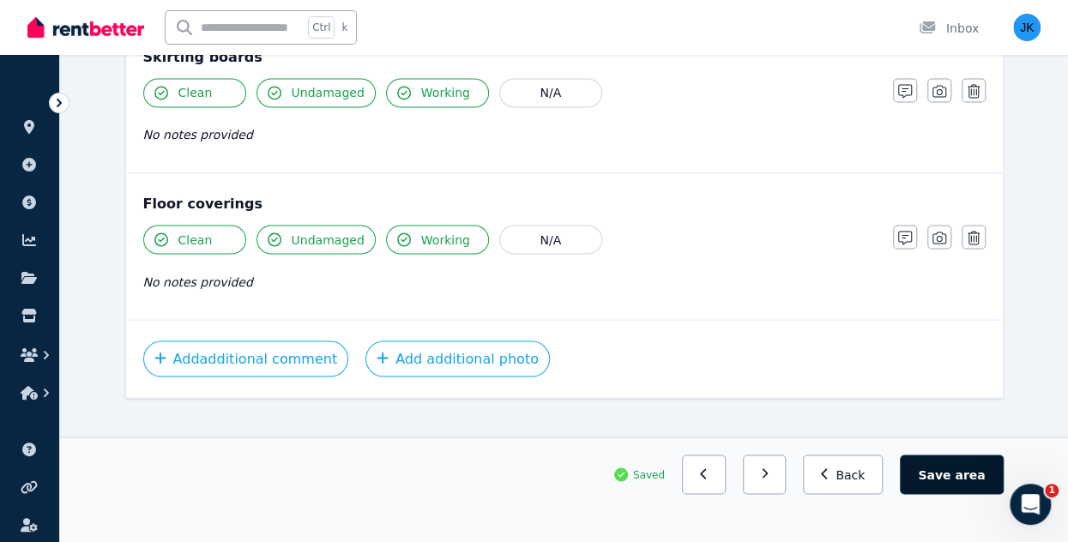
type textarea "**********"
click at [929, 483] on button "Save area" at bounding box center [951, 474] width 103 height 39
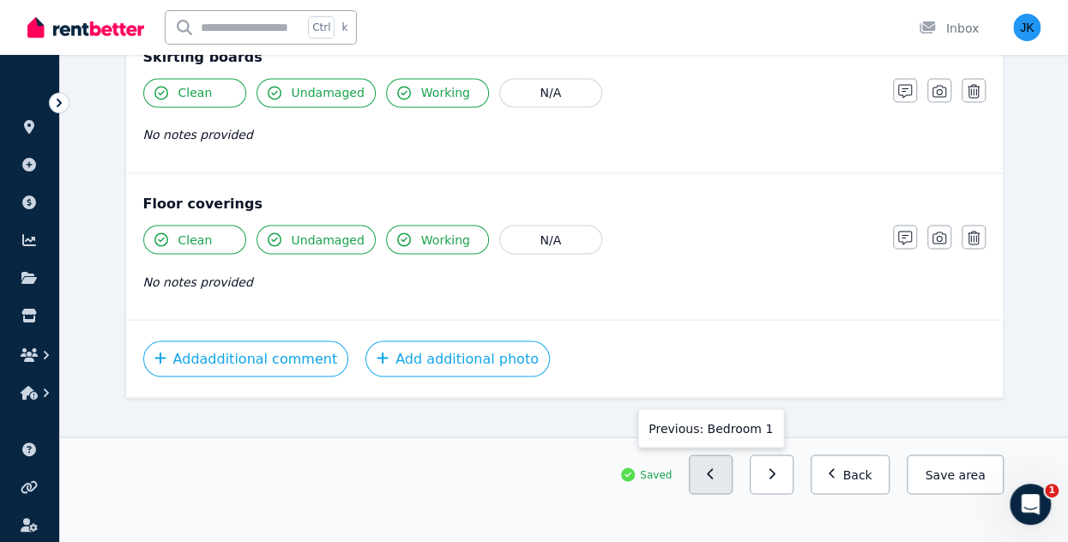
click at [720, 467] on button "button" at bounding box center [711, 474] width 44 height 39
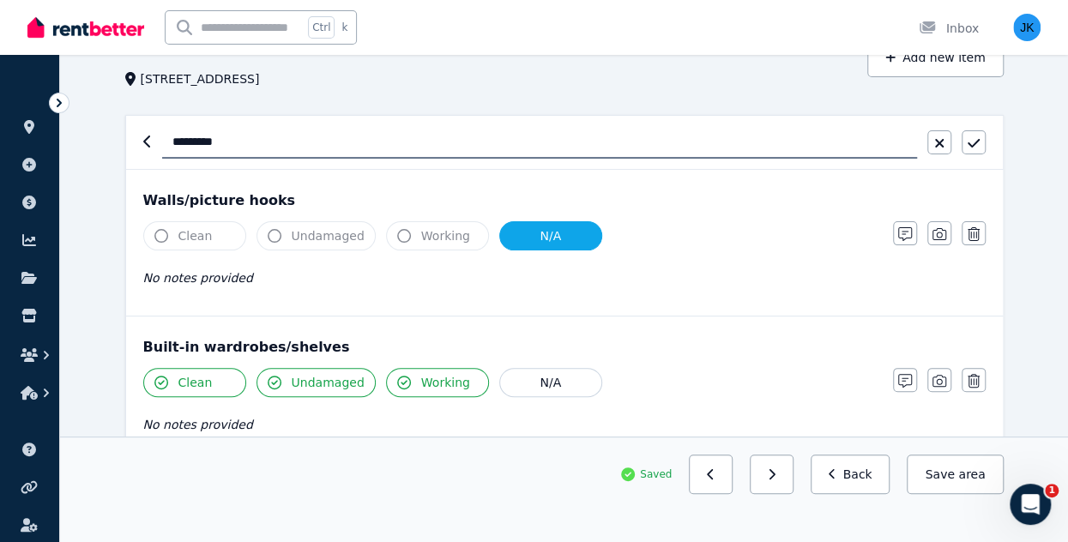
scroll to position [105, 0]
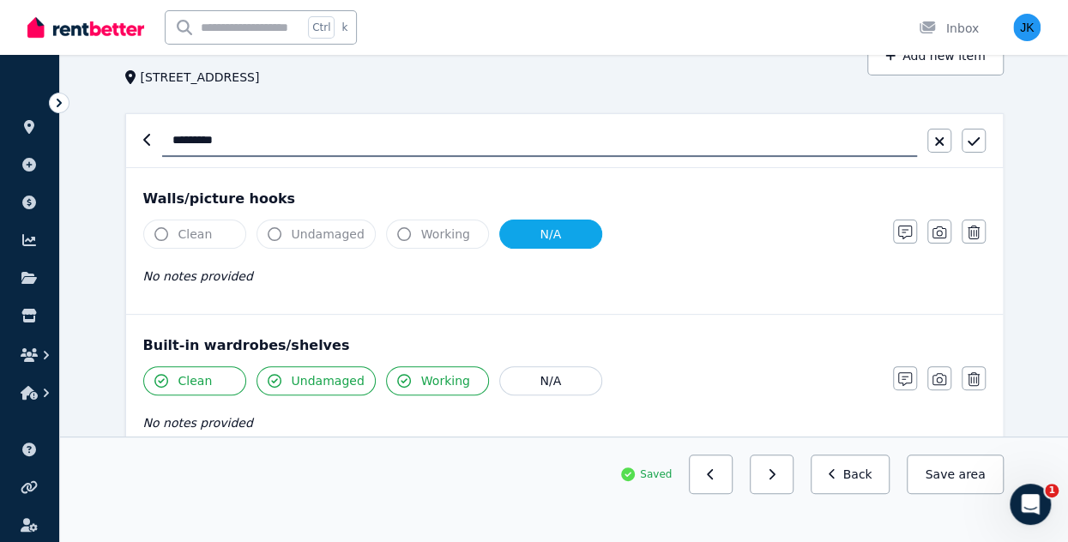
click at [202, 232] on span "Clean" at bounding box center [195, 234] width 34 height 17
click at [562, 235] on button "N/A" at bounding box center [550, 234] width 103 height 29
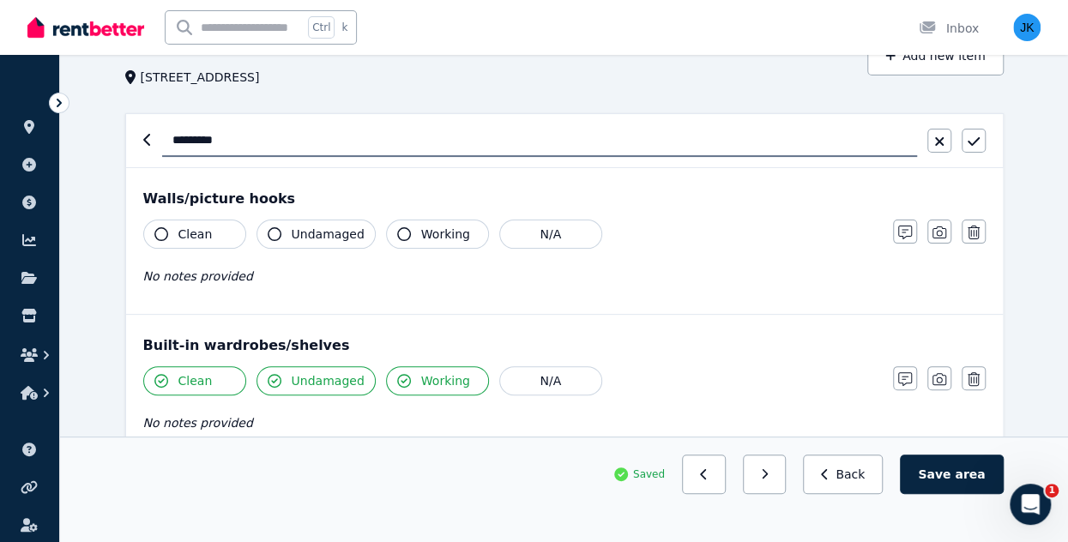
click at [228, 227] on button "Clean" at bounding box center [194, 234] width 103 height 29
click at [324, 236] on span "Undamaged" at bounding box center [328, 234] width 73 height 17
click at [440, 232] on span "Working" at bounding box center [445, 234] width 49 height 17
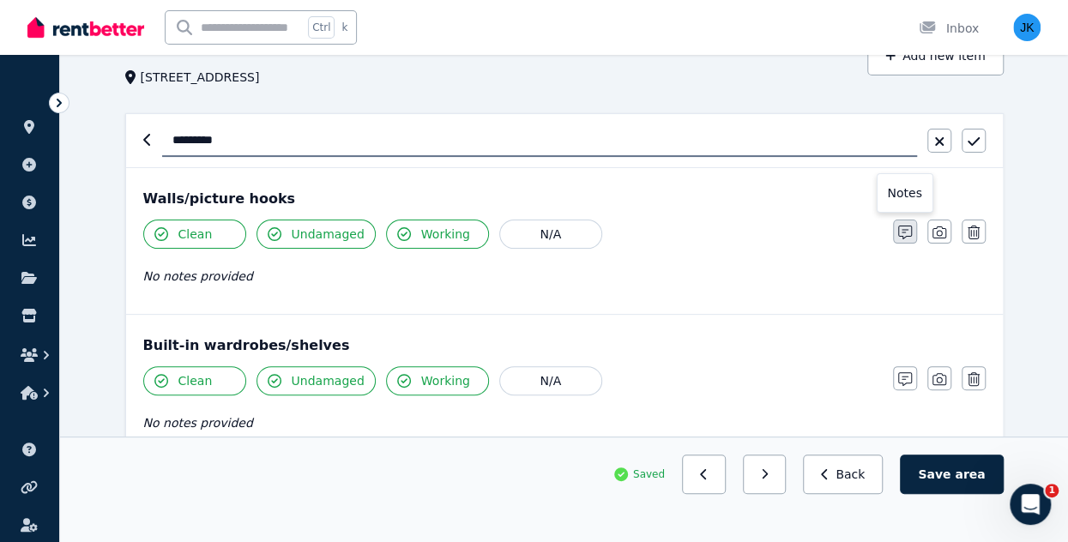
click at [908, 231] on icon "button" at bounding box center [905, 233] width 14 height 14
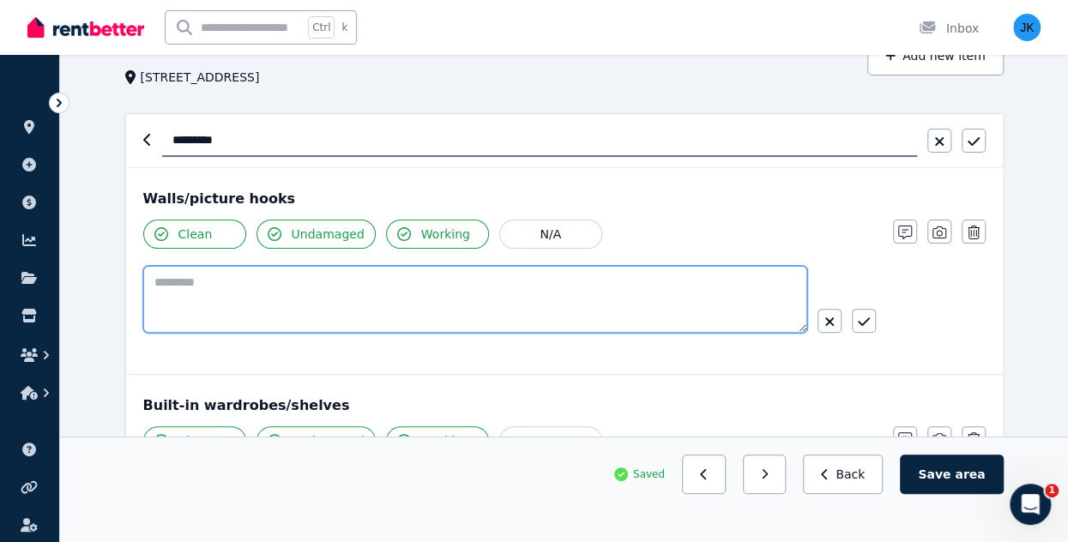
click at [388, 283] on textarea at bounding box center [475, 299] width 664 height 67
type textarea "**********"
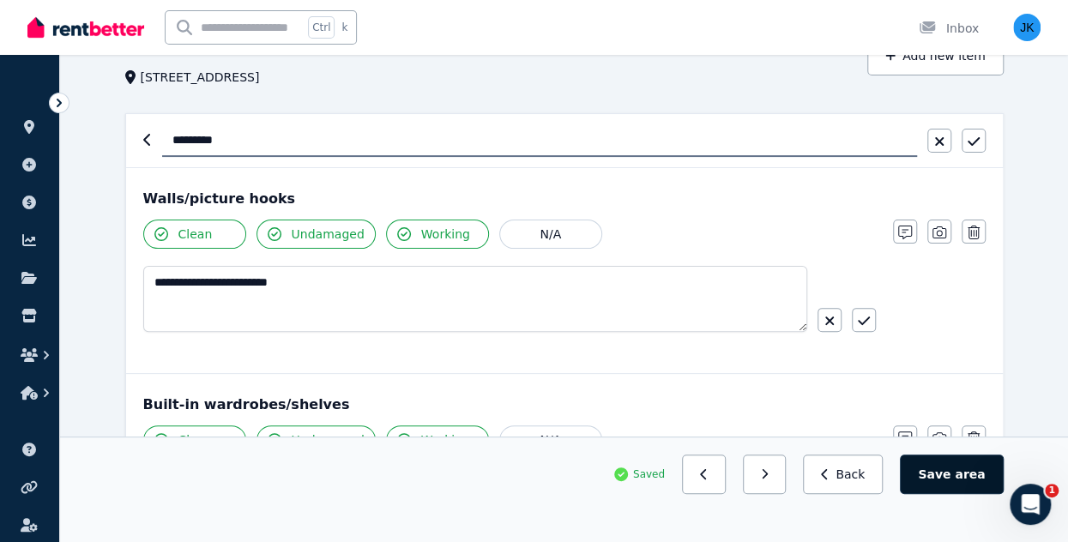
click at [973, 479] on span "area" at bounding box center [970, 474] width 30 height 17
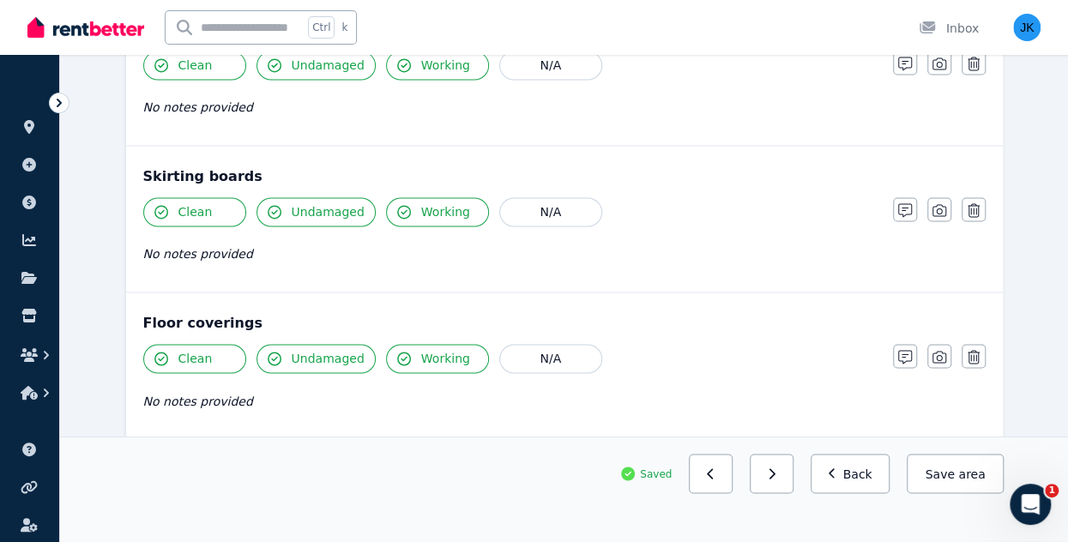
scroll to position [1247, 0]
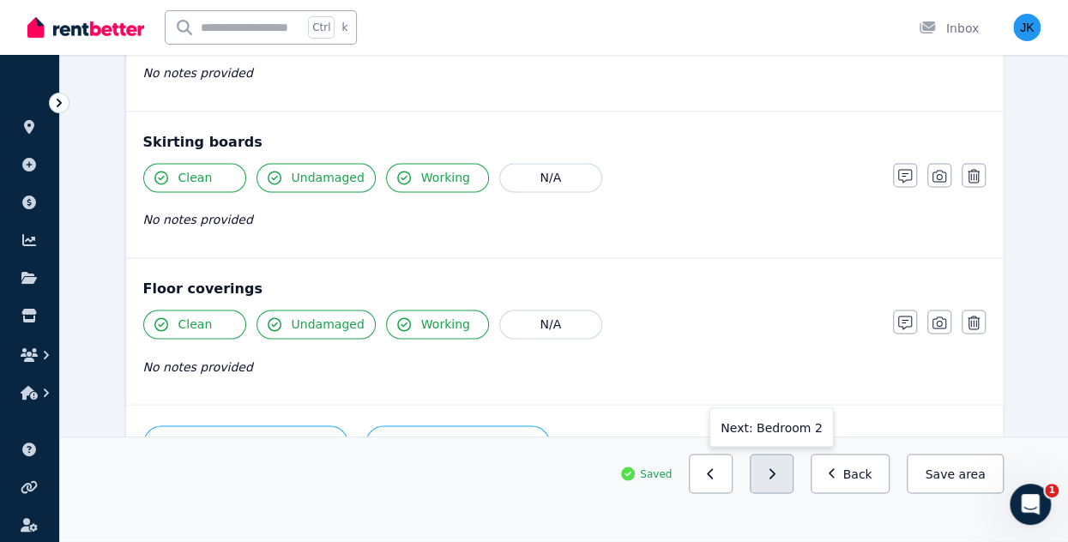
click at [793, 474] on button "button" at bounding box center [772, 474] width 44 height 39
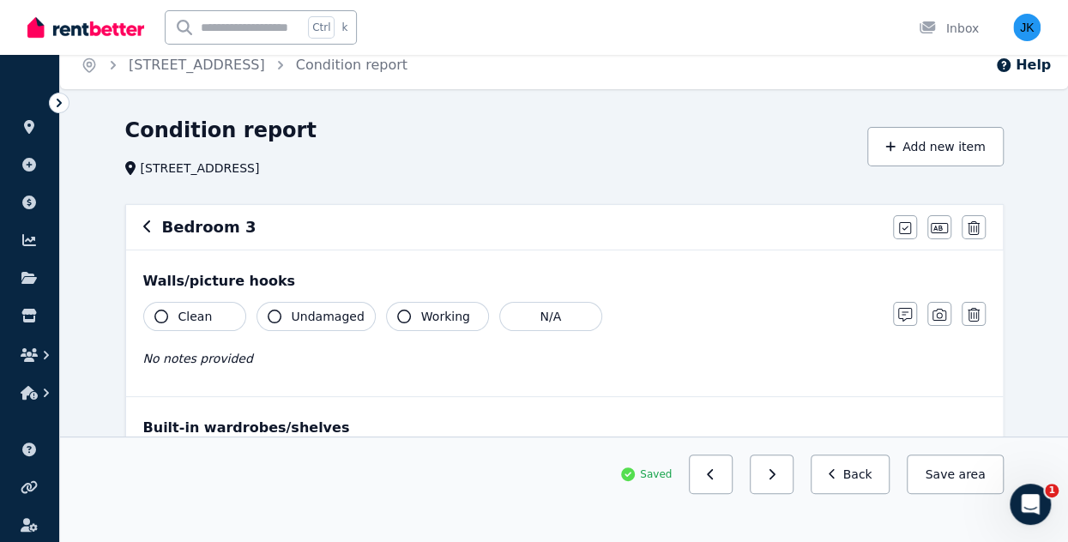
scroll to position [0, 0]
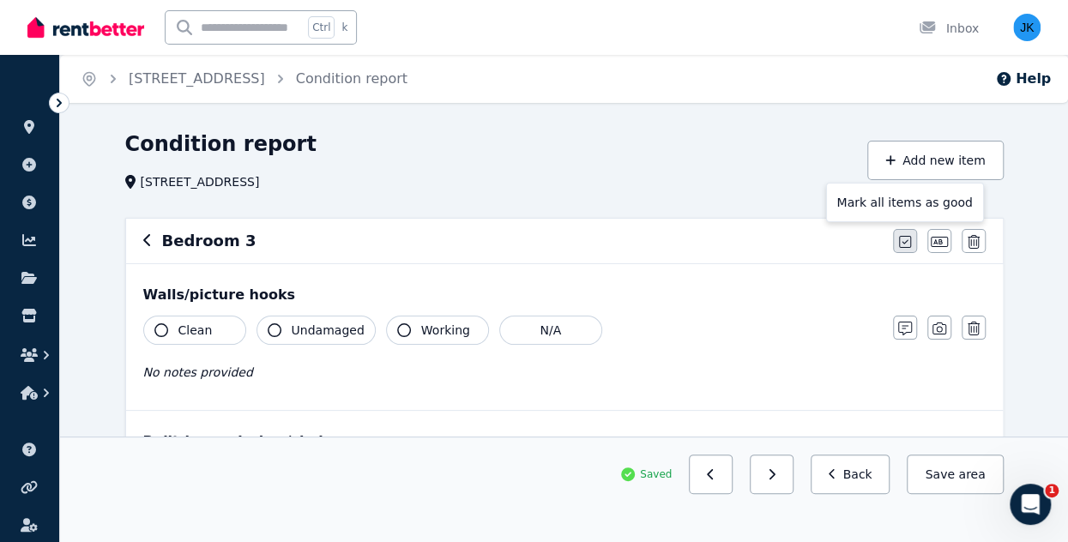
click at [909, 238] on icon "button" at bounding box center [905, 242] width 12 height 12
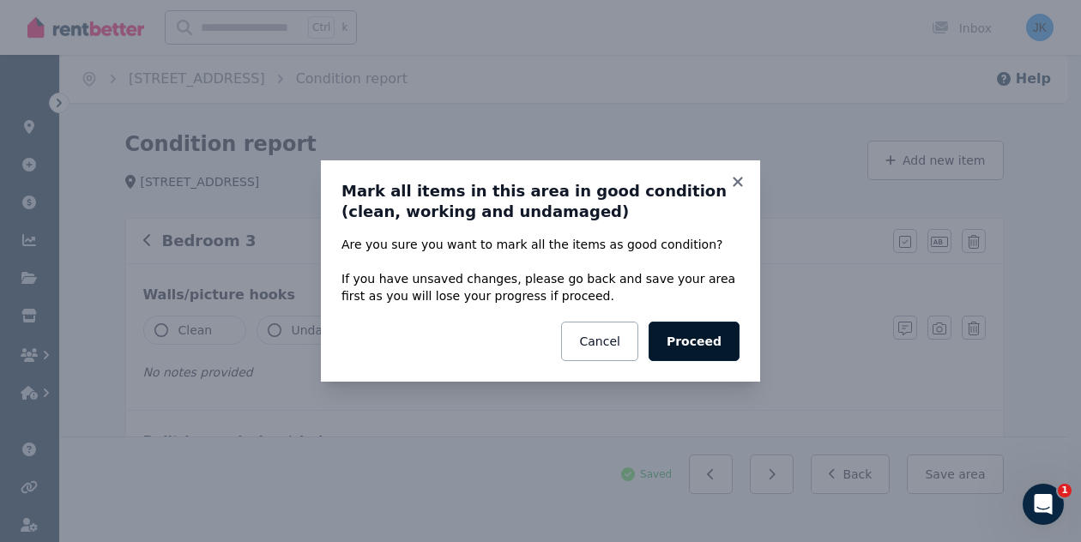
click at [707, 344] on button "Proceed" at bounding box center [693, 341] width 91 height 39
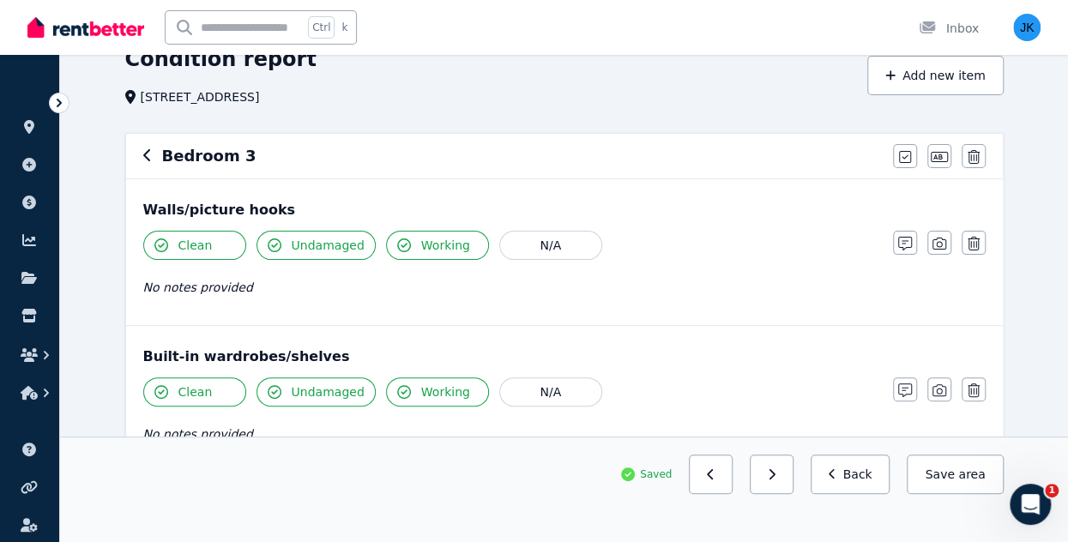
scroll to position [81, 0]
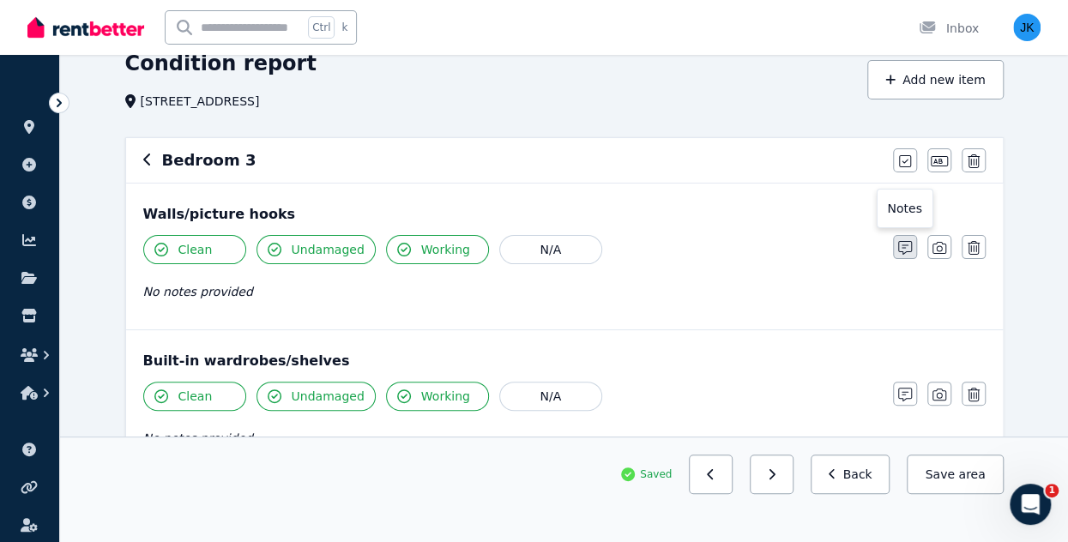
click at [901, 244] on icon "button" at bounding box center [905, 248] width 14 height 14
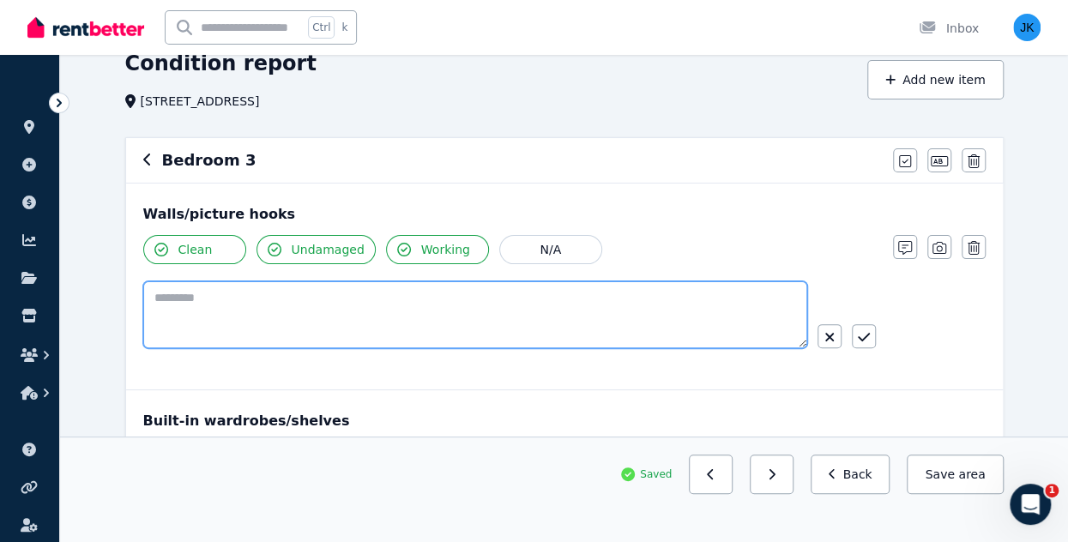
click at [509, 298] on textarea at bounding box center [475, 314] width 664 height 67
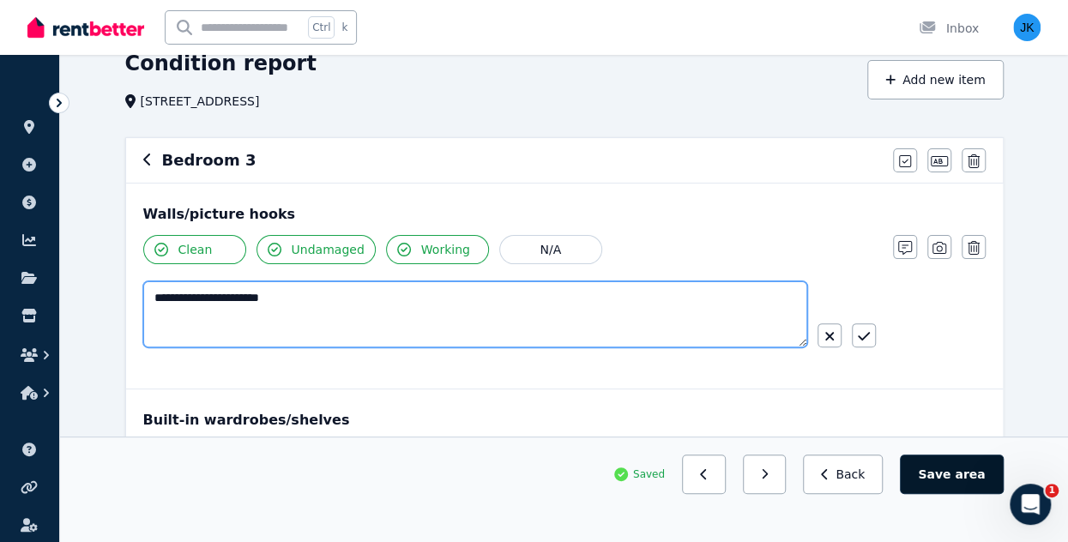
type textarea "**********"
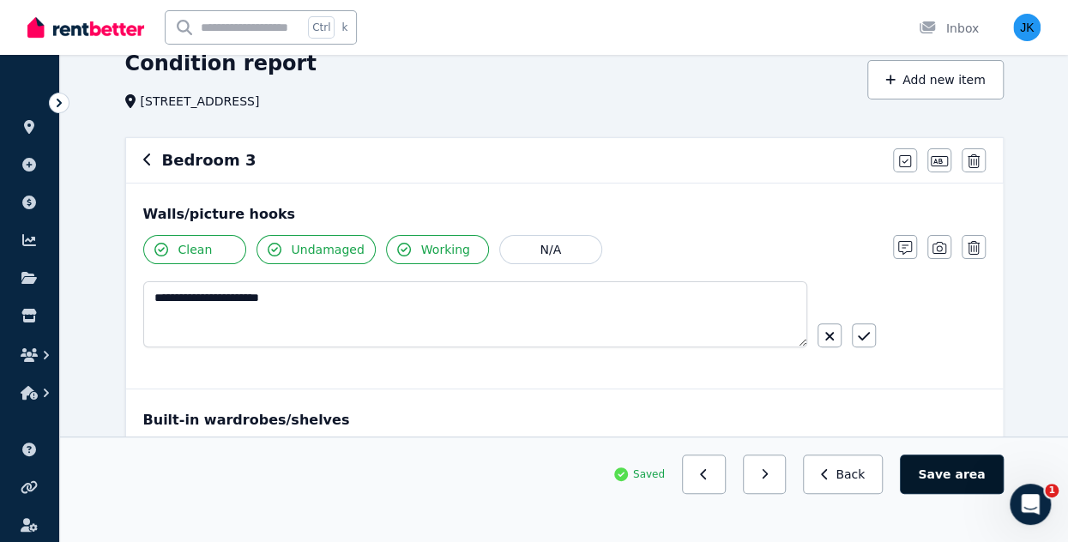
click at [963, 479] on span "area" at bounding box center [970, 474] width 30 height 17
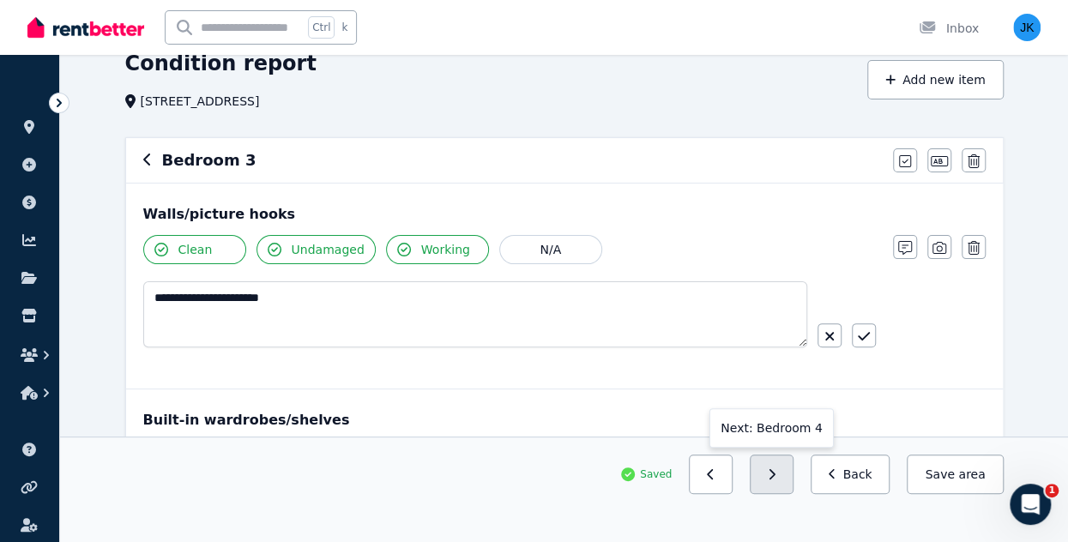
click at [775, 479] on icon "button" at bounding box center [772, 474] width 8 height 12
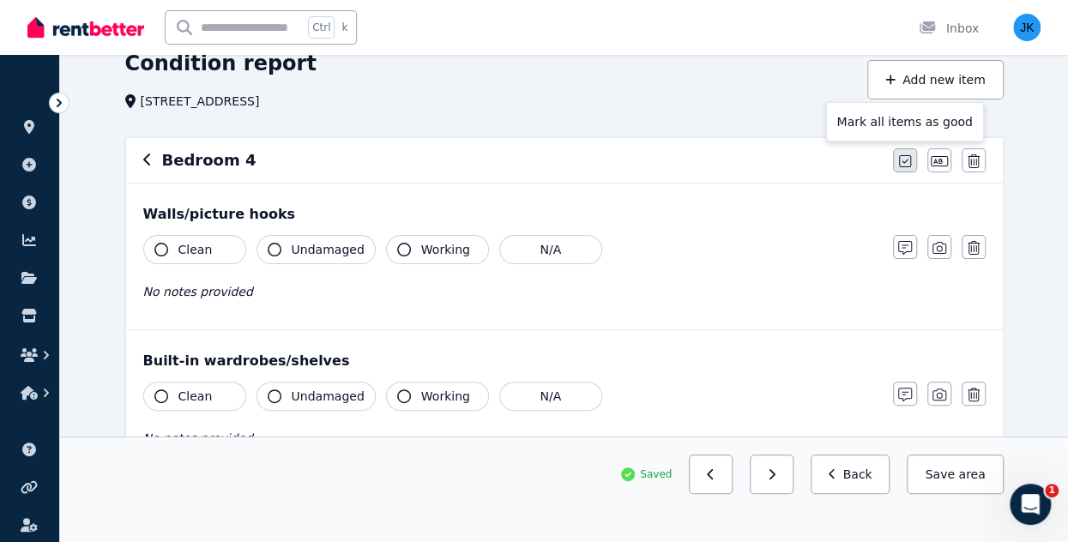
click at [903, 158] on icon "button" at bounding box center [905, 161] width 12 height 14
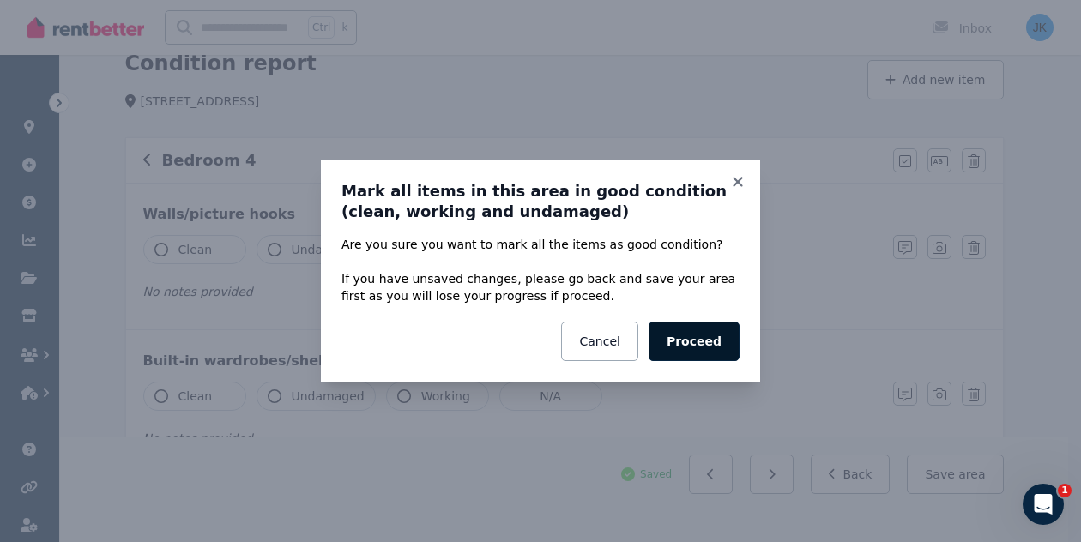
click at [699, 354] on button "Proceed" at bounding box center [693, 341] width 91 height 39
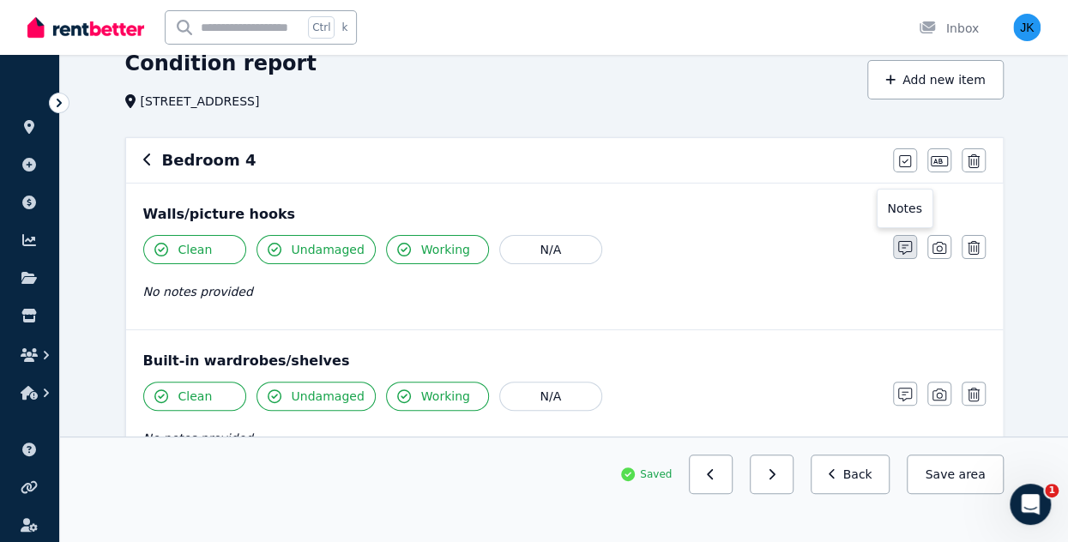
click at [907, 248] on icon "button" at bounding box center [905, 248] width 14 height 14
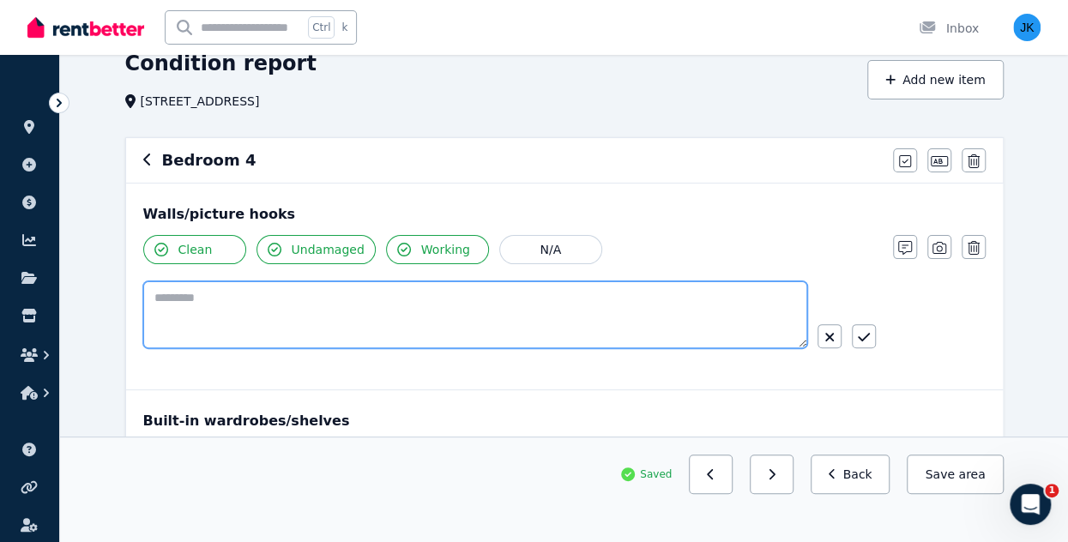
click at [310, 301] on textarea at bounding box center [475, 314] width 664 height 67
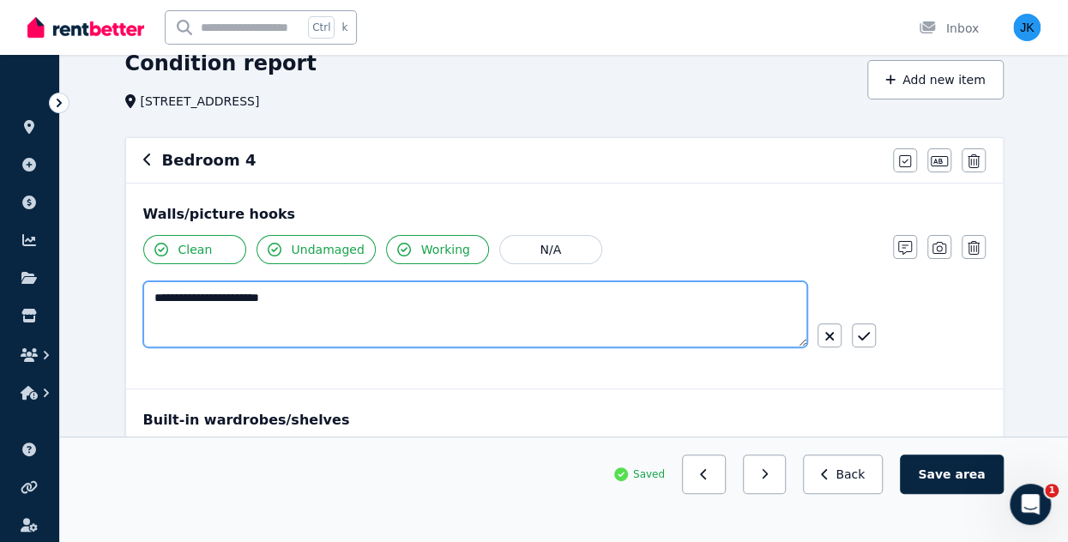
type textarea "**********"
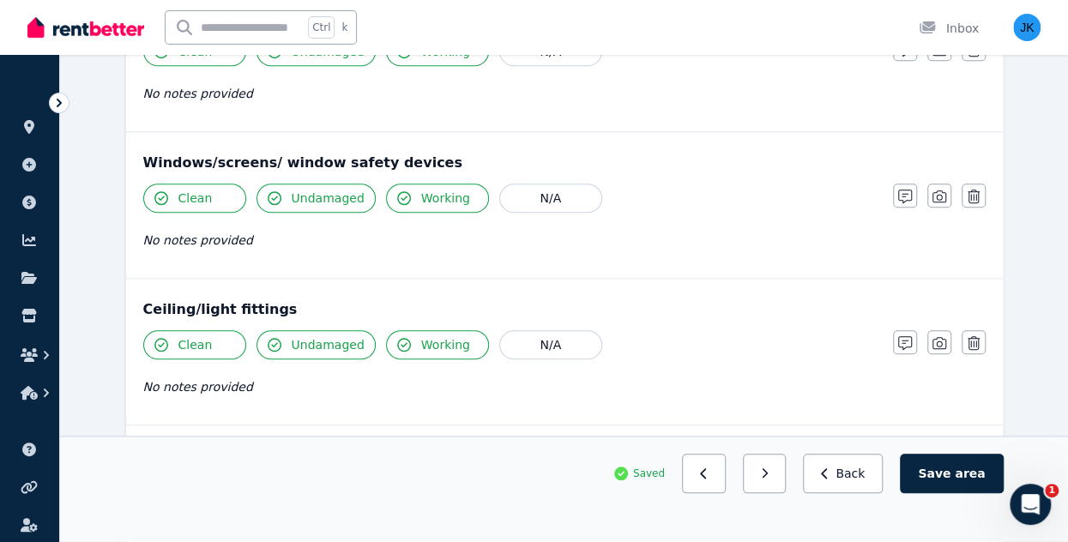
scroll to position [1336, 0]
